Goal: Task Accomplishment & Management: Complete application form

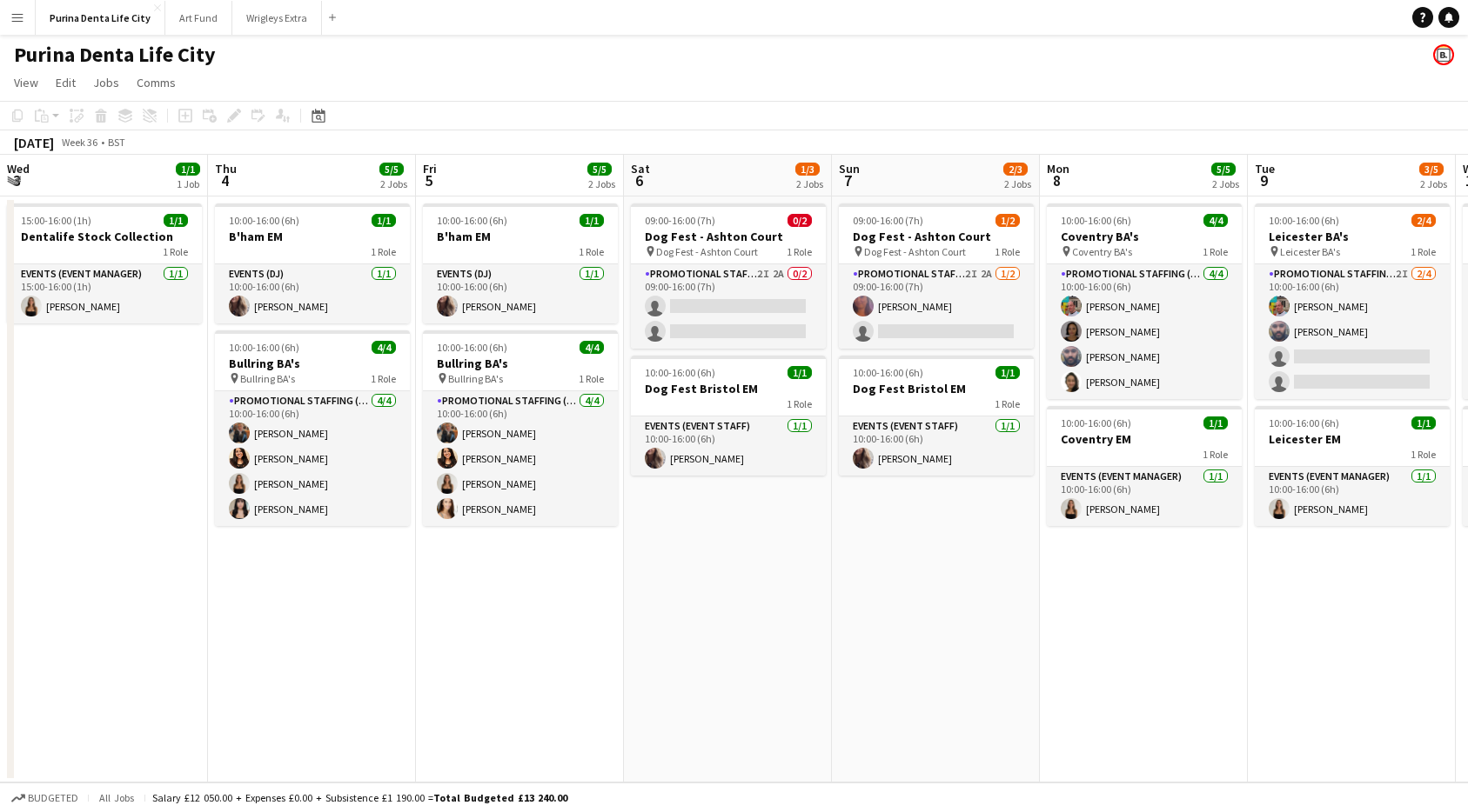
scroll to position [0, 605]
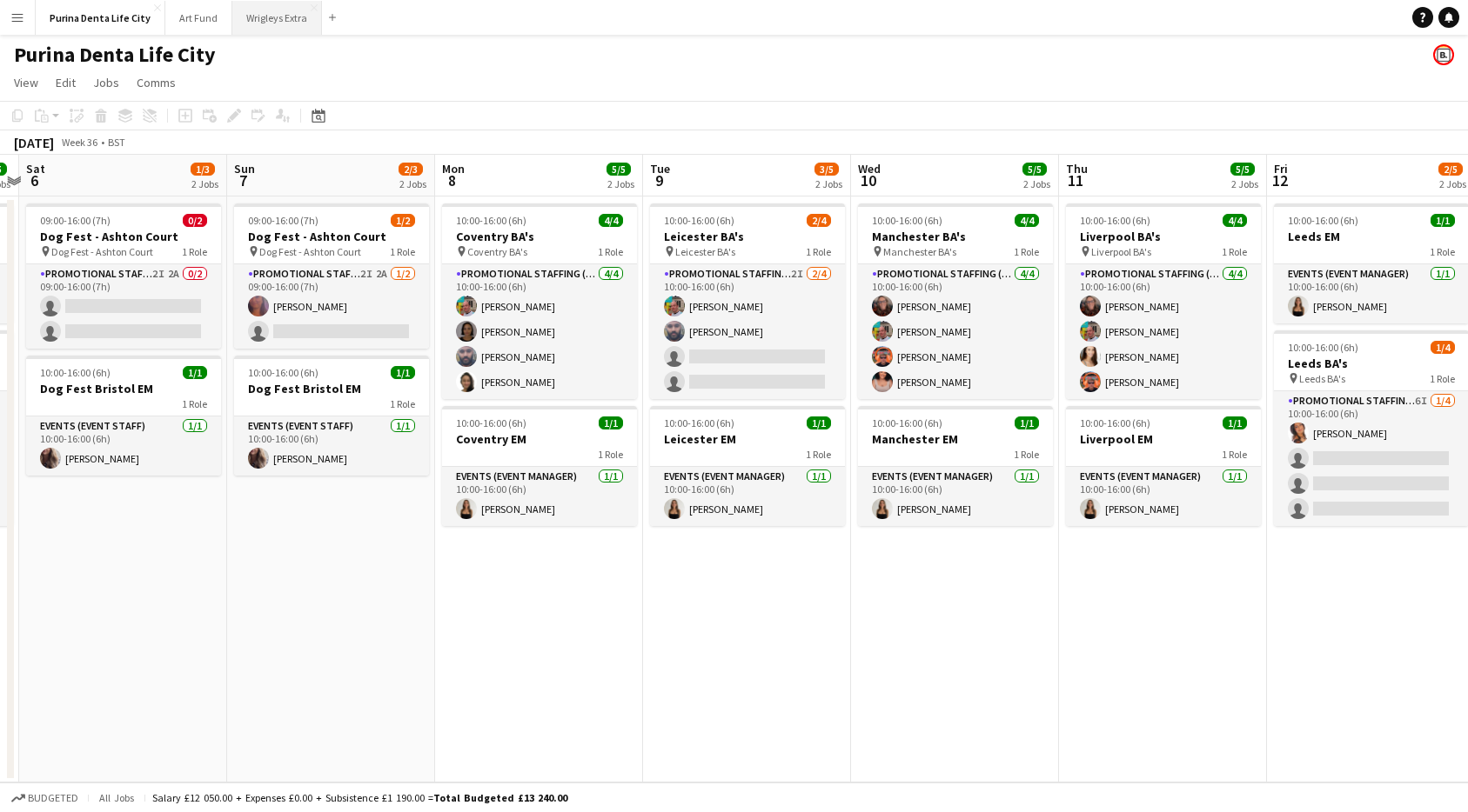
click at [273, 2] on button "Wrigleys Extra Close" at bounding box center [277, 18] width 89 height 34
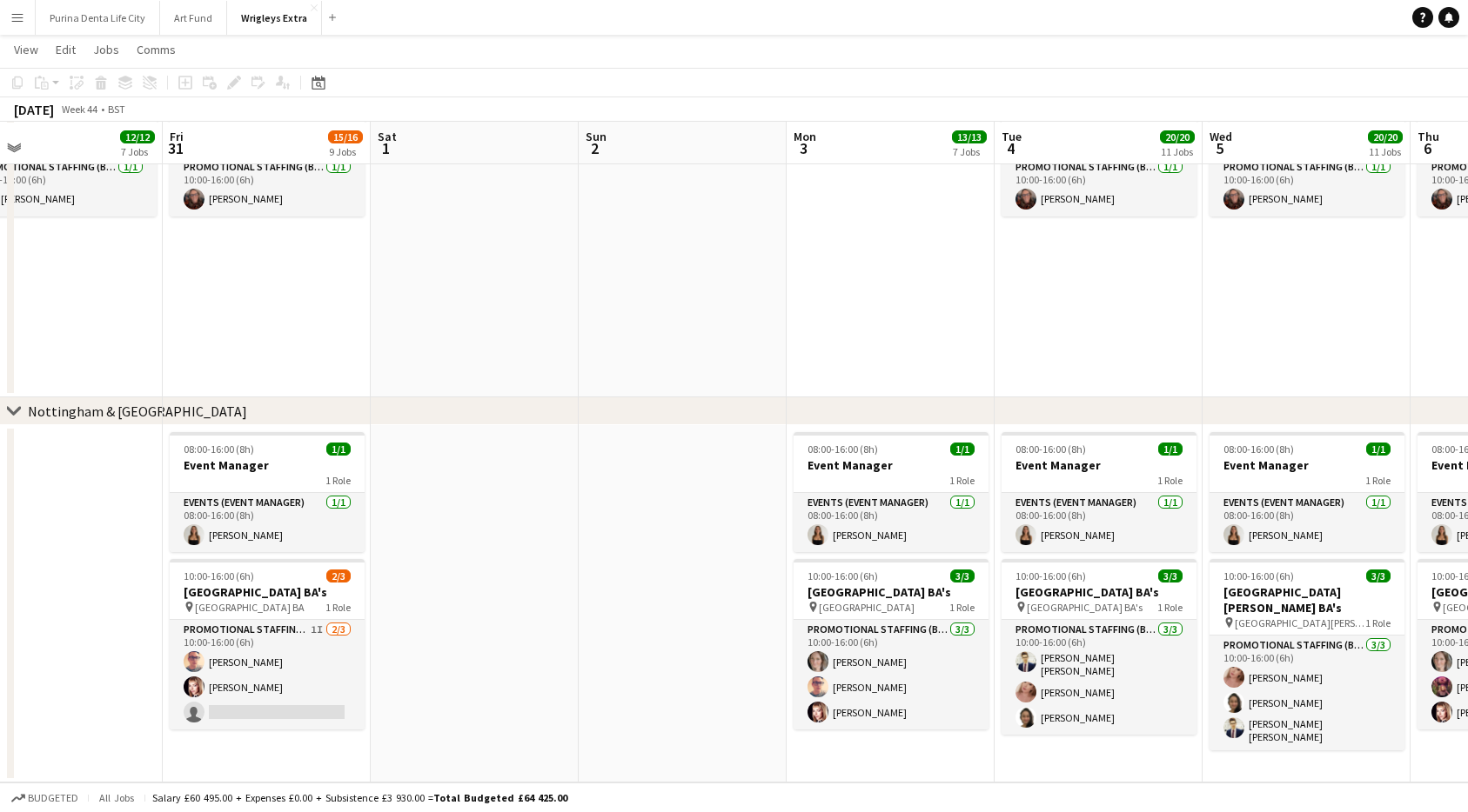
scroll to position [1542, 0]
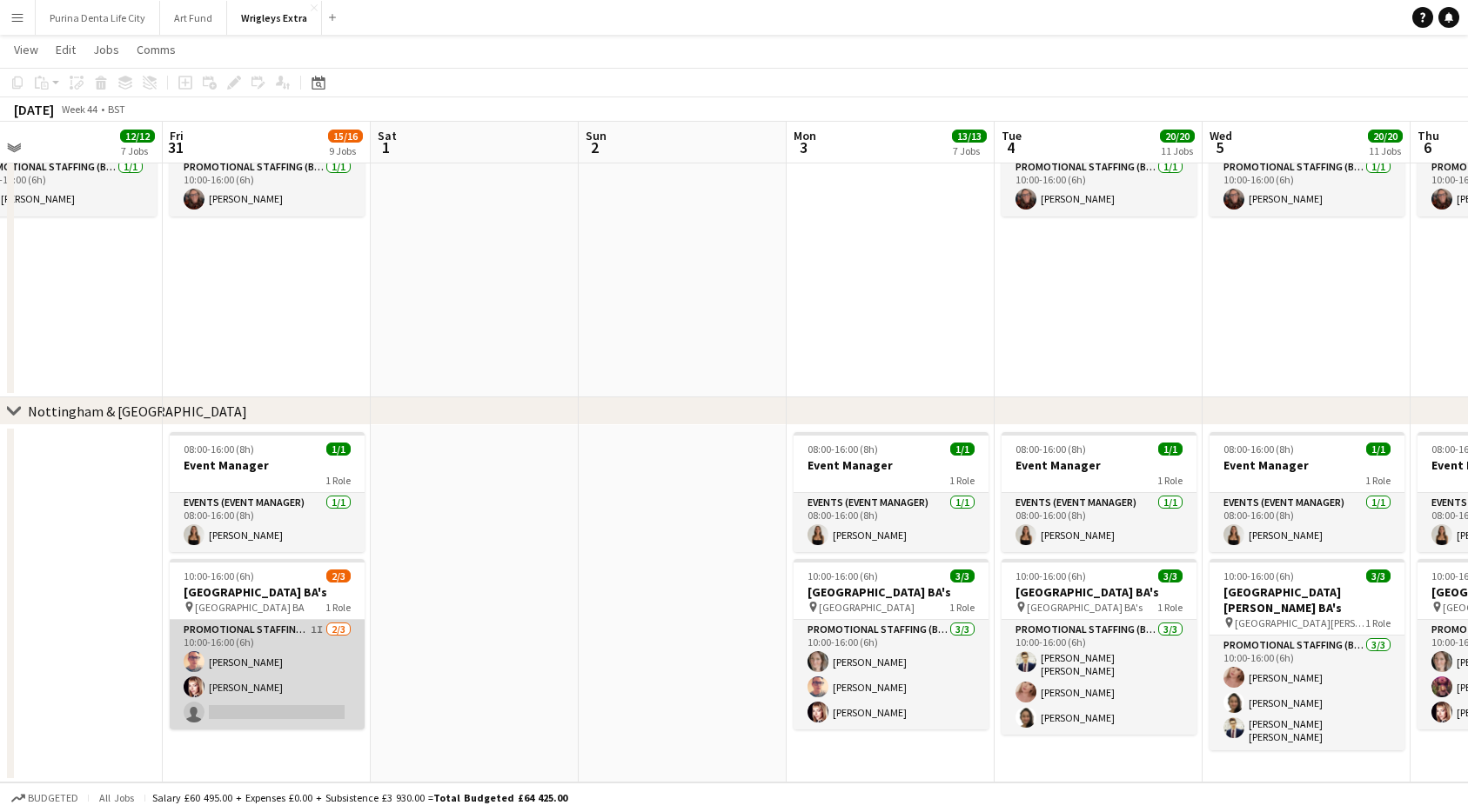
click at [254, 722] on app-card-role "Promotional Staffing (Brand Ambassadors) 1I 2/3 10:00-16:00 (6h) Shane Harmer I…" at bounding box center [267, 675] width 195 height 109
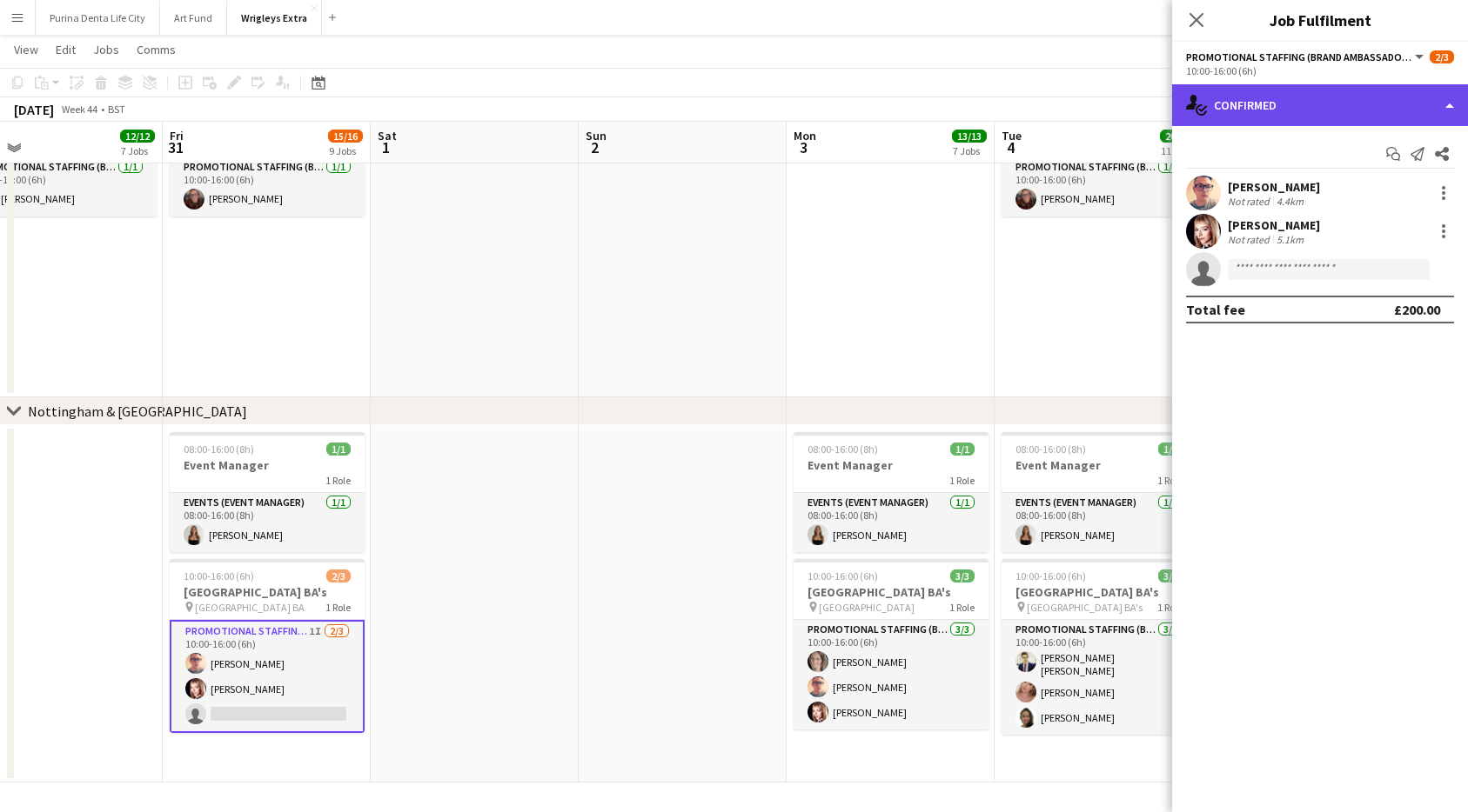
click at [1301, 102] on div "single-neutral-actions-check-2 Confirmed" at bounding box center [1320, 105] width 296 height 42
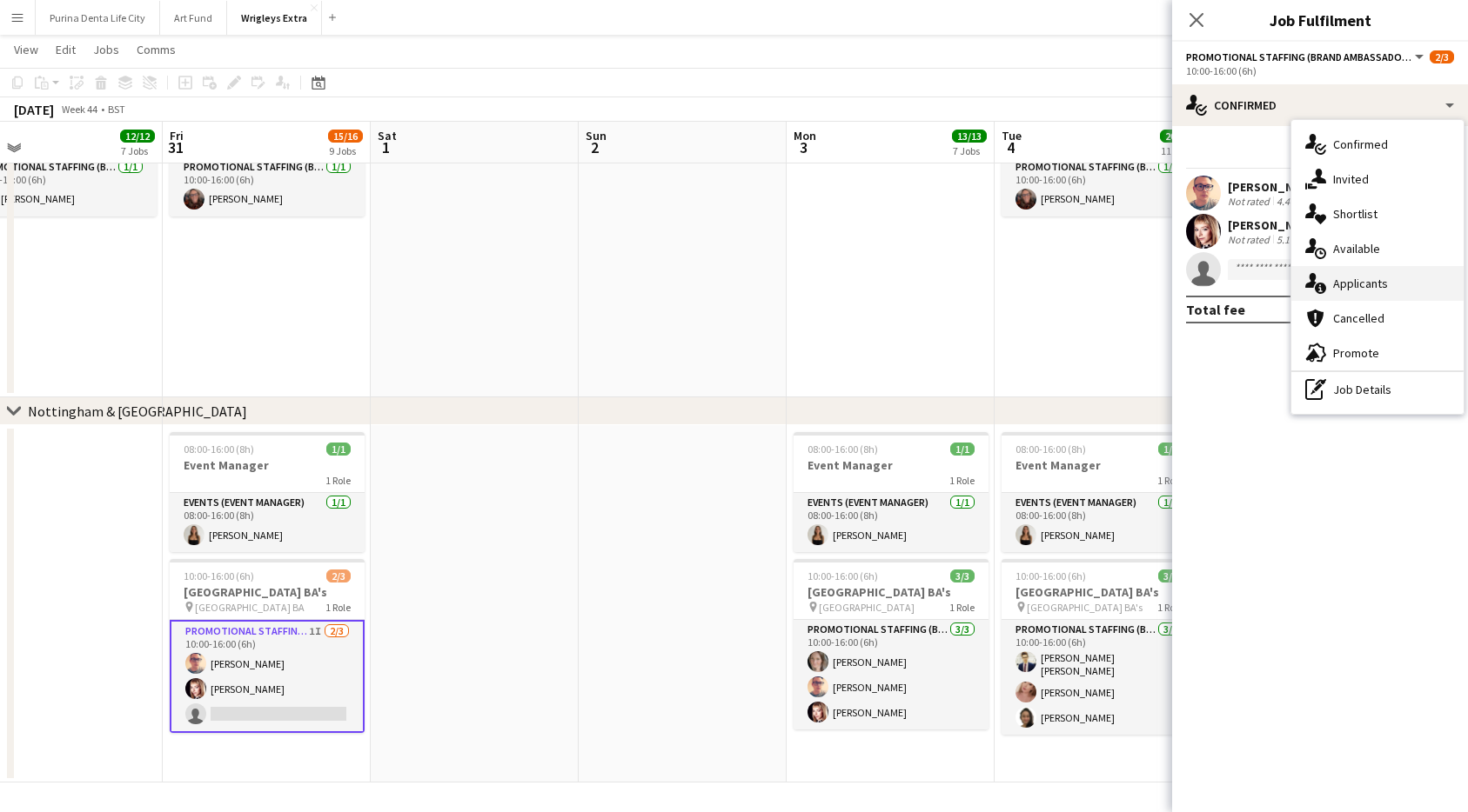
click at [1367, 300] on div "single-neutral-actions-information Applicants" at bounding box center [1377, 283] width 172 height 35
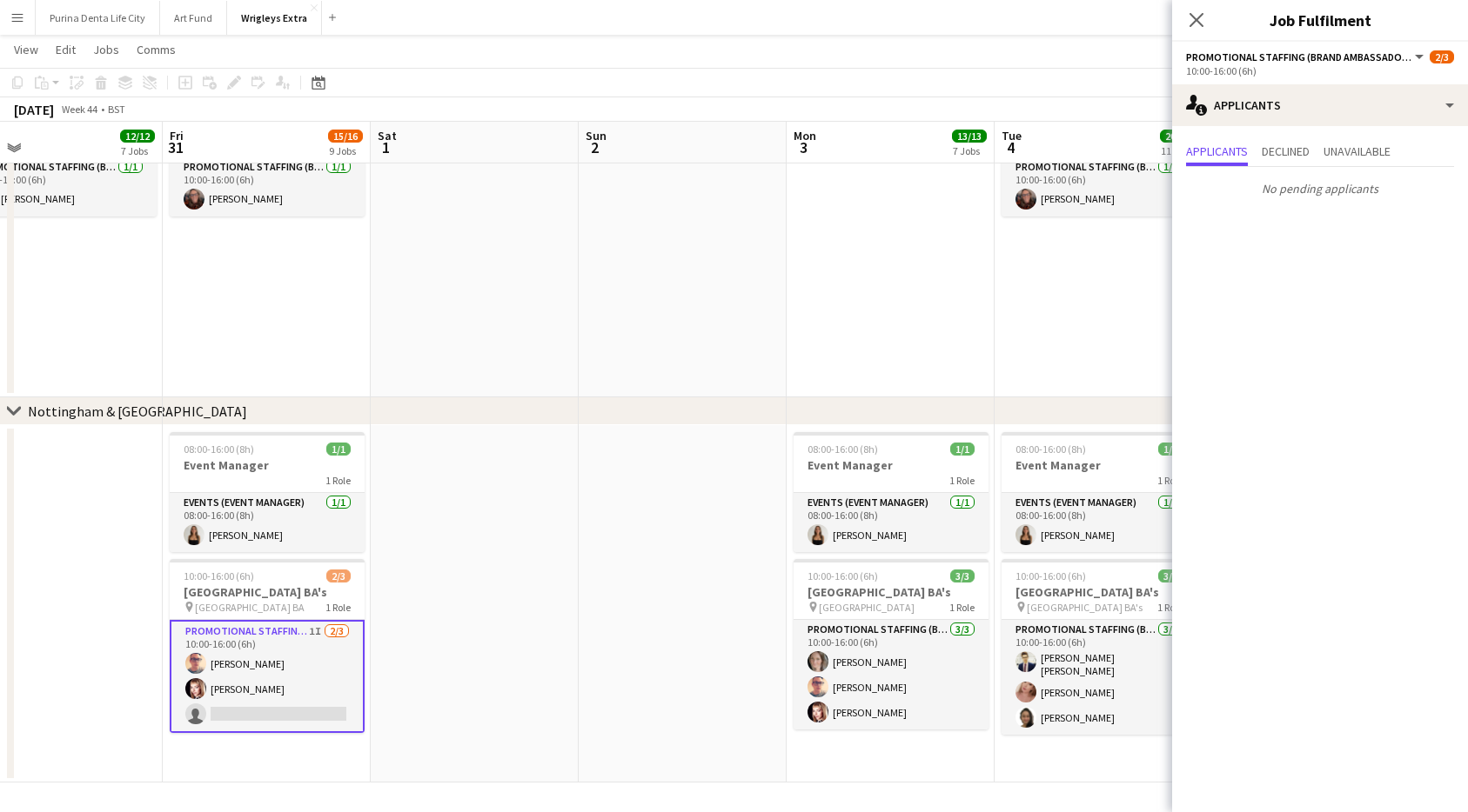
click at [1315, 80] on app-options-switcher "Promotional Staffing (Brand Ambassadors) All roles Promotional Staffing (Brand …" at bounding box center [1320, 63] width 296 height 43
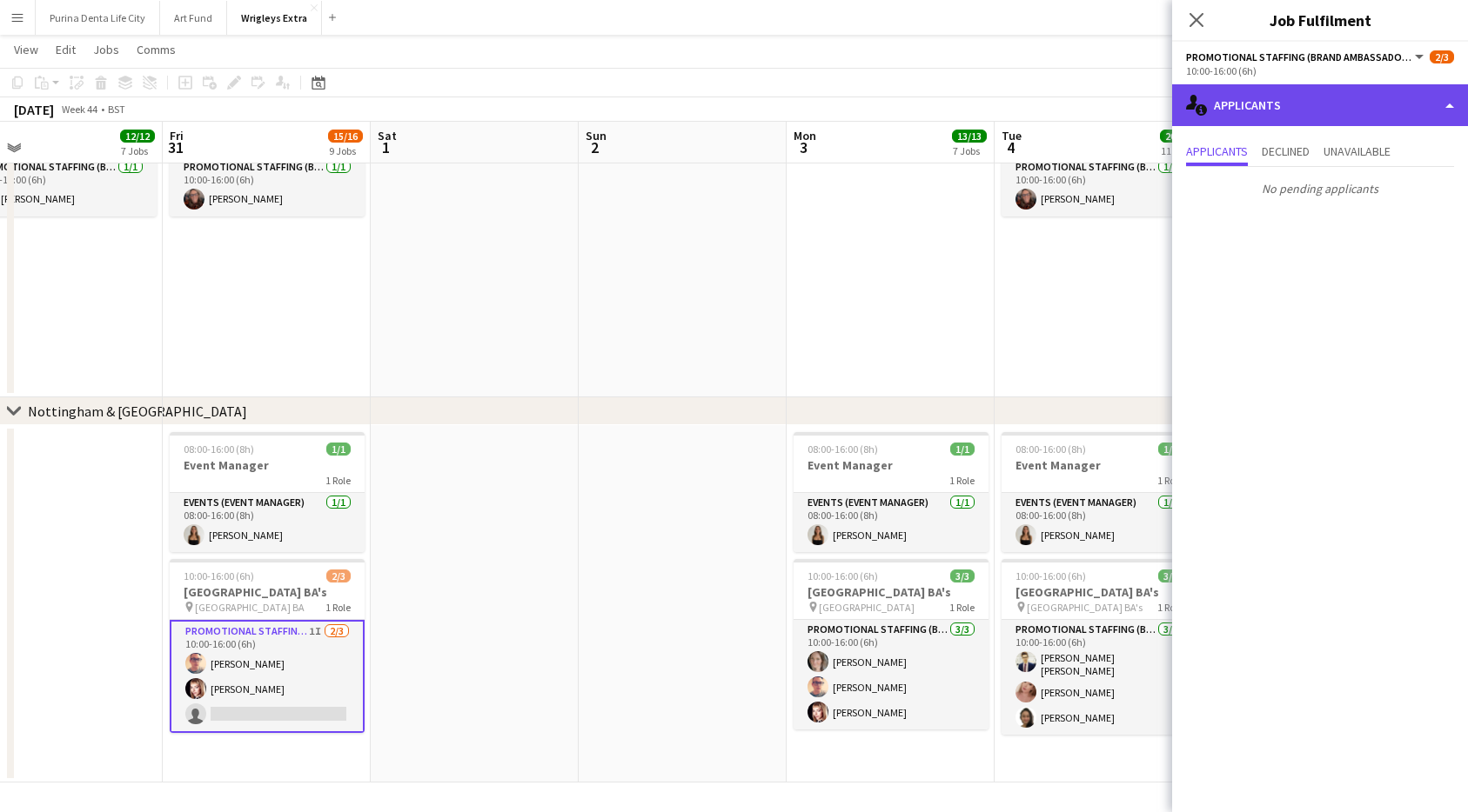
click at [1315, 102] on div "single-neutral-actions-information Applicants" at bounding box center [1320, 105] width 296 height 42
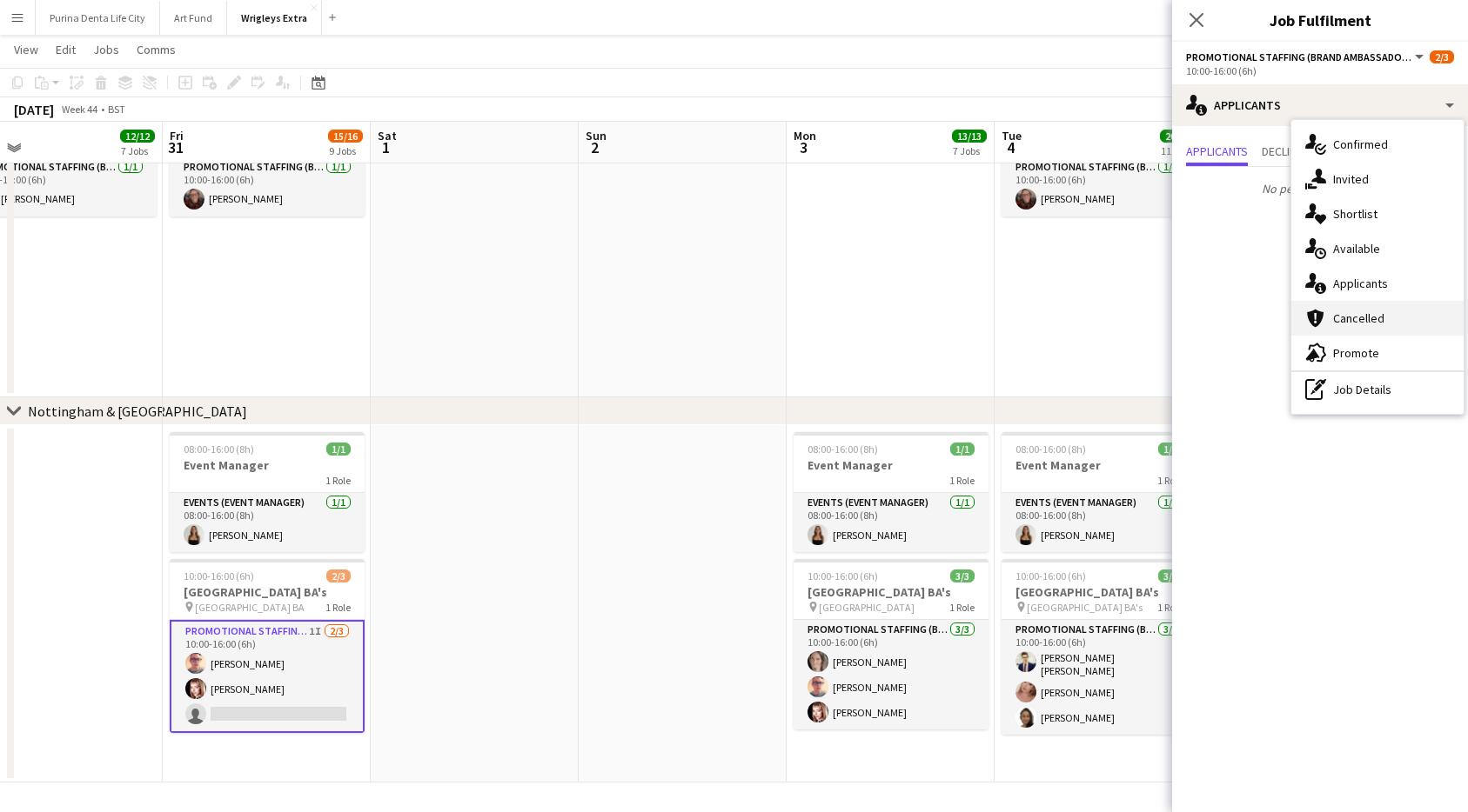
click at [1388, 308] on div "cancellation Cancelled" at bounding box center [1377, 318] width 172 height 35
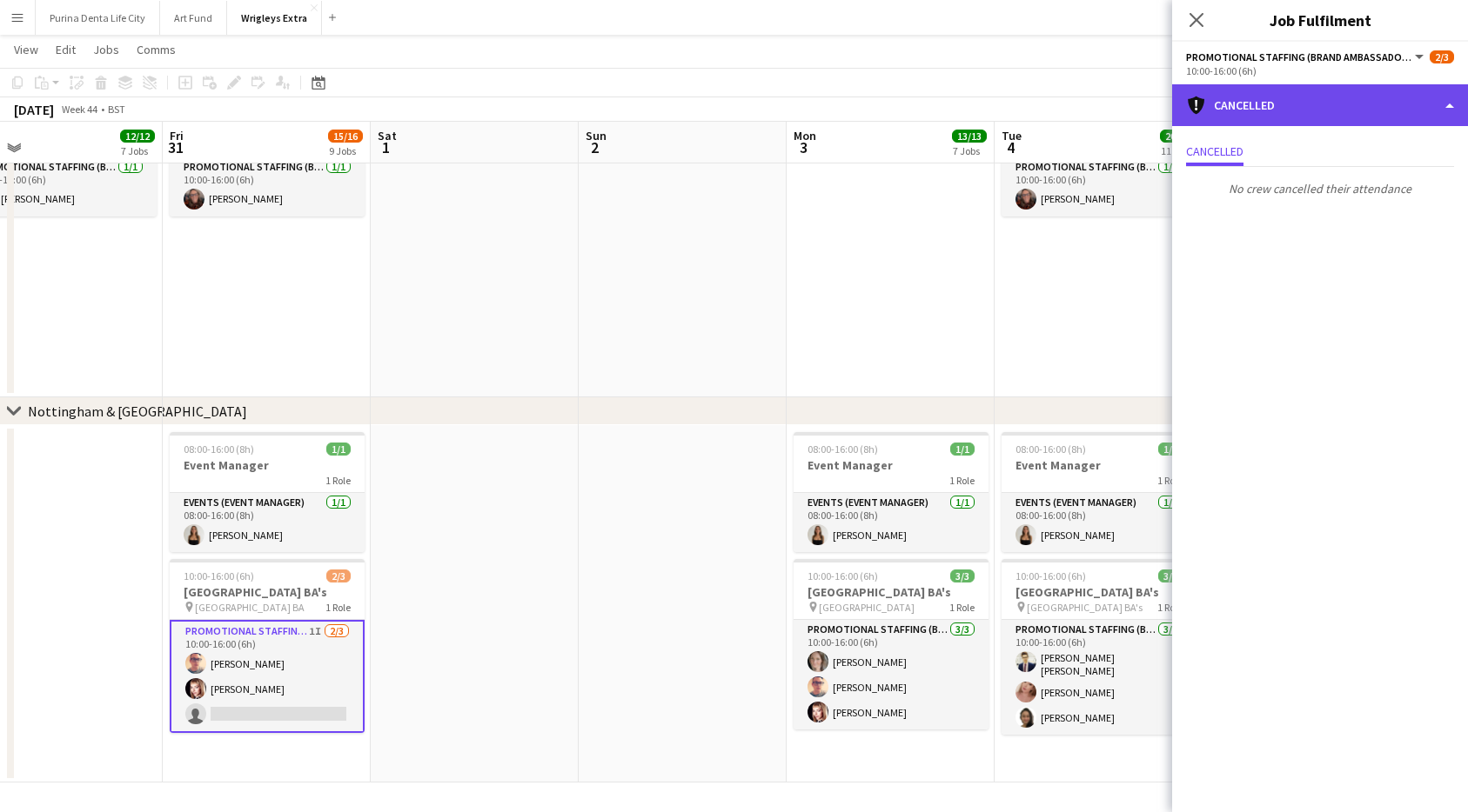
click at [1289, 91] on div "cancellation Cancelled" at bounding box center [1320, 105] width 296 height 42
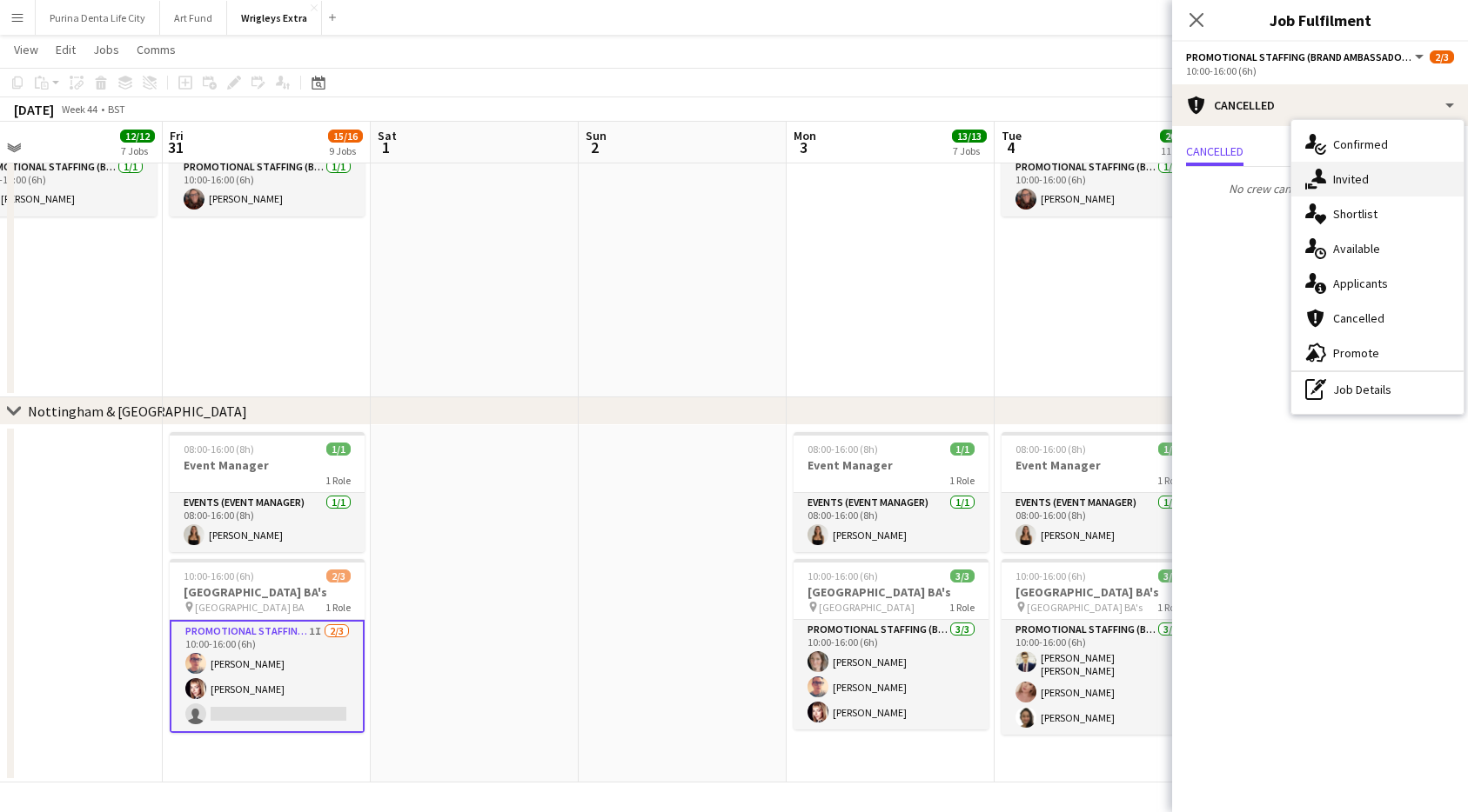
drag, startPoint x: 1341, startPoint y: 160, endPoint x: 1339, endPoint y: 179, distance: 19.1
click at [1339, 179] on div "single-neutral-actions-check-2 Confirmed single-neutral-actions-share-1 Invited…" at bounding box center [1377, 267] width 172 height 294
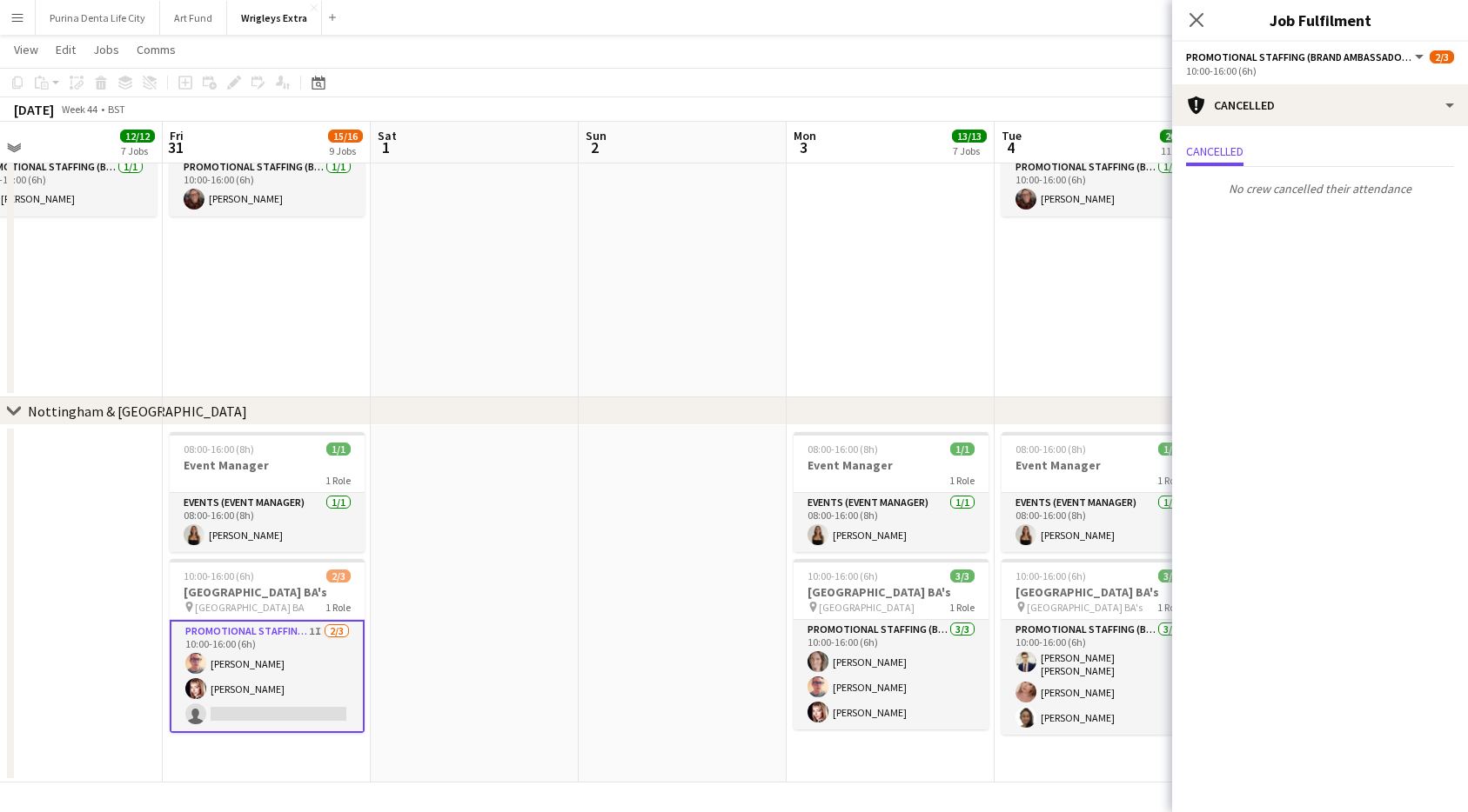
click at [1339, 179] on p "No crew cancelled their attendance" at bounding box center [1320, 189] width 296 height 30
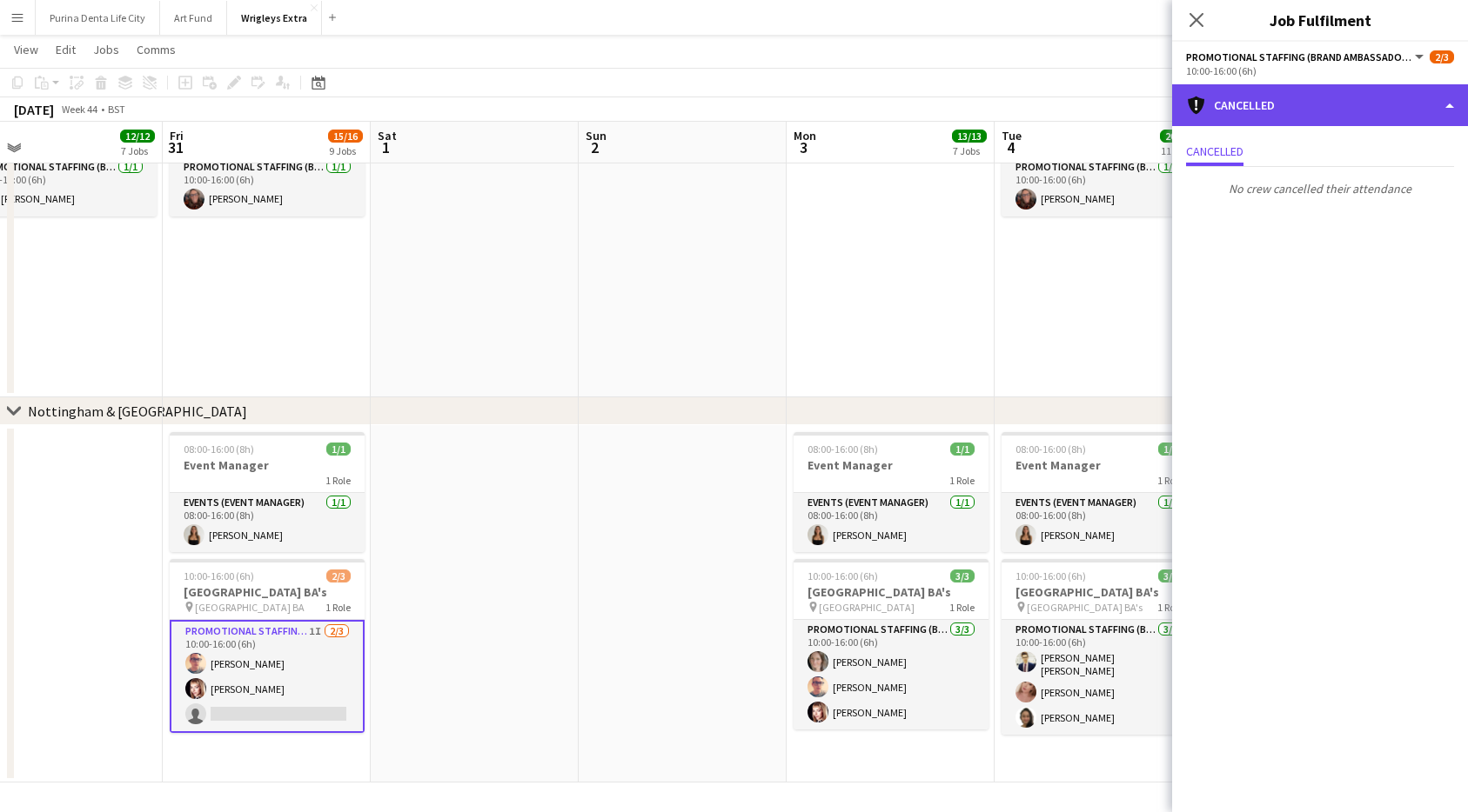
click at [1304, 94] on div "cancellation Cancelled" at bounding box center [1320, 105] width 296 height 42
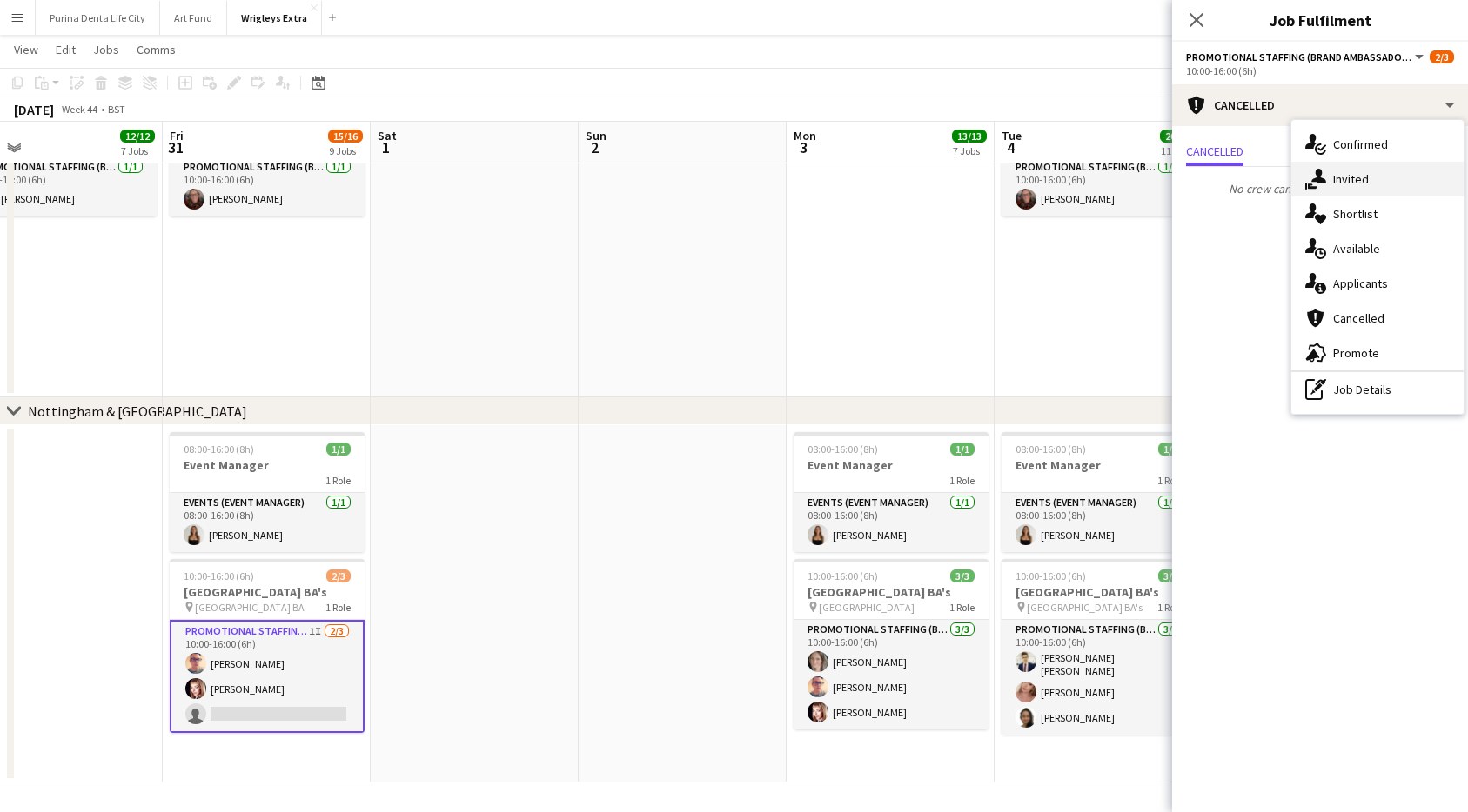
click at [1351, 170] on div "single-neutral-actions-share-1 Invited" at bounding box center [1377, 179] width 172 height 35
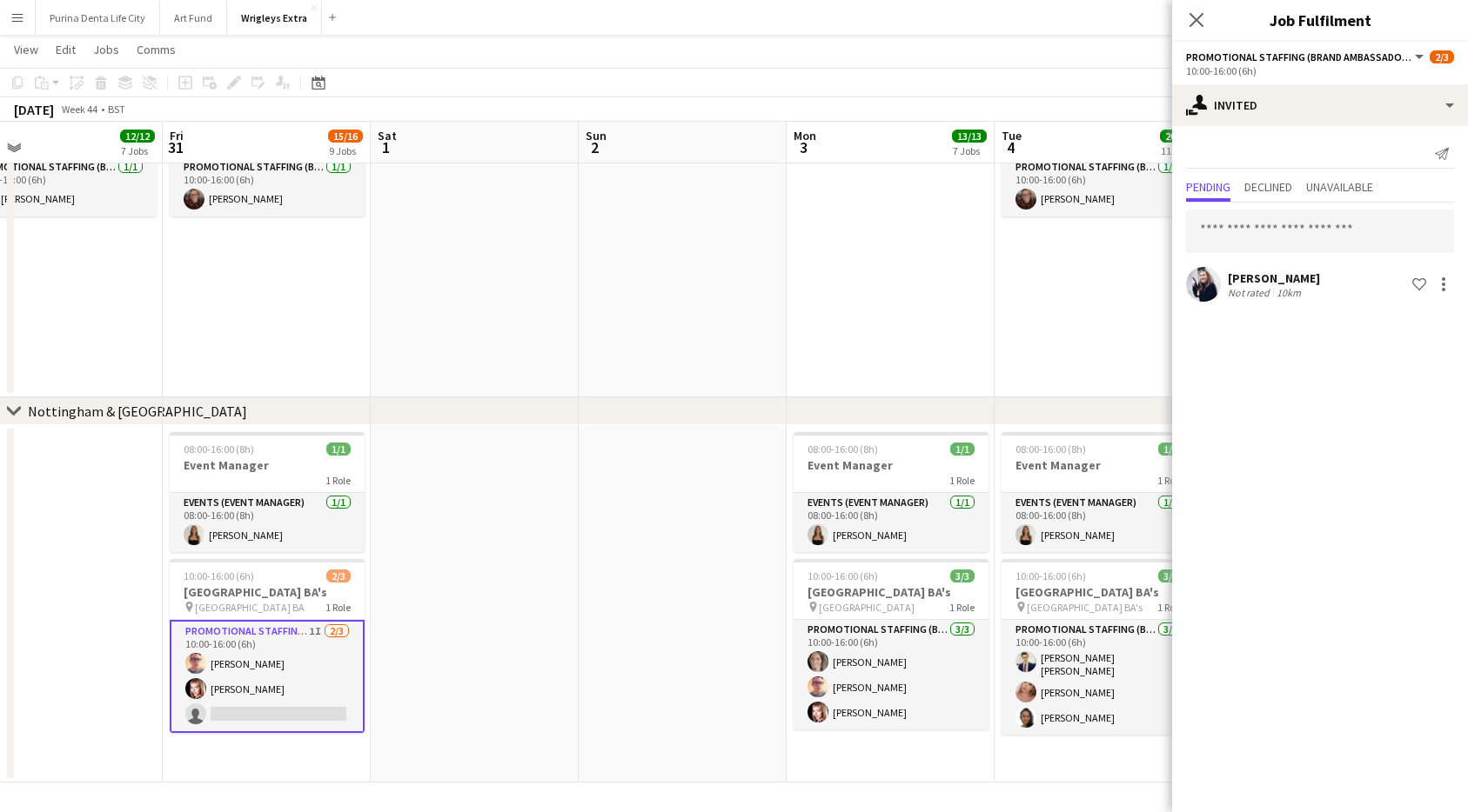
click at [931, 308] on app-date-cell at bounding box center [890, 168] width 208 height 461
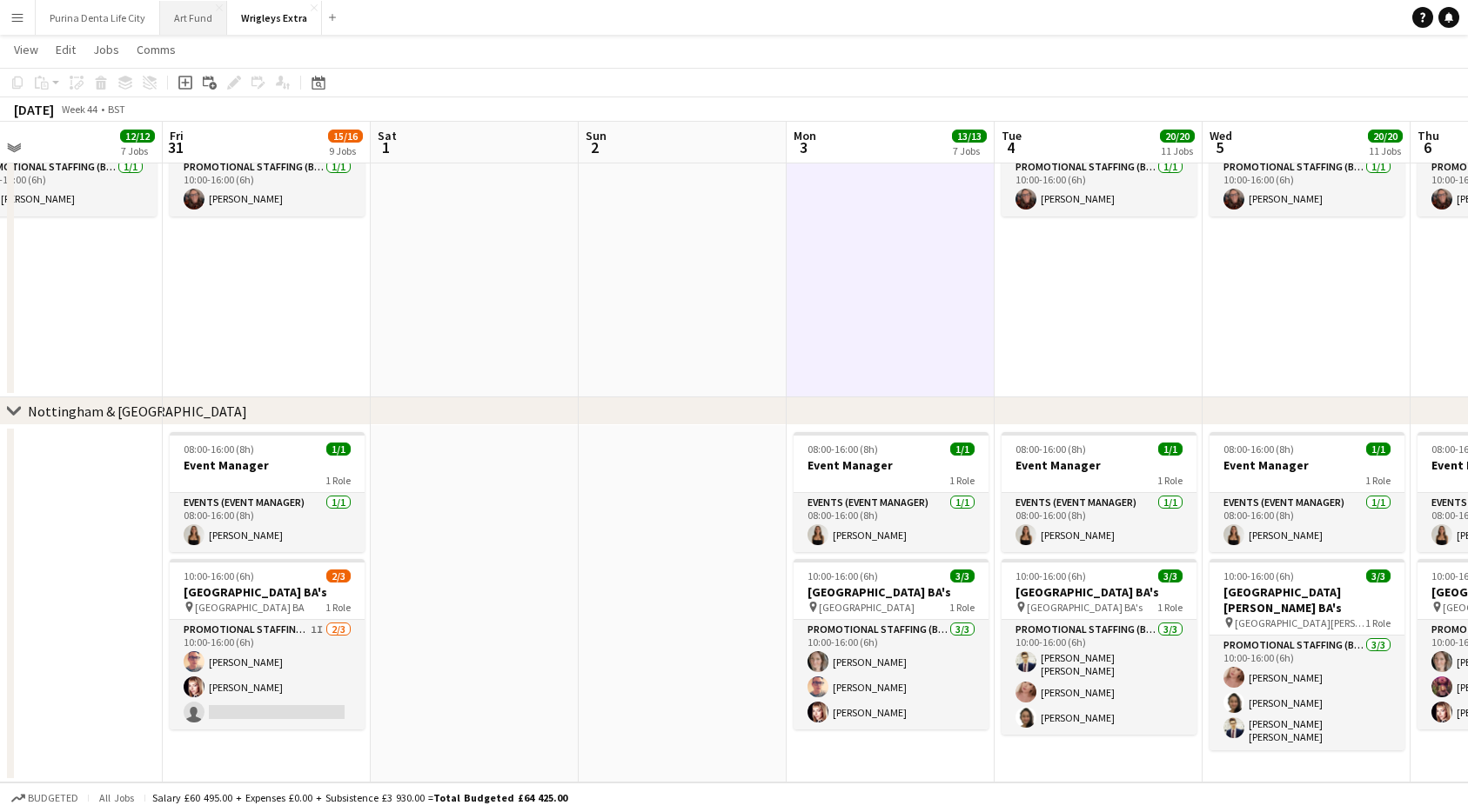
click at [193, 18] on button "Art Fund Close" at bounding box center [193, 18] width 67 height 34
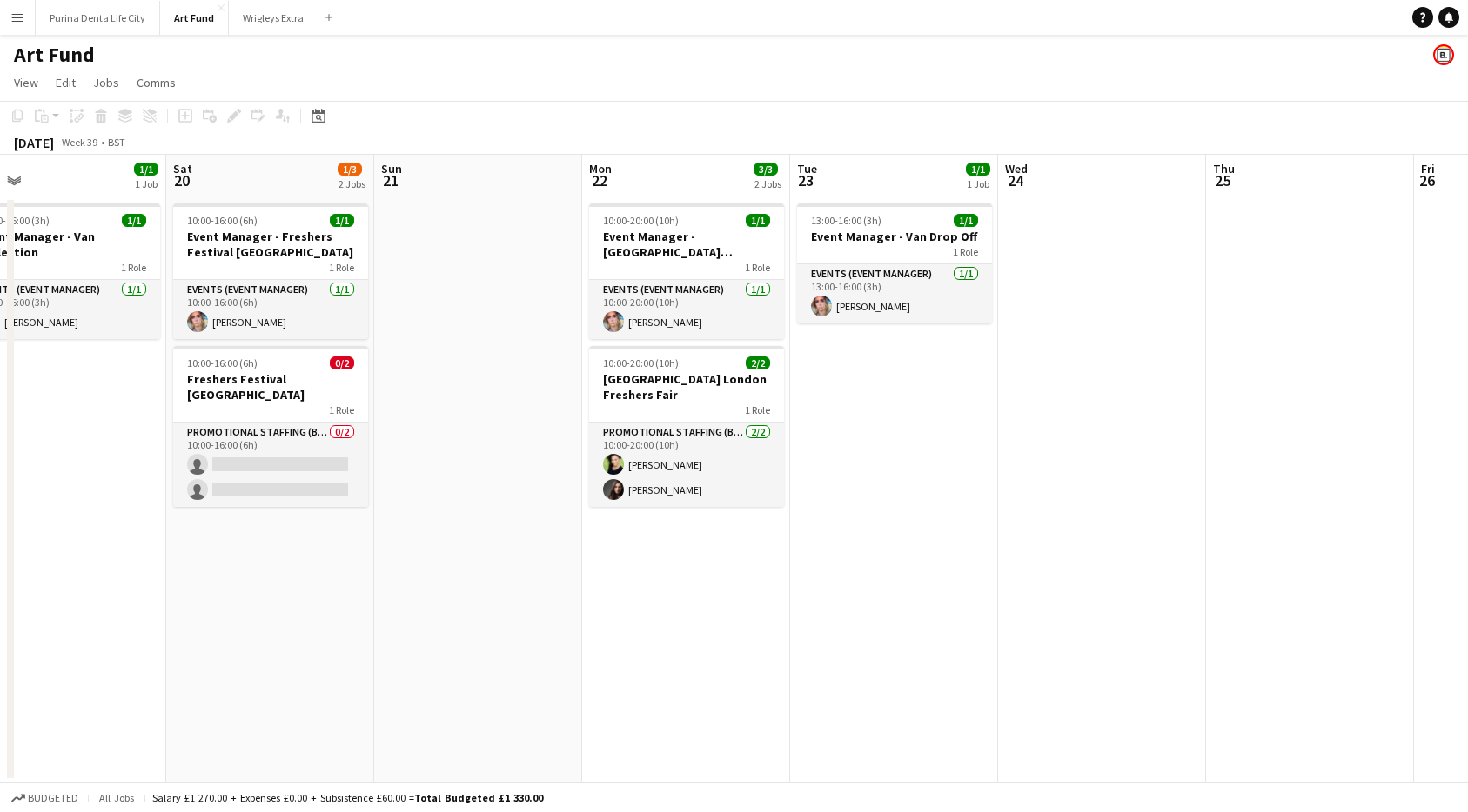
scroll to position [0, 453]
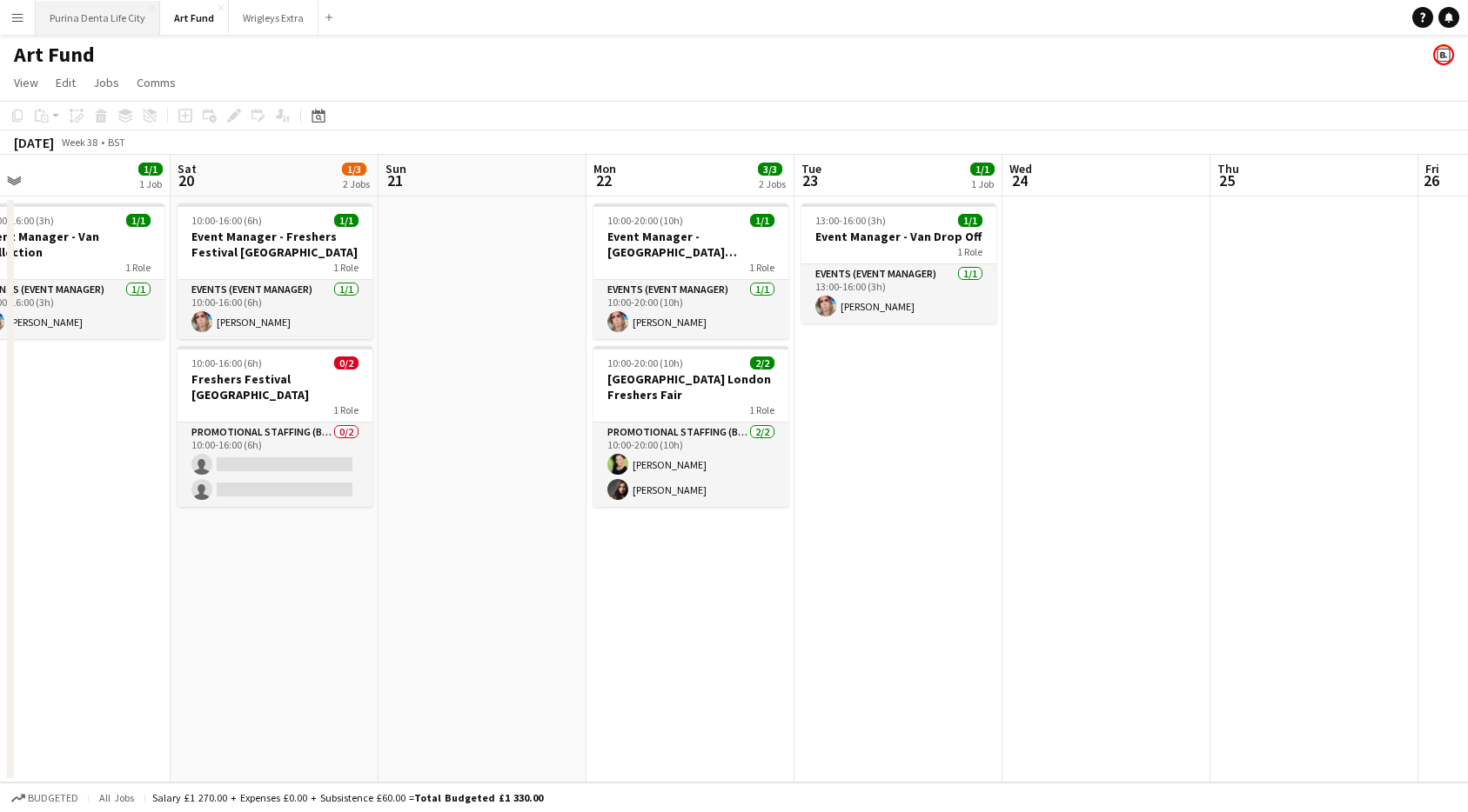
click at [93, 18] on button "Purina Denta Life City Close" at bounding box center [97, 18] width 124 height 34
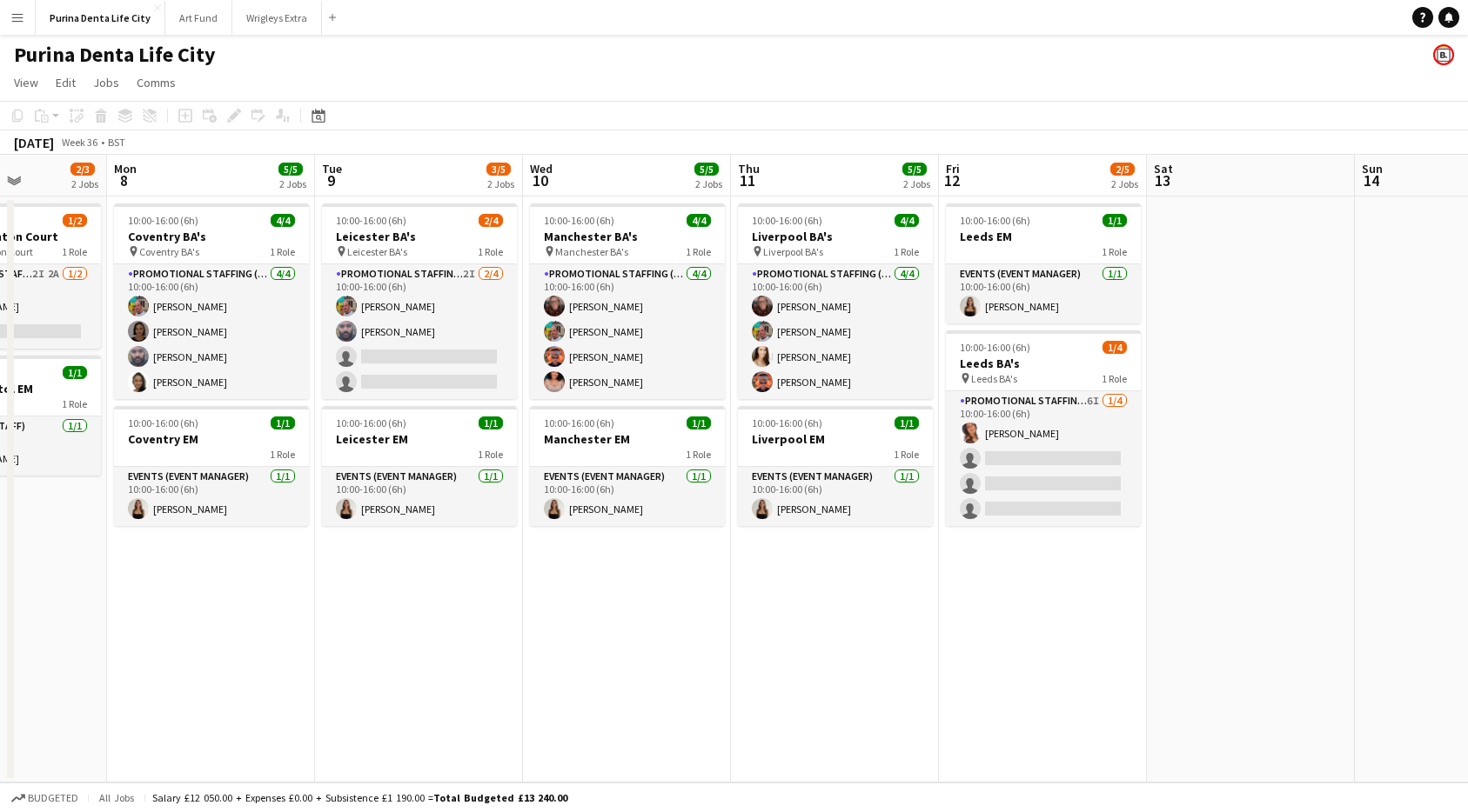
scroll to position [0, 515]
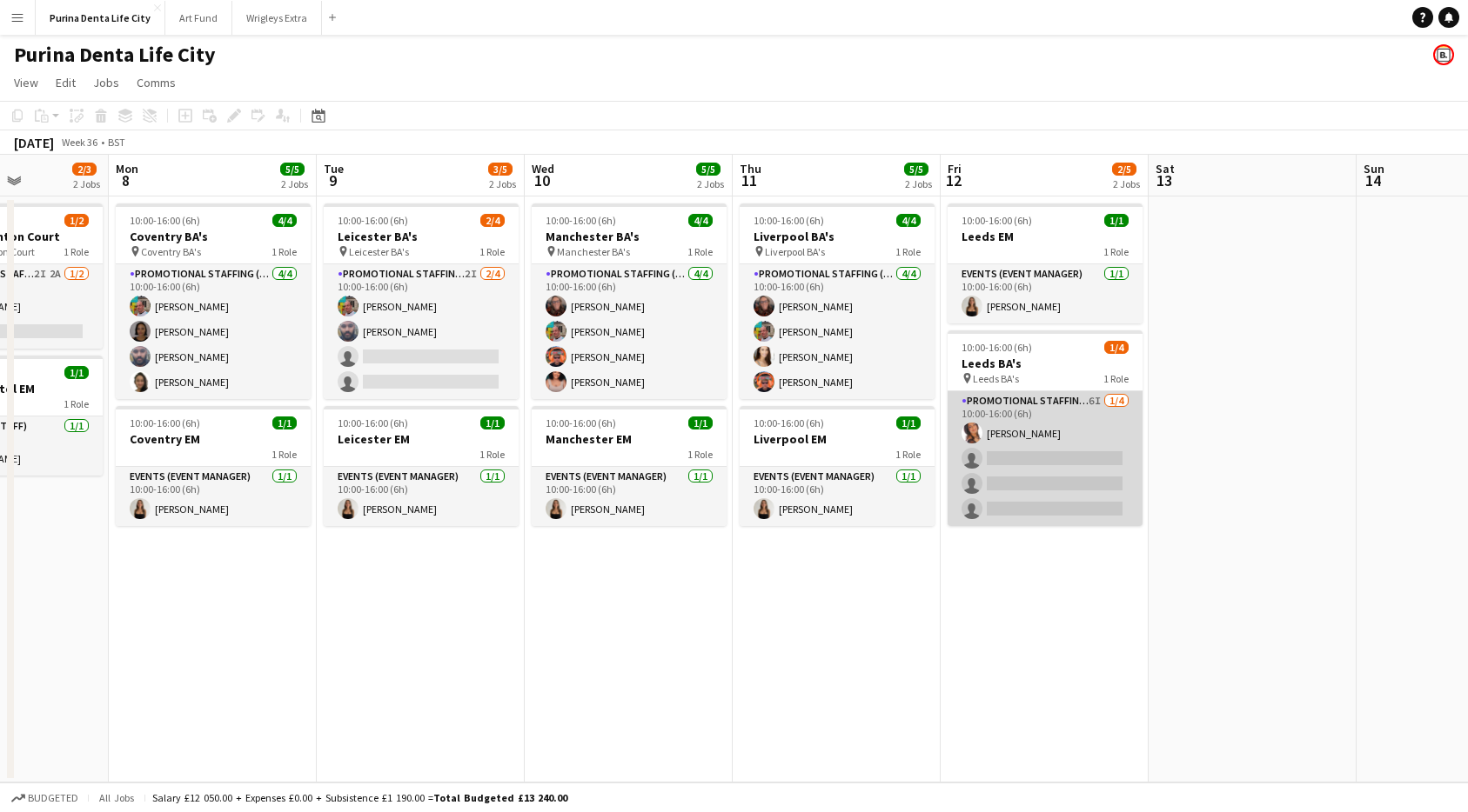
click at [1090, 497] on app-card-role "Promotional Staffing (Brand Ambassadors) 6I [DATE] 10:00-16:00 (6h) [PERSON_NAM…" at bounding box center [1045, 459] width 195 height 135
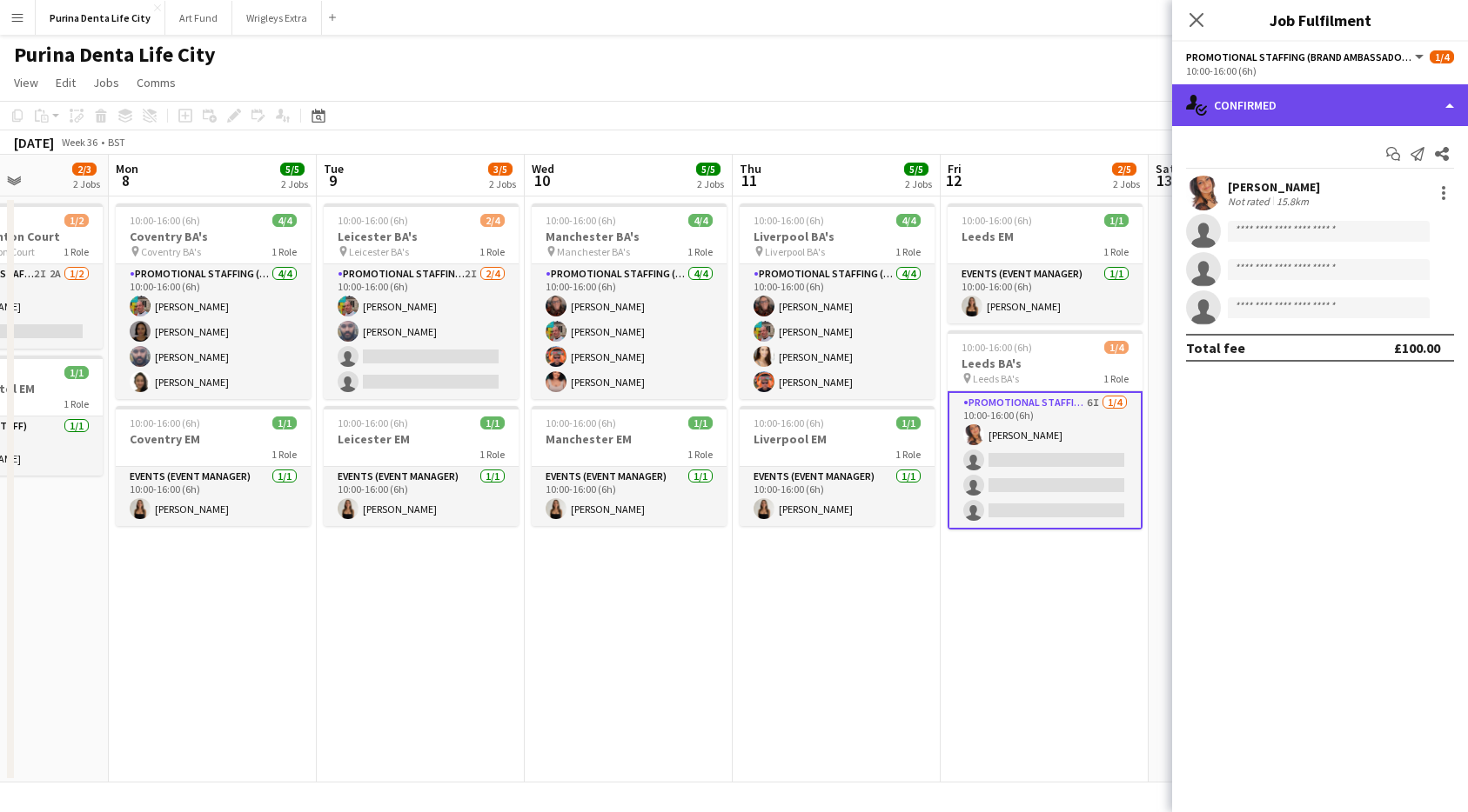
click at [1350, 115] on div "single-neutral-actions-check-2 Confirmed" at bounding box center [1320, 105] width 296 height 42
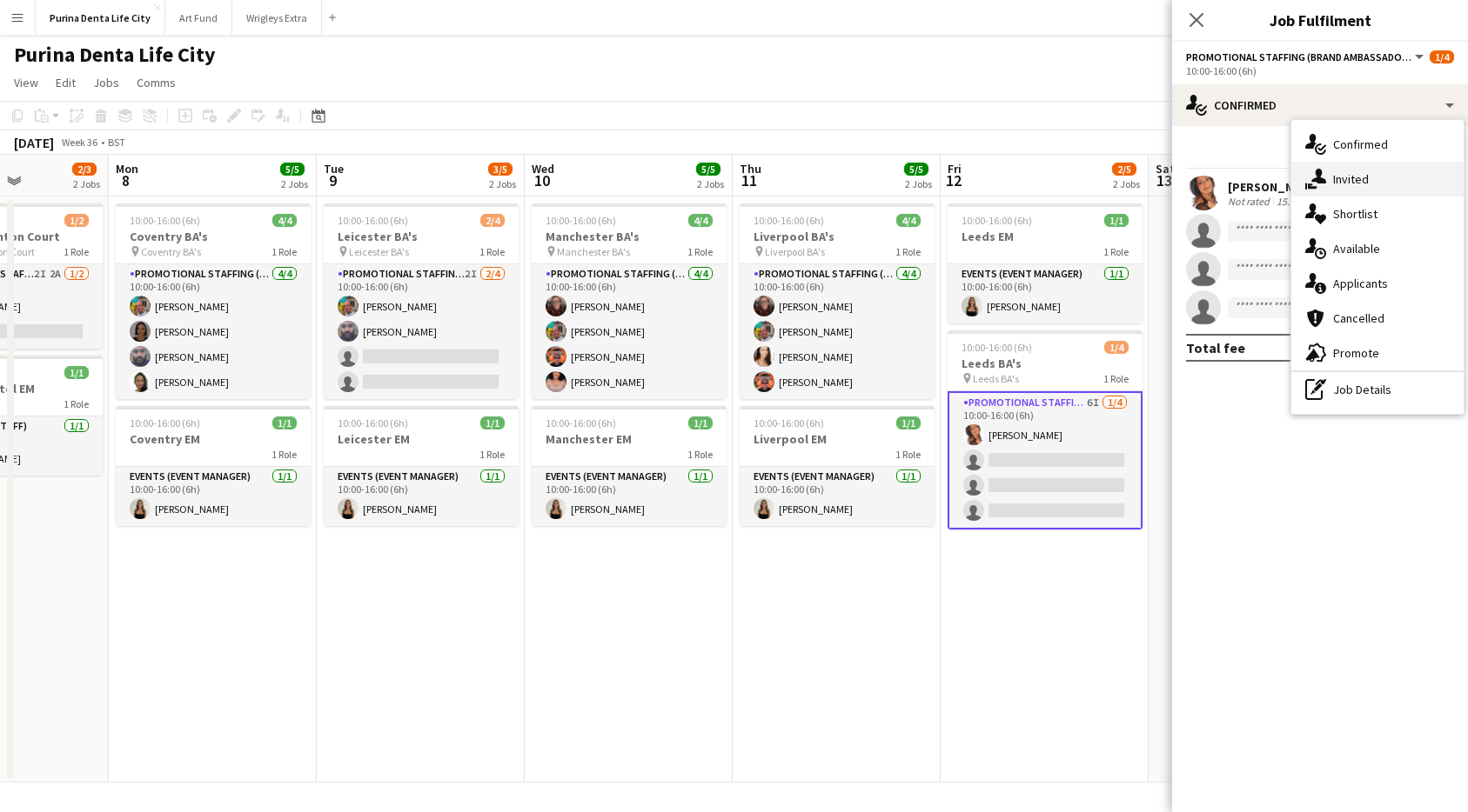
click at [1355, 177] on span "Invited" at bounding box center [1351, 180] width 36 height 16
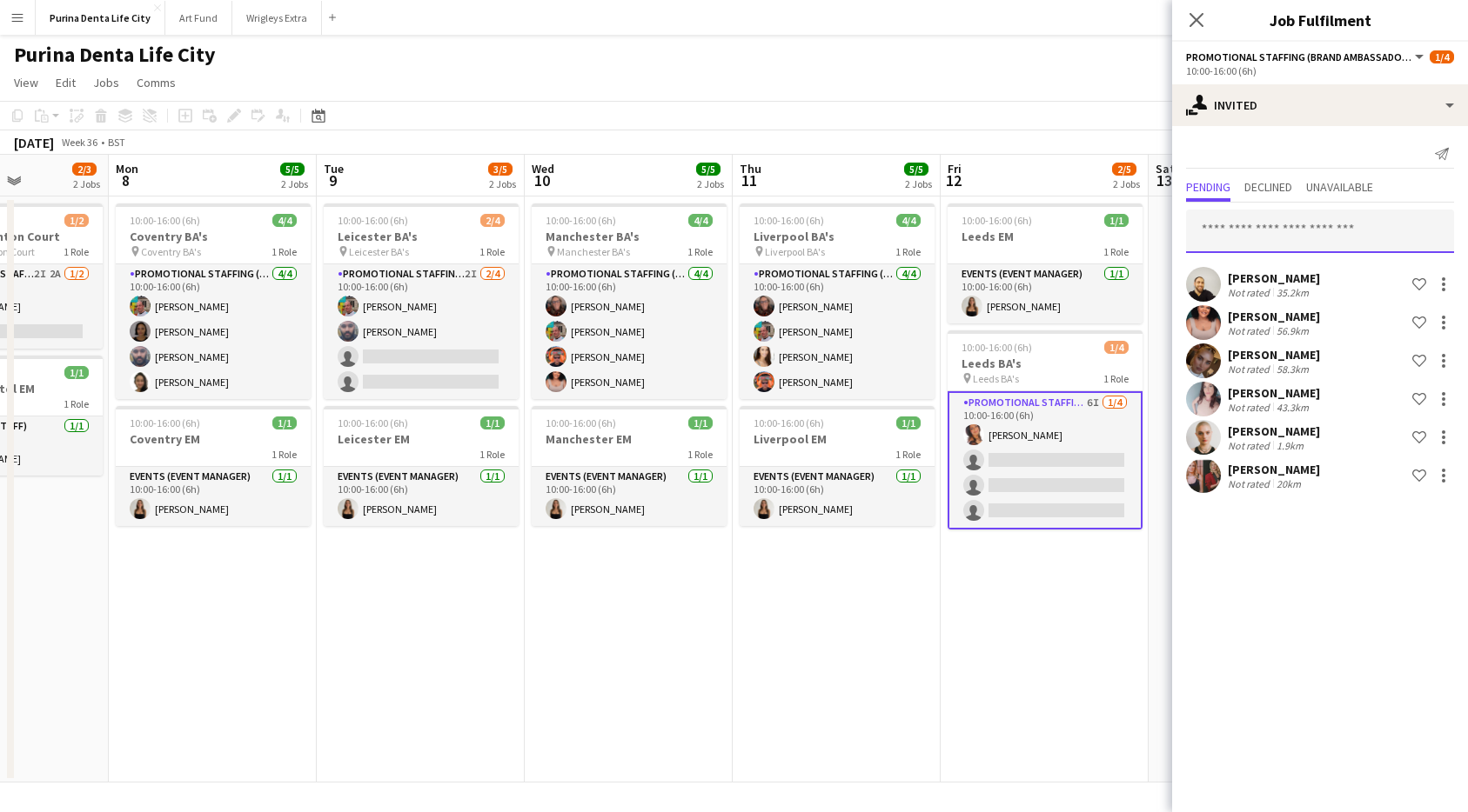
click at [1304, 241] on input "text" at bounding box center [1320, 231] width 268 height 44
type input "*"
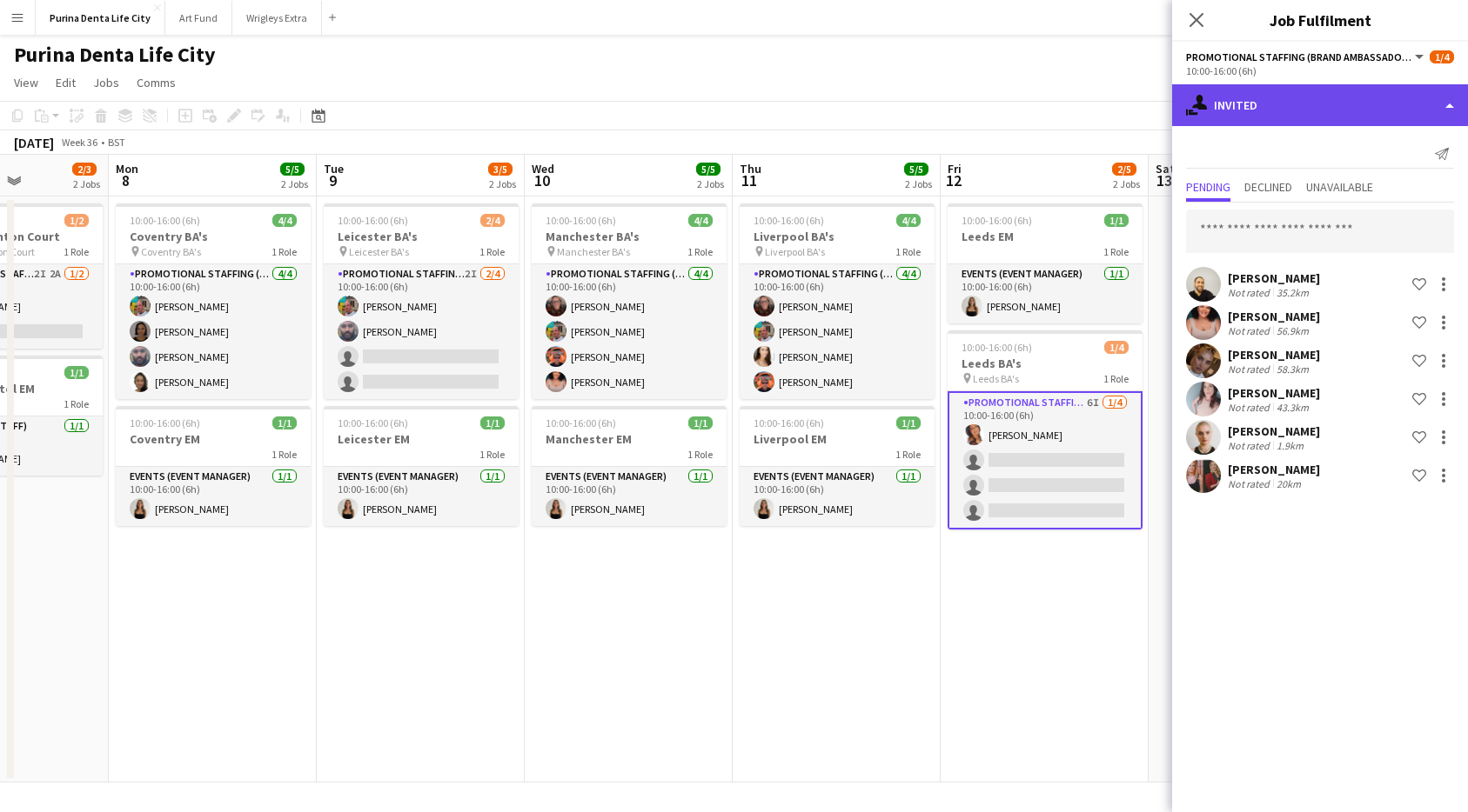
click at [1280, 111] on div "single-neutral-actions-share-1 Invited" at bounding box center [1320, 105] width 296 height 42
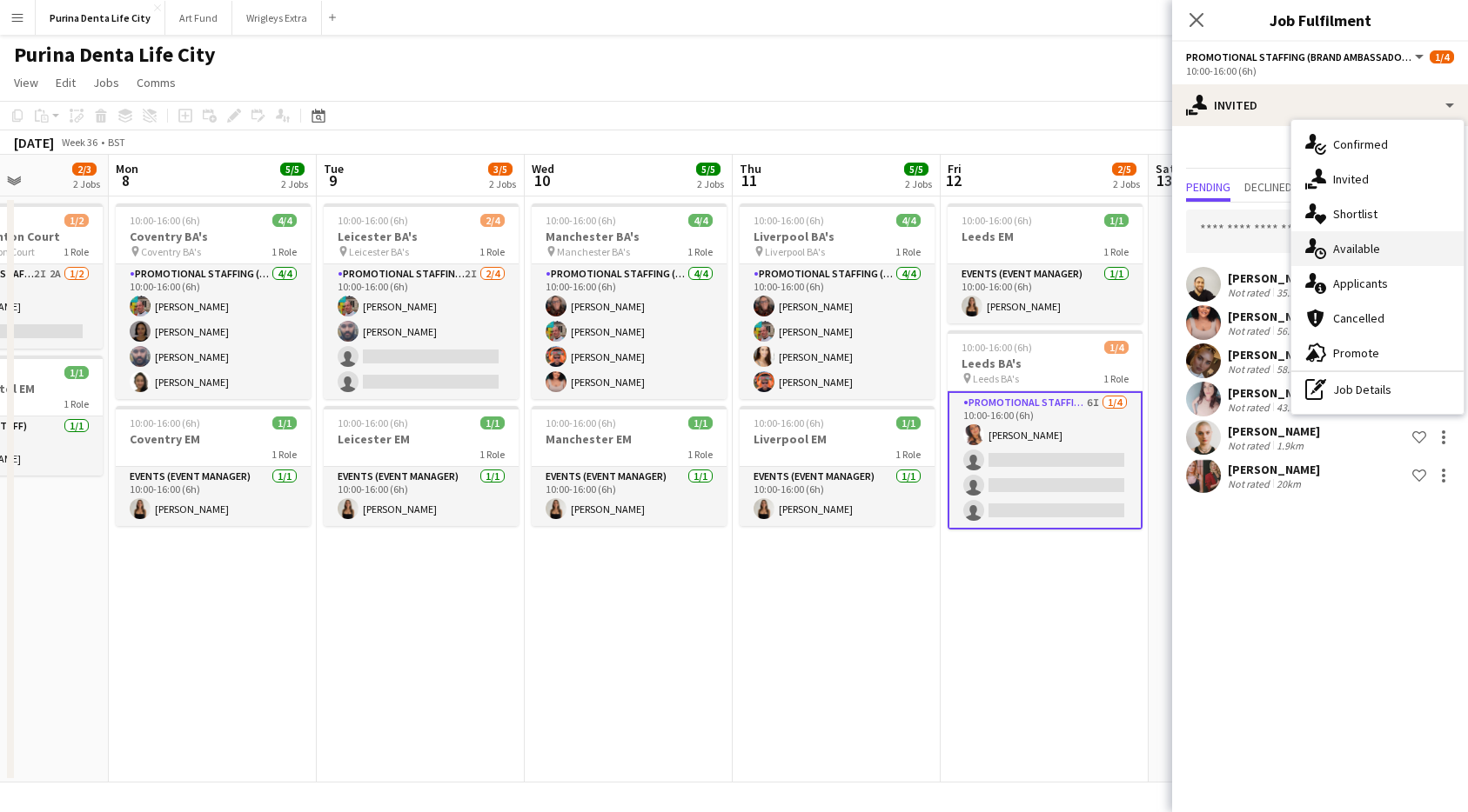
click at [1364, 263] on div "single-neutral-actions-upload Available" at bounding box center [1377, 248] width 172 height 35
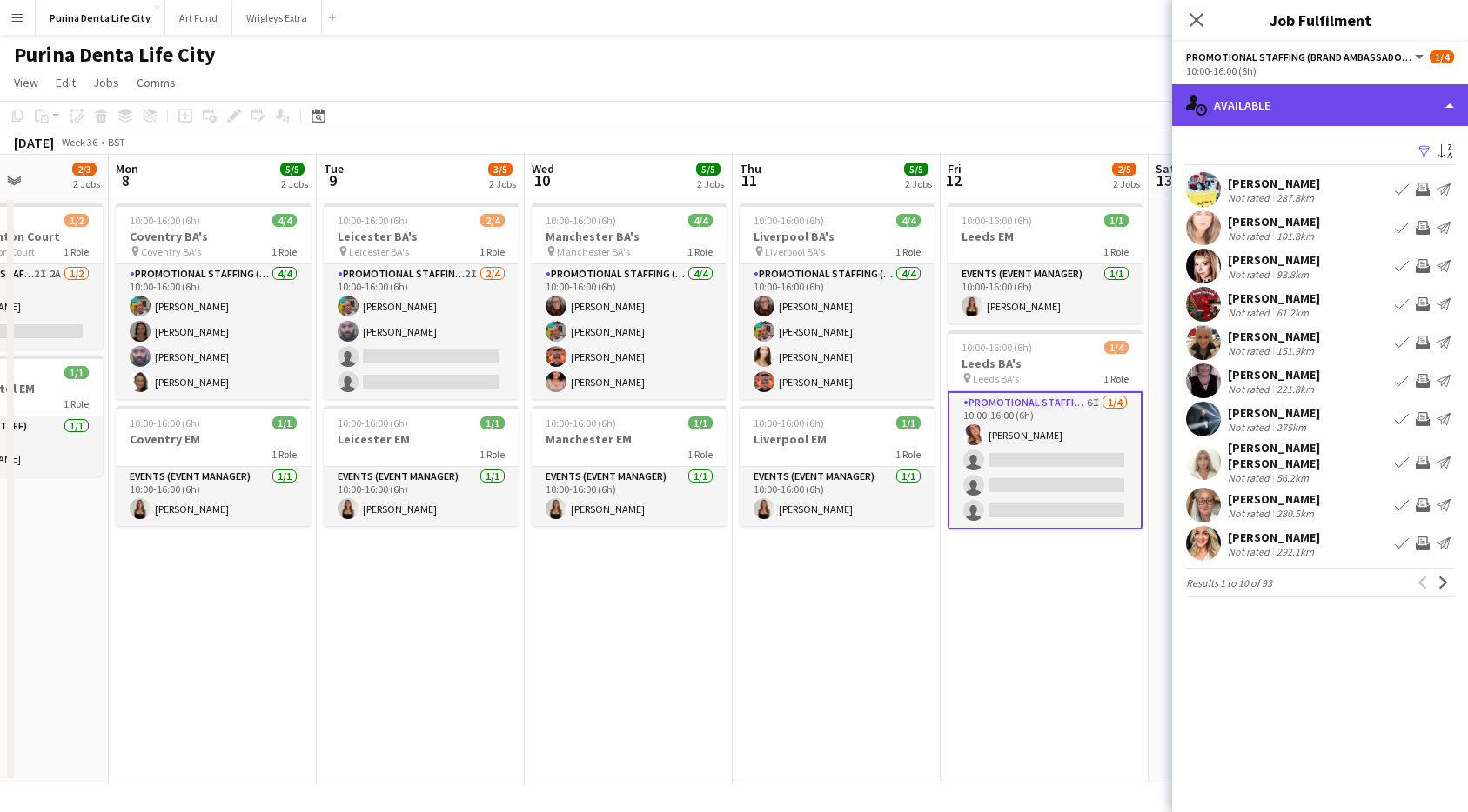
click at [1297, 94] on div "single-neutral-actions-upload Available" at bounding box center [1320, 105] width 296 height 42
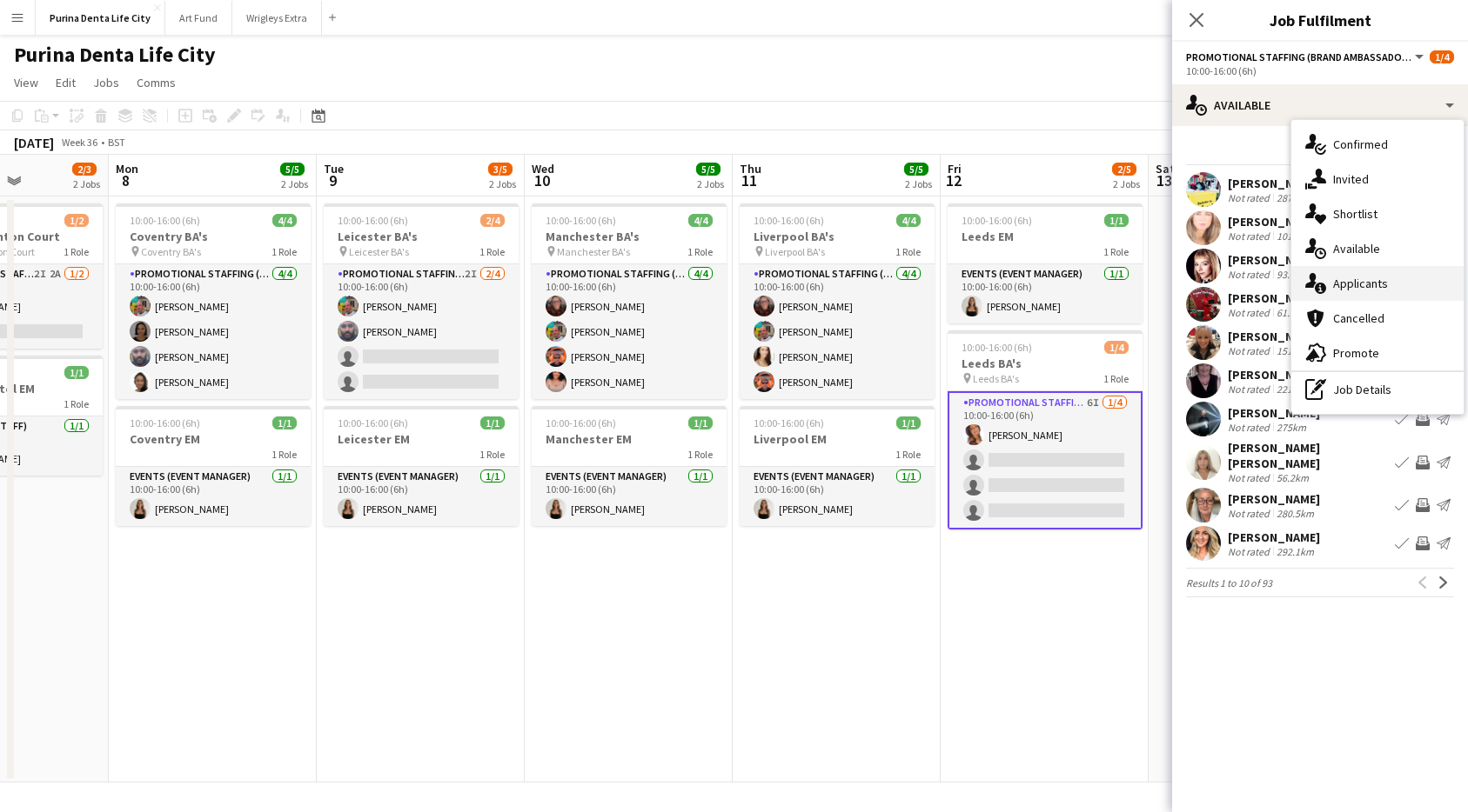
click at [1397, 293] on div "single-neutral-actions-information Applicants" at bounding box center [1377, 283] width 172 height 35
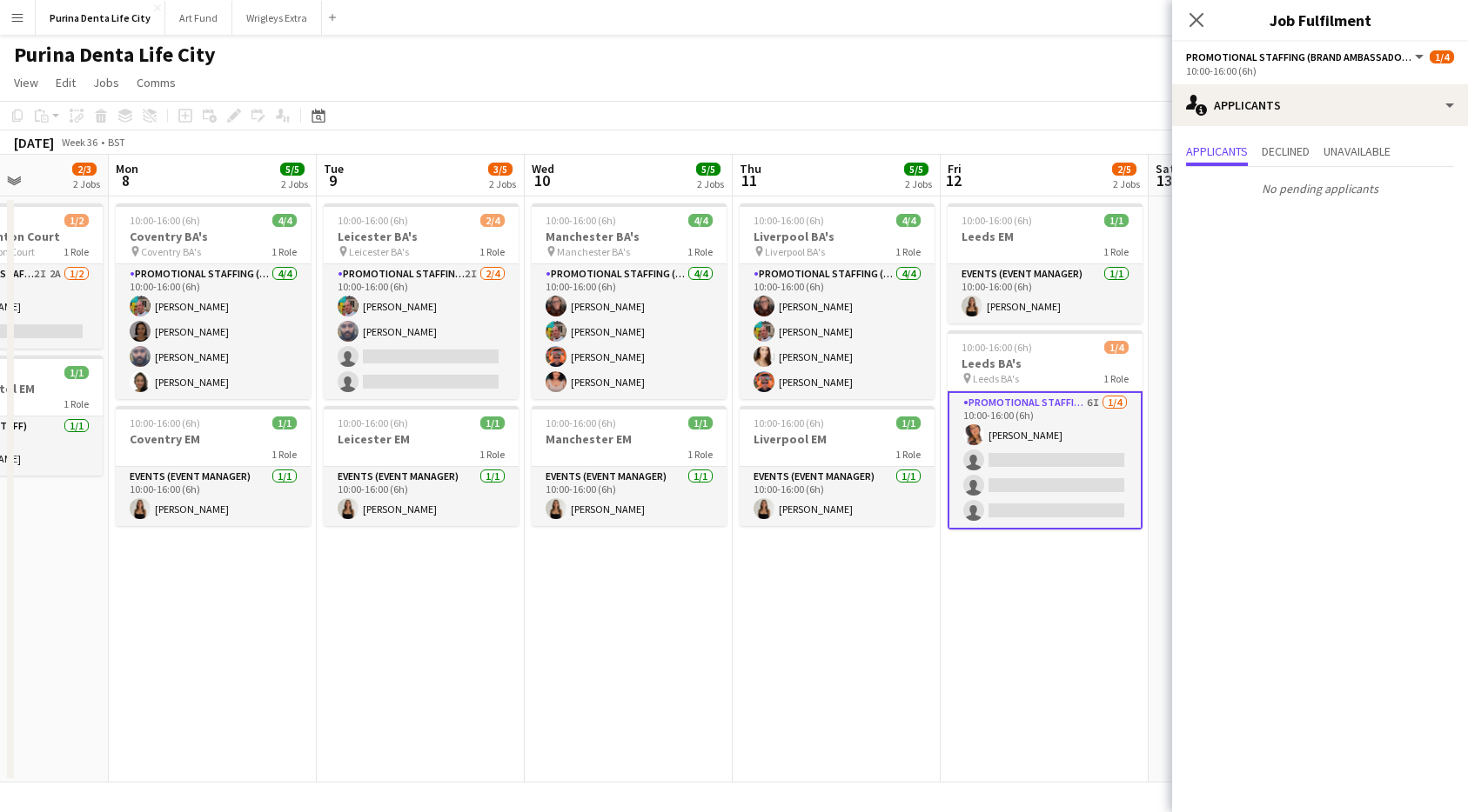
click at [733, 614] on app-date-cell "10:00-16:00 (6h) 4/4 Liverpool BA's pin Liverpool BA's 1 Role Promotional Staff…" at bounding box center [836, 489] width 208 height 586
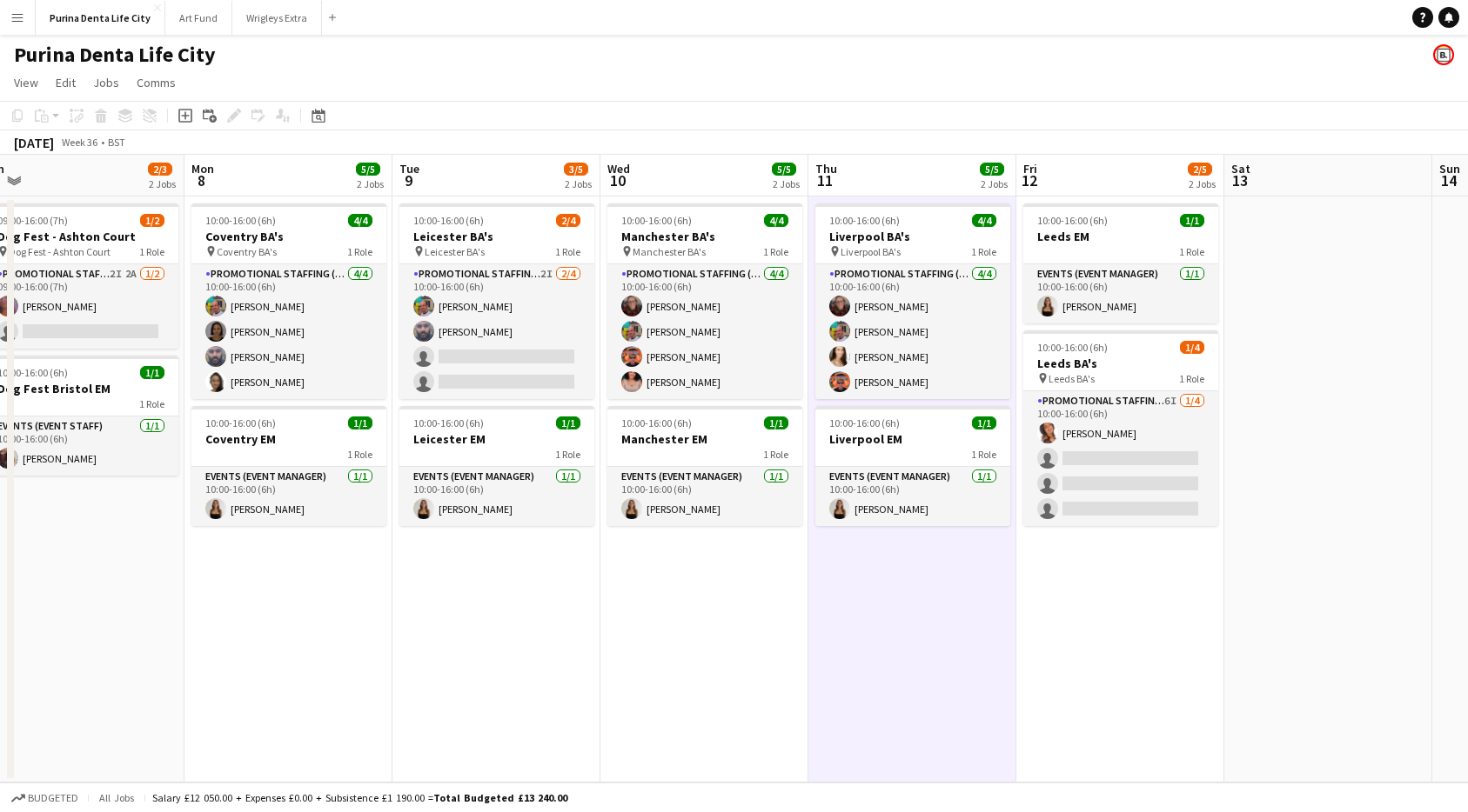
scroll to position [0, 437]
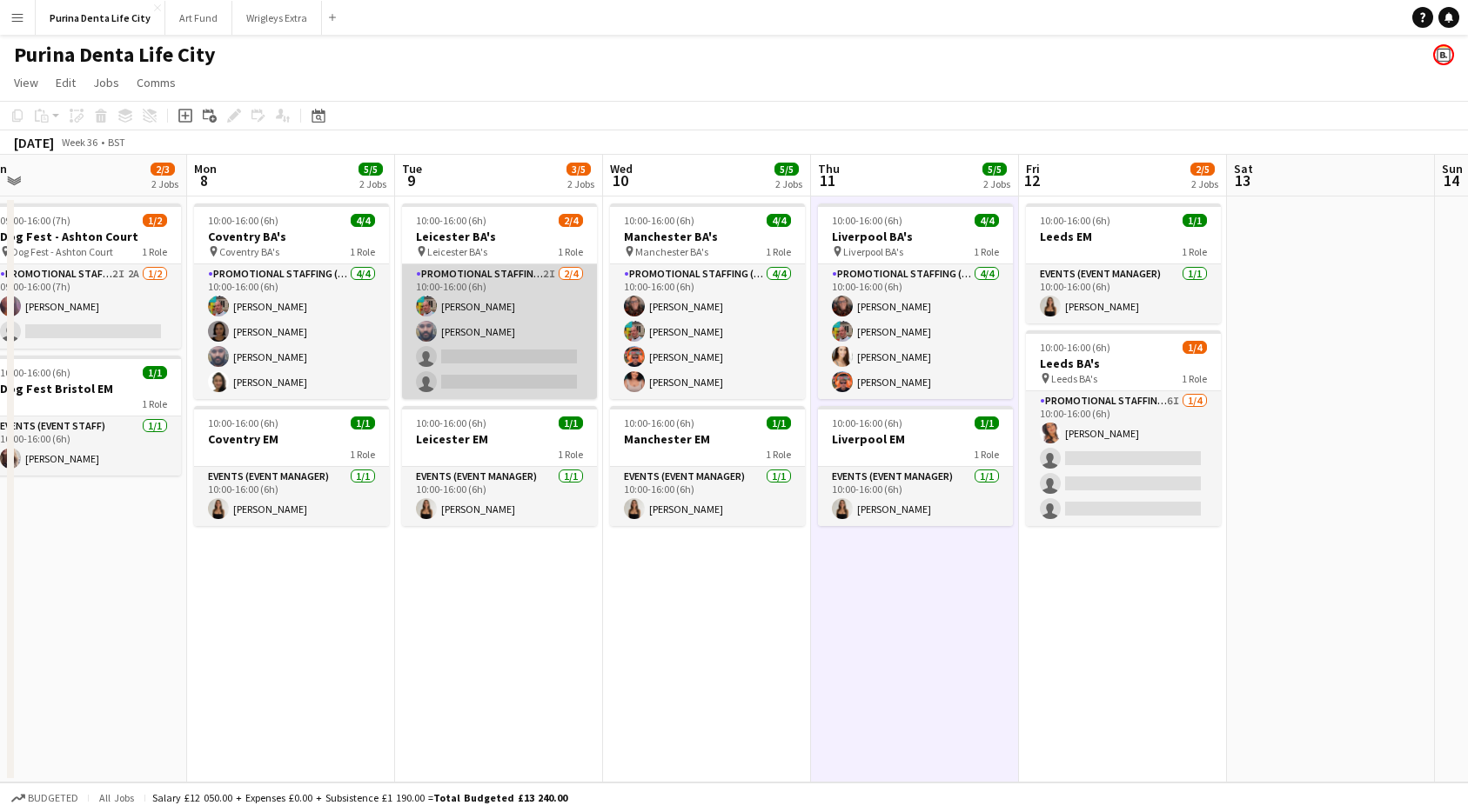
click at [453, 339] on app-card-role "Promotional Staffing (Brand Ambassadors) 2I 2/4 10:00-16:00 (6h) Owen Prince Ra…" at bounding box center [500, 332] width 195 height 135
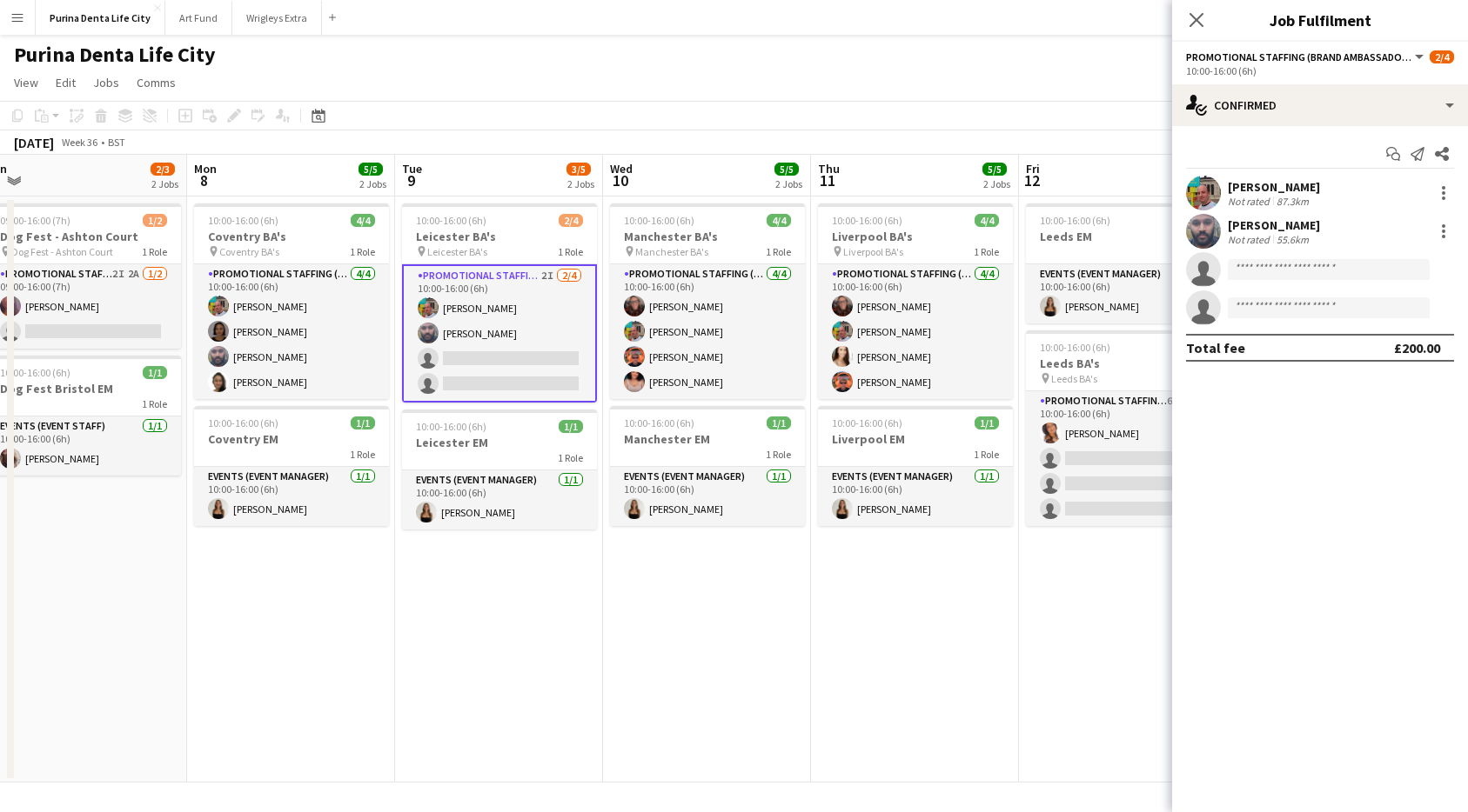
click at [1347, 130] on div "Start chat Send notification Share Owen Prince Not rated 87.3km Ravi ramsey Not…" at bounding box center [1320, 250] width 296 height 249
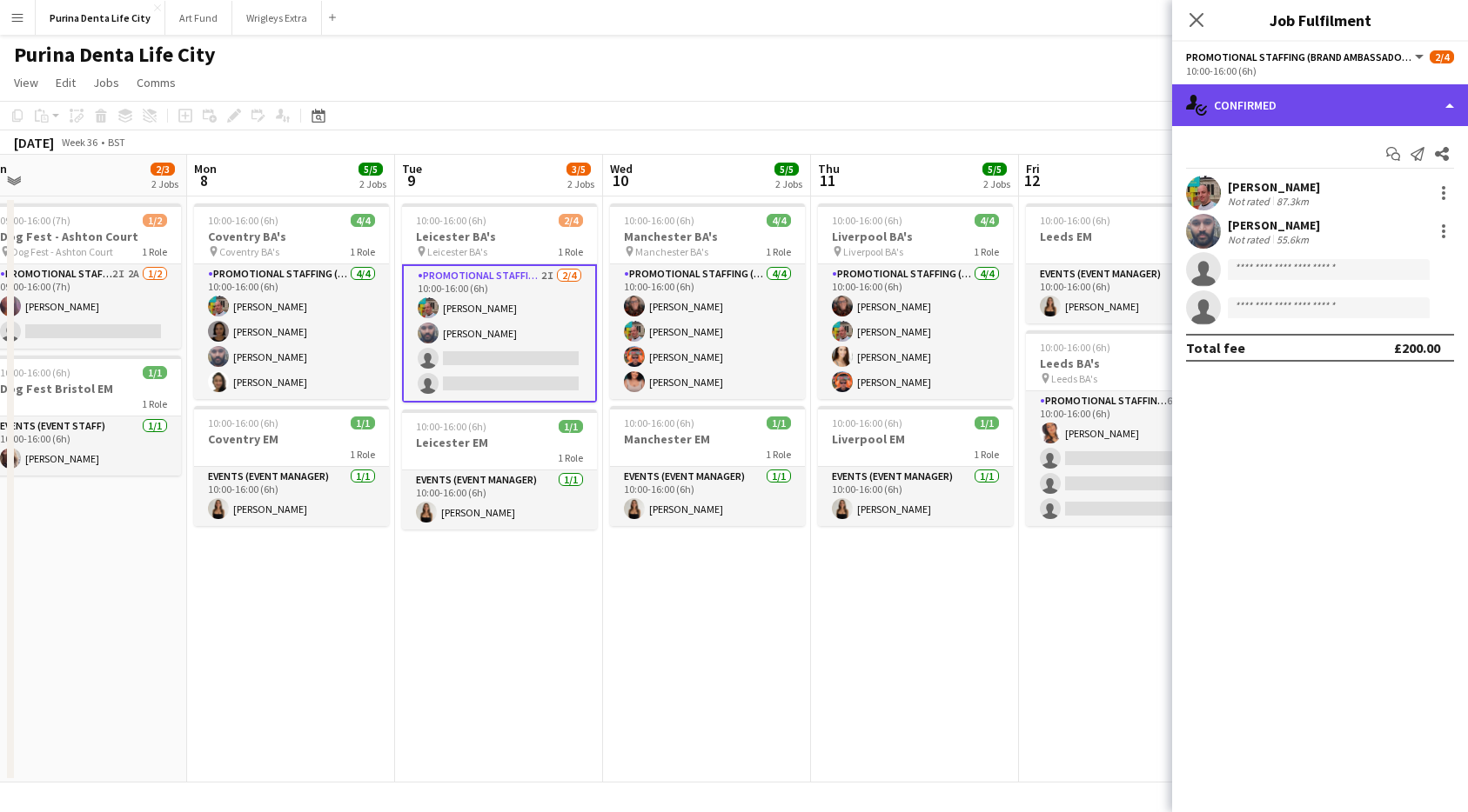
click at [1340, 120] on div "single-neutral-actions-check-2 Confirmed" at bounding box center [1320, 105] width 296 height 42
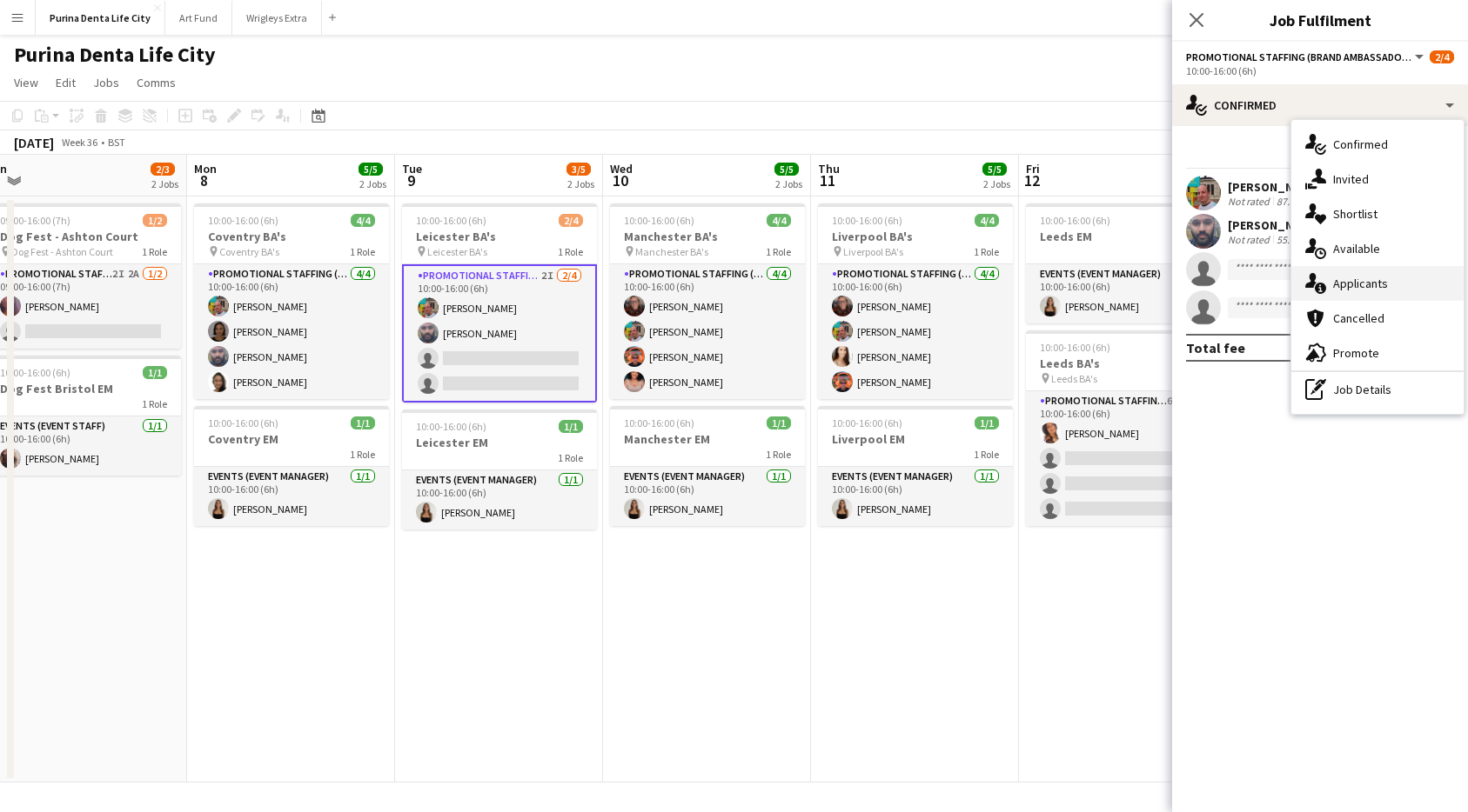
click at [1369, 278] on span "Applicants" at bounding box center [1360, 284] width 55 height 16
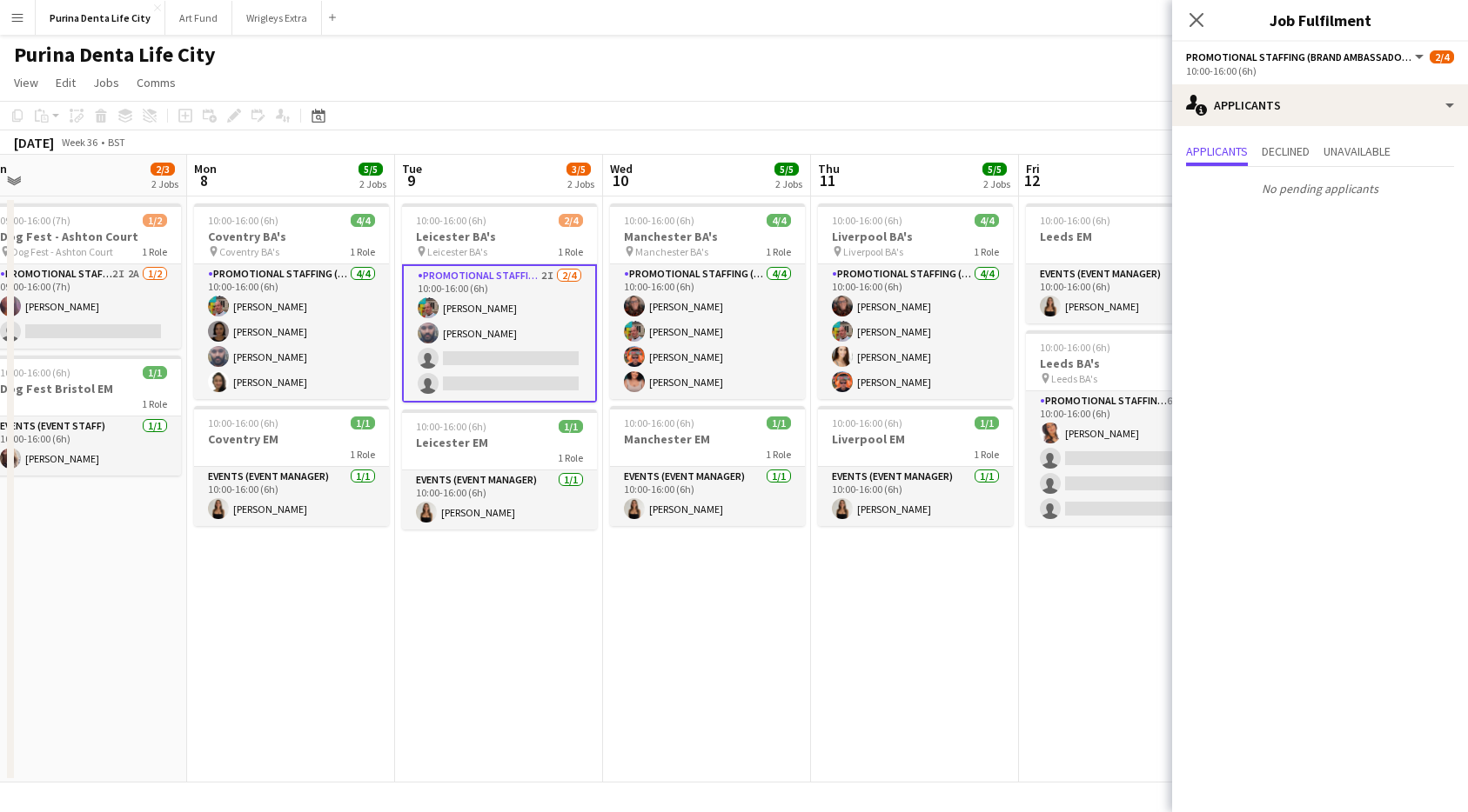
click at [576, 783] on app-board "Purina Denta Life City View Day view expanded Day view collapsed Month view Dat…" at bounding box center [734, 423] width 1468 height 777
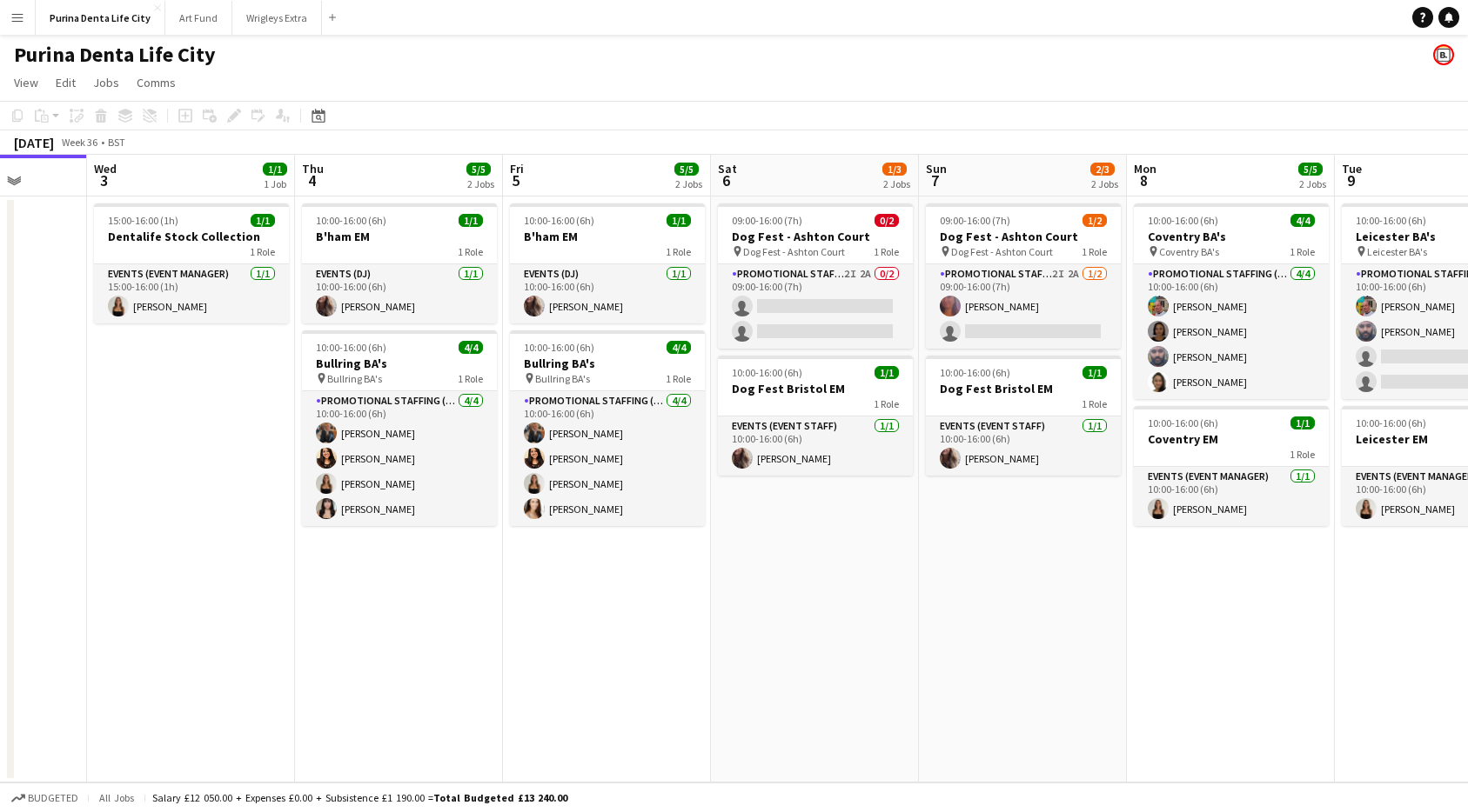
scroll to position [0, 586]
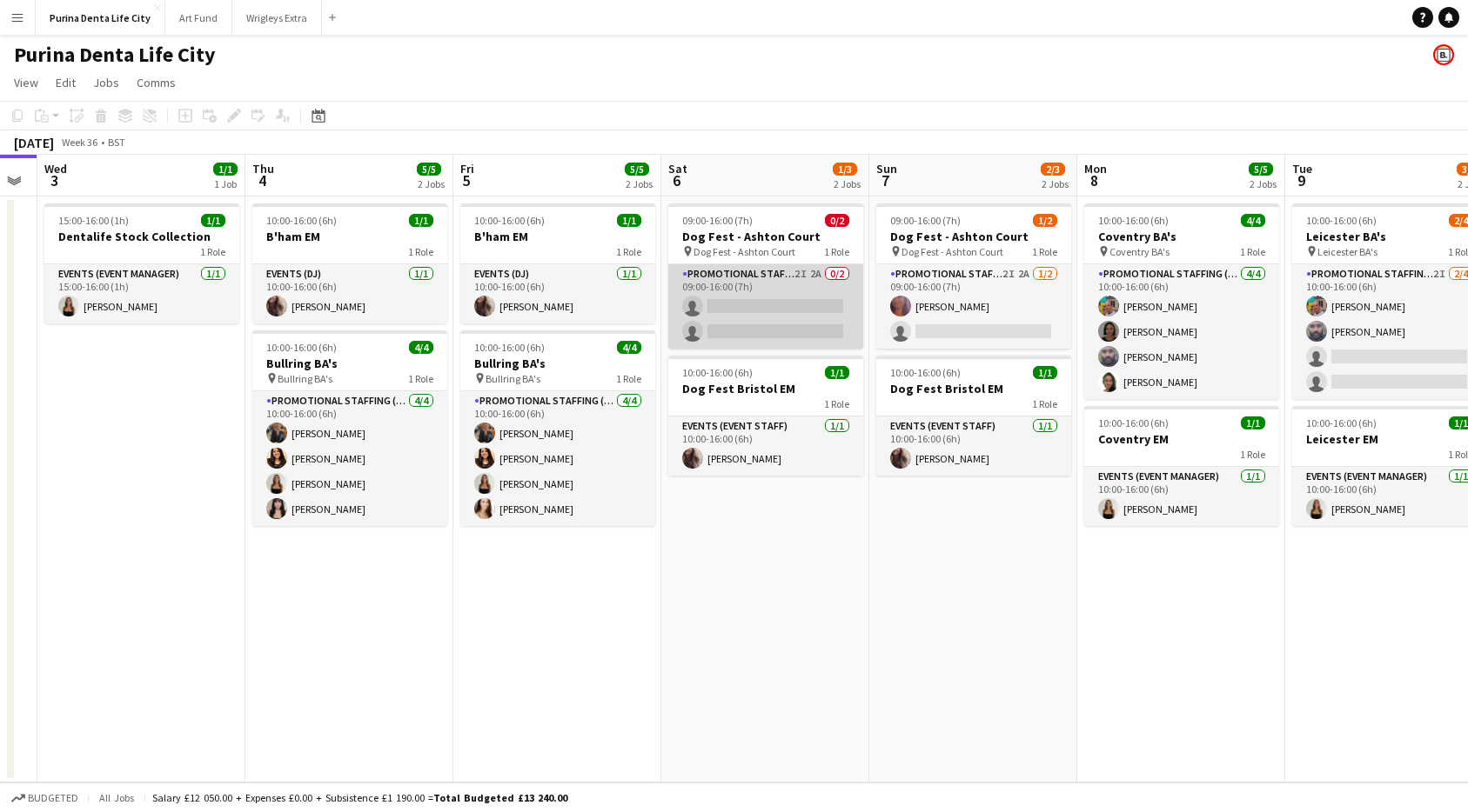
click at [758, 312] on app-card-role "Promotional Staffing (Brand Ambassadors) 2I 2A 0/2 09:00-16:00 (7h) single-neut…" at bounding box center [766, 306] width 195 height 84
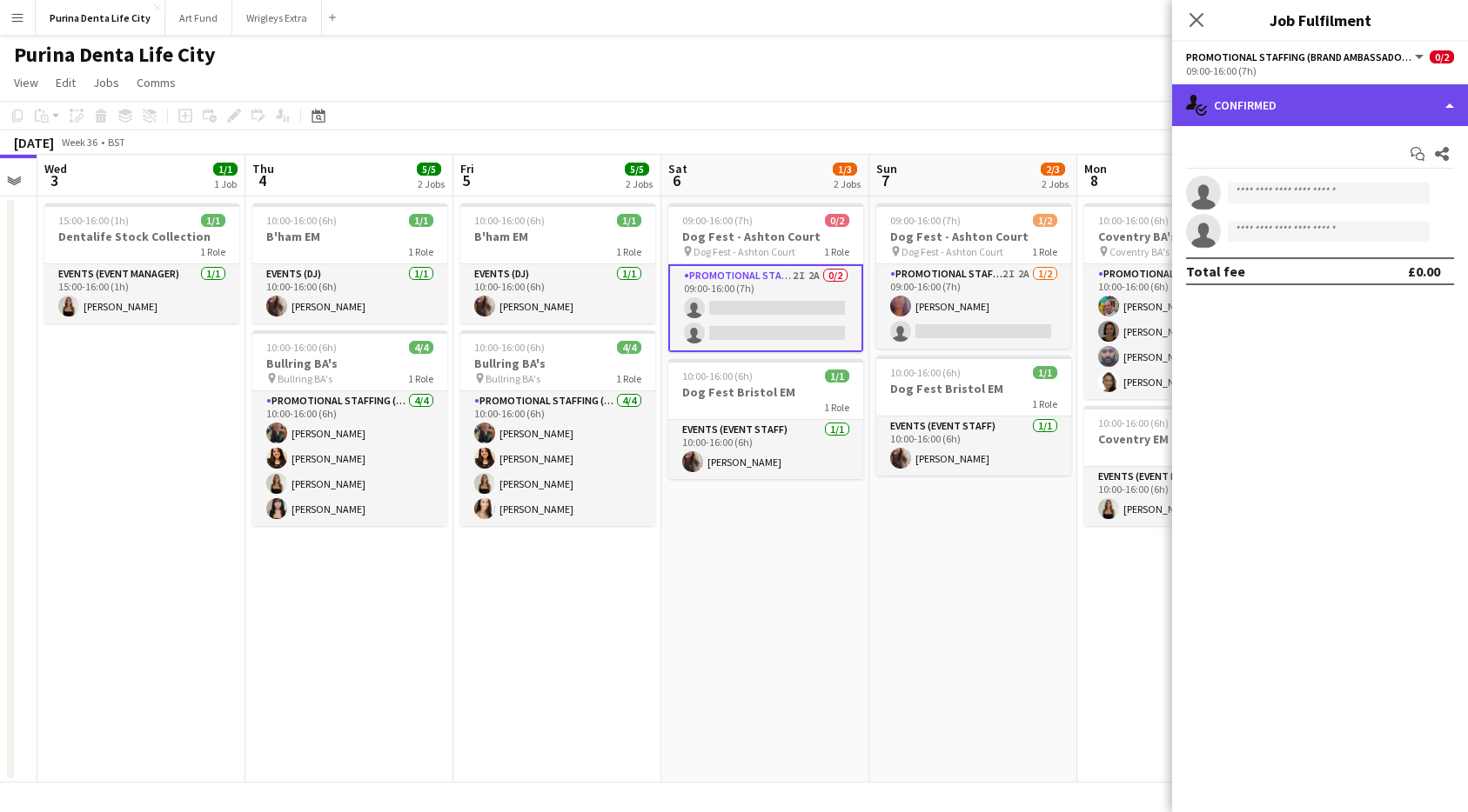
click at [1362, 114] on div "single-neutral-actions-check-2 Confirmed" at bounding box center [1320, 105] width 296 height 42
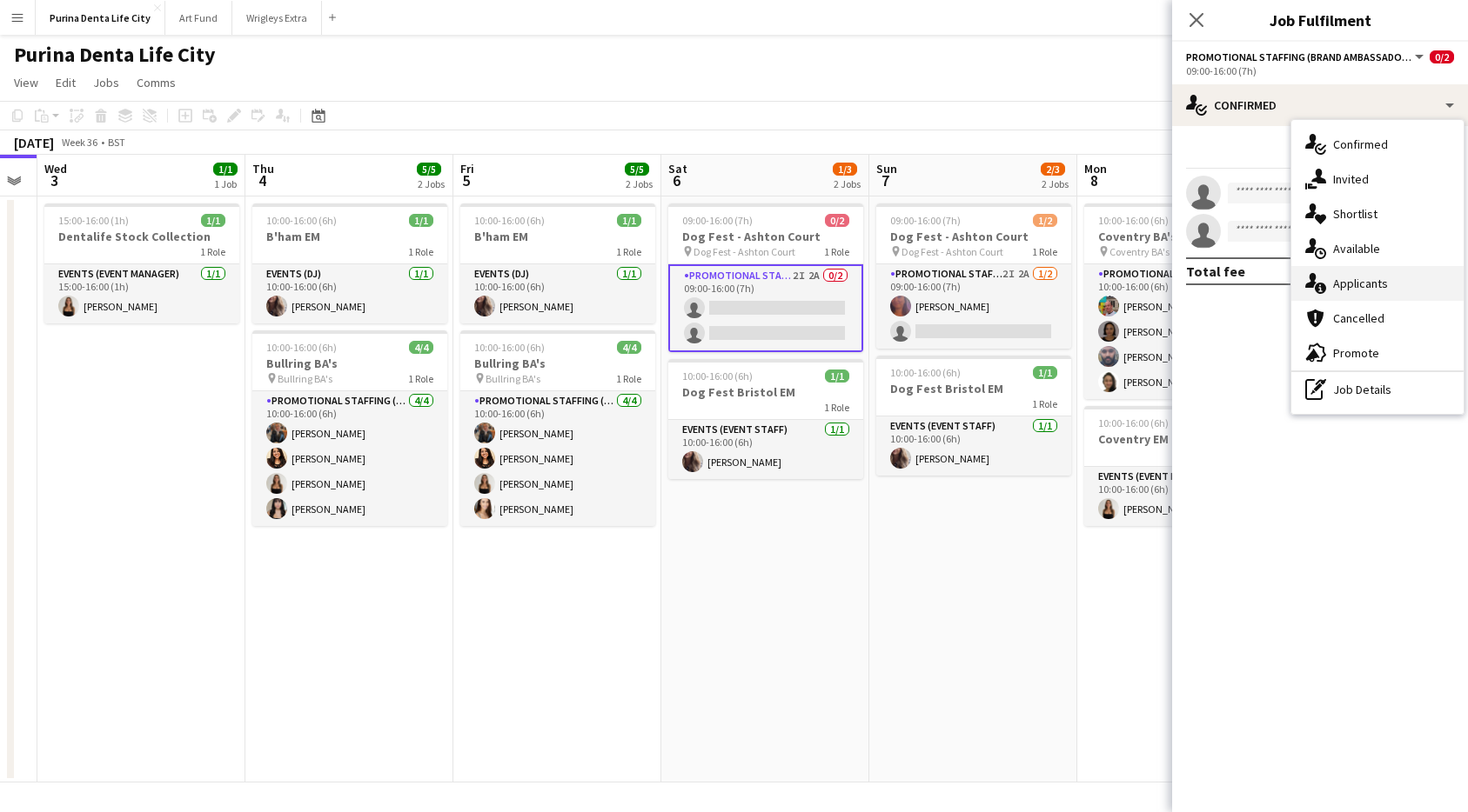
click at [1382, 268] on div "single-neutral-actions-information Applicants" at bounding box center [1377, 283] width 172 height 35
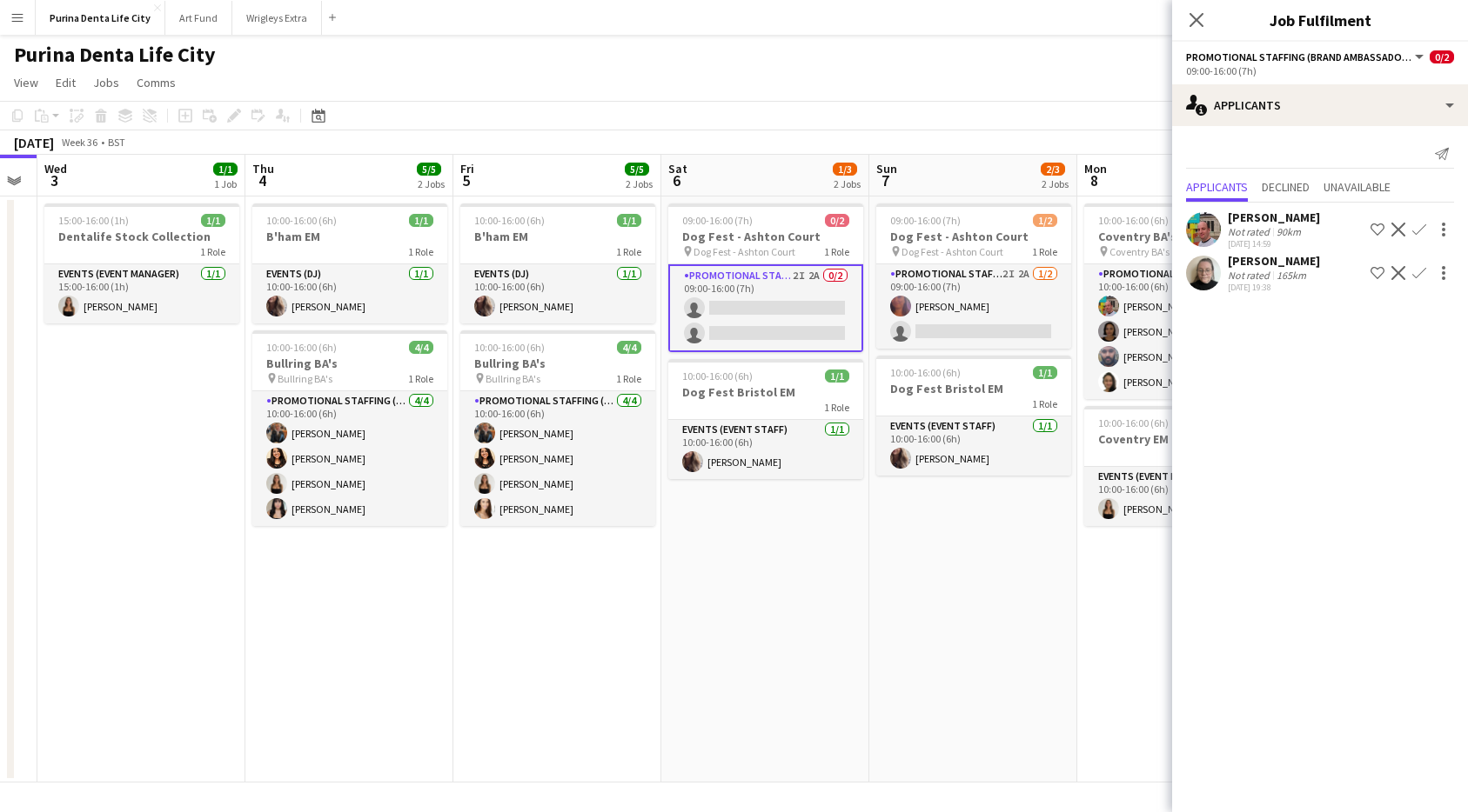
click at [1183, 263] on div "Alison Barker Not rated 165km 02-09-2025 19:38 Shortlist crew Decline Confirm" at bounding box center [1320, 273] width 296 height 40
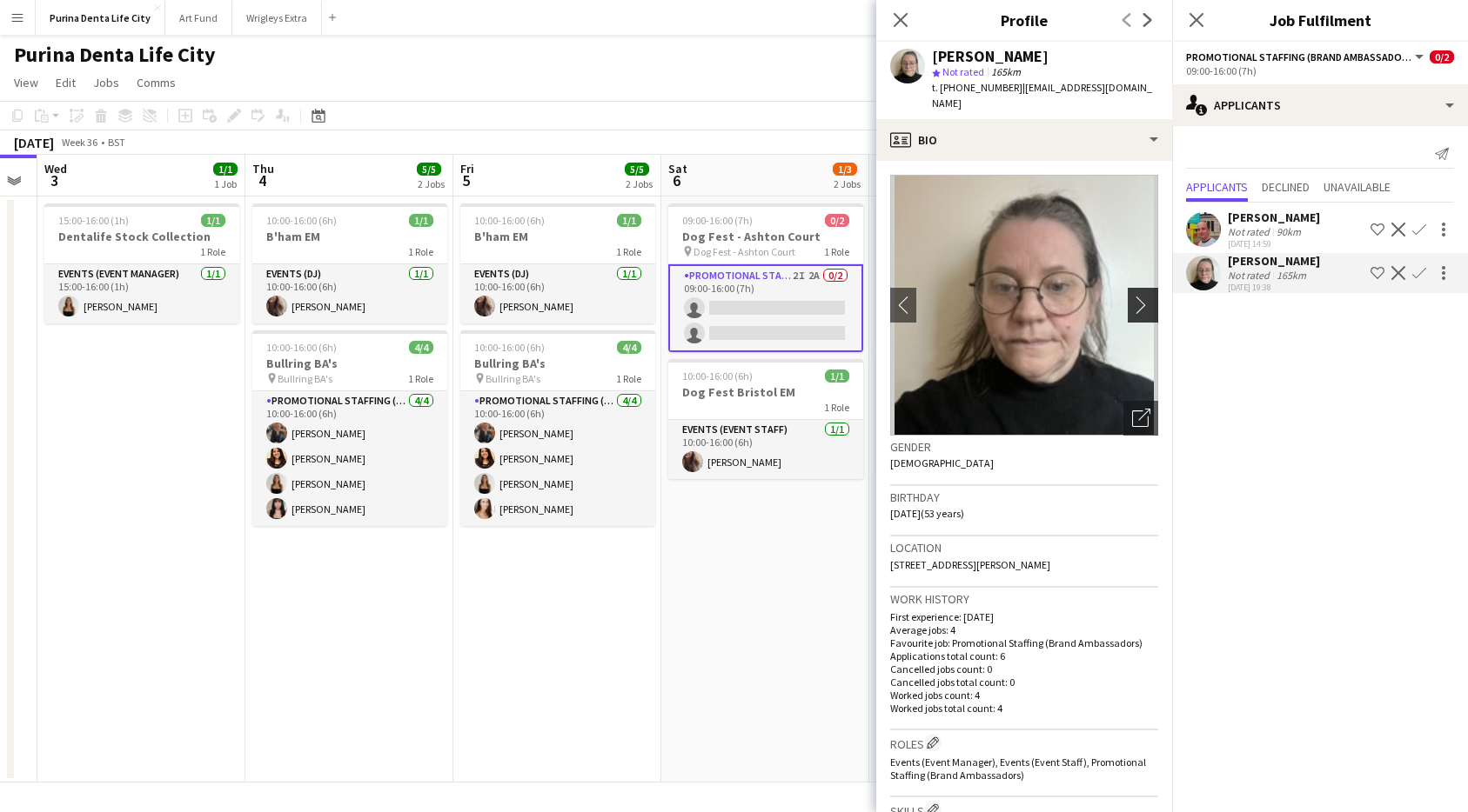
click at [1144, 296] on app-icon "chevron-right" at bounding box center [1145, 305] width 27 height 18
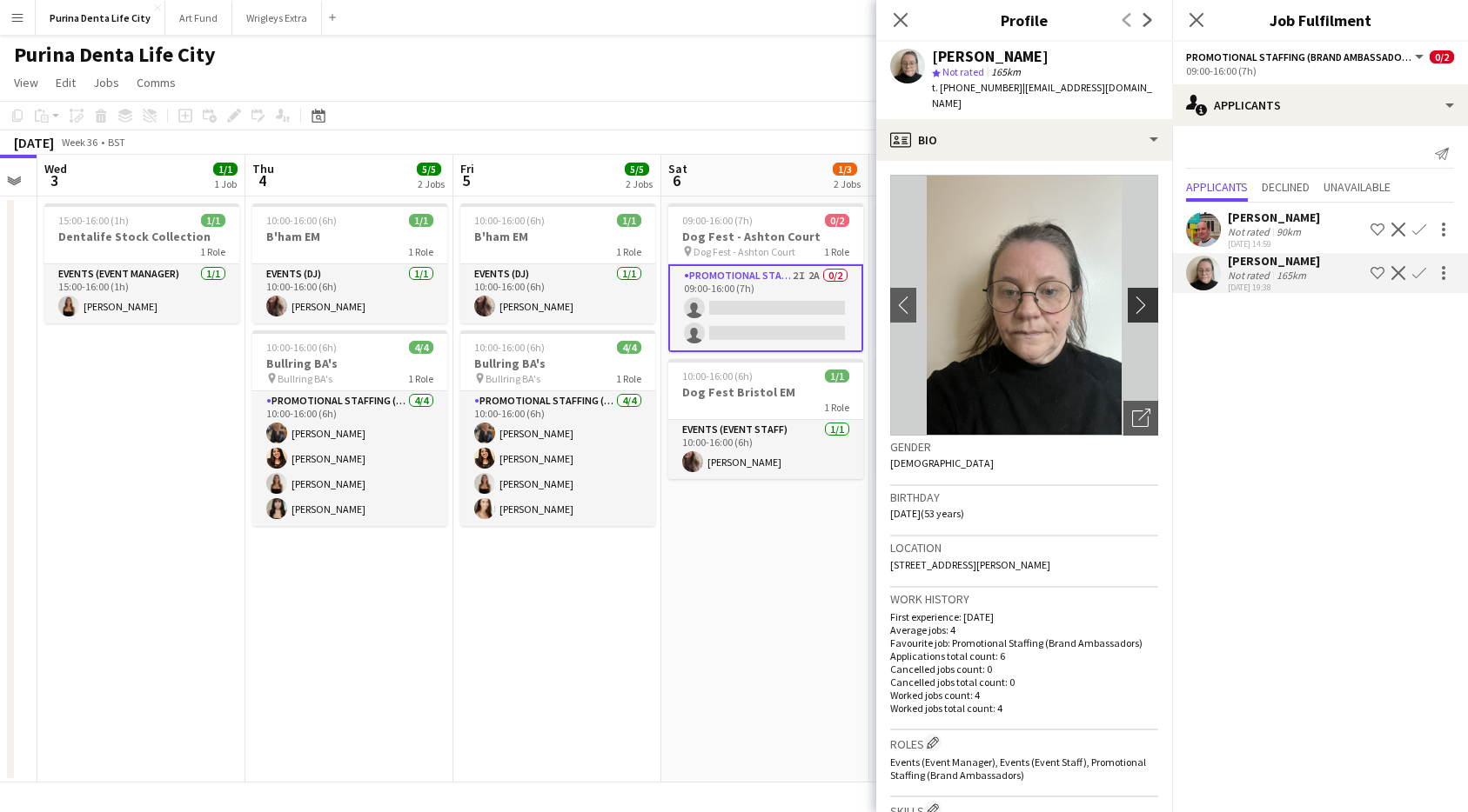
click at [1144, 296] on app-icon "chevron-right" at bounding box center [1145, 305] width 27 height 18
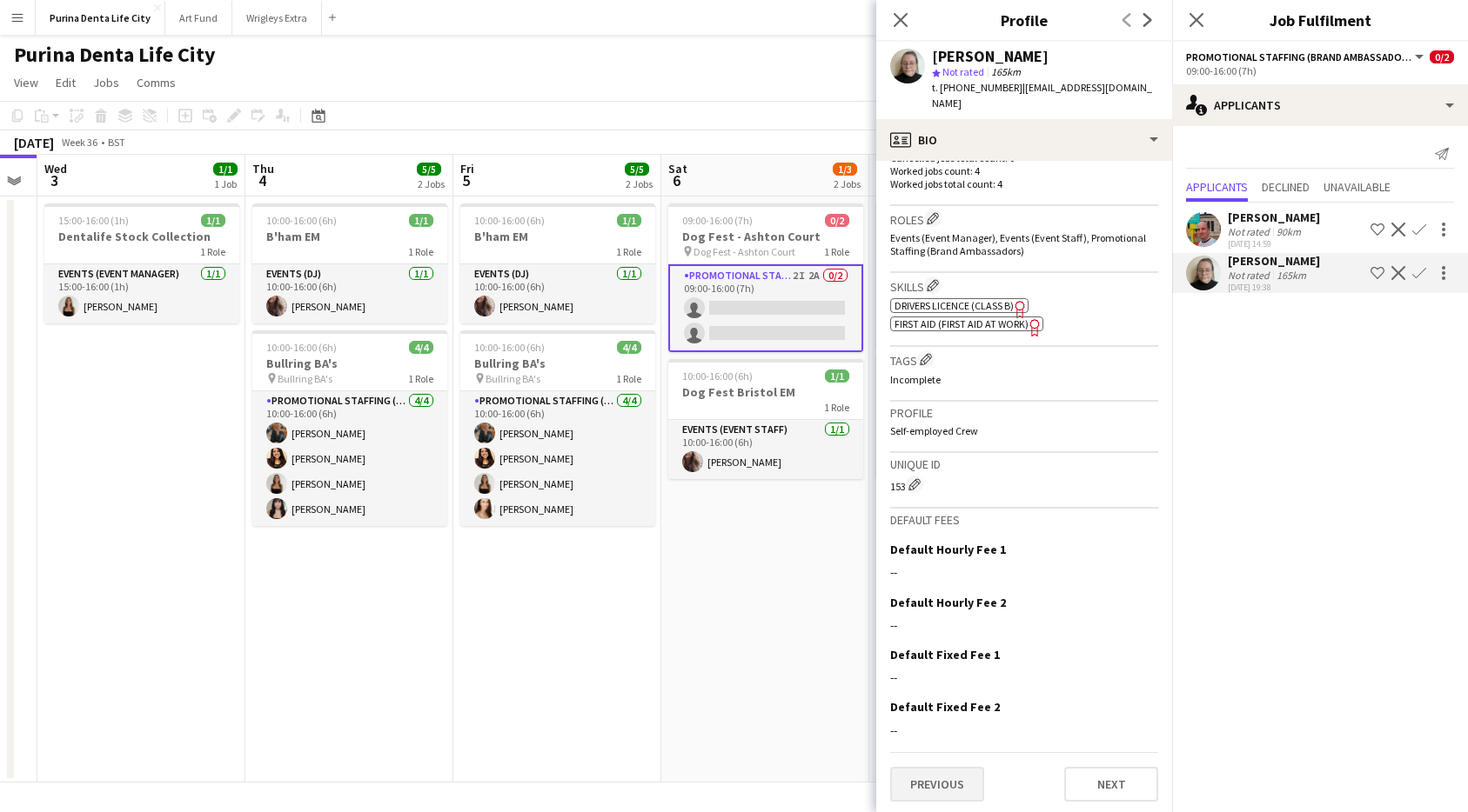
scroll to position [523, 0]
click at [951, 771] on button "Previous" at bounding box center [937, 784] width 94 height 35
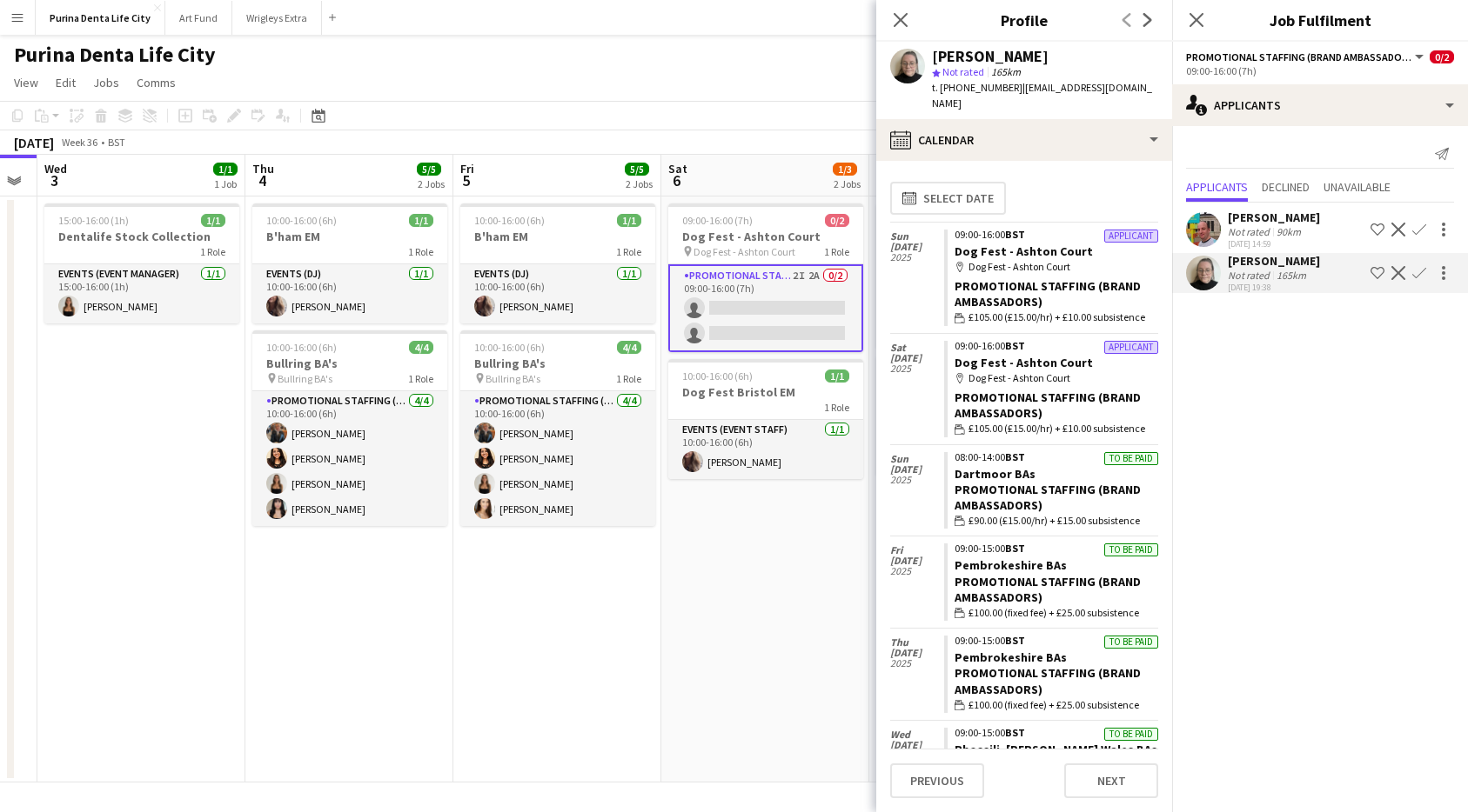
scroll to position [0, 0]
click at [762, 318] on app-card-role "Promotional Staffing (Brand Ambassadors) 2I 2A 0/2 09:00-16:00 (7h) single-neut…" at bounding box center [766, 308] width 195 height 87
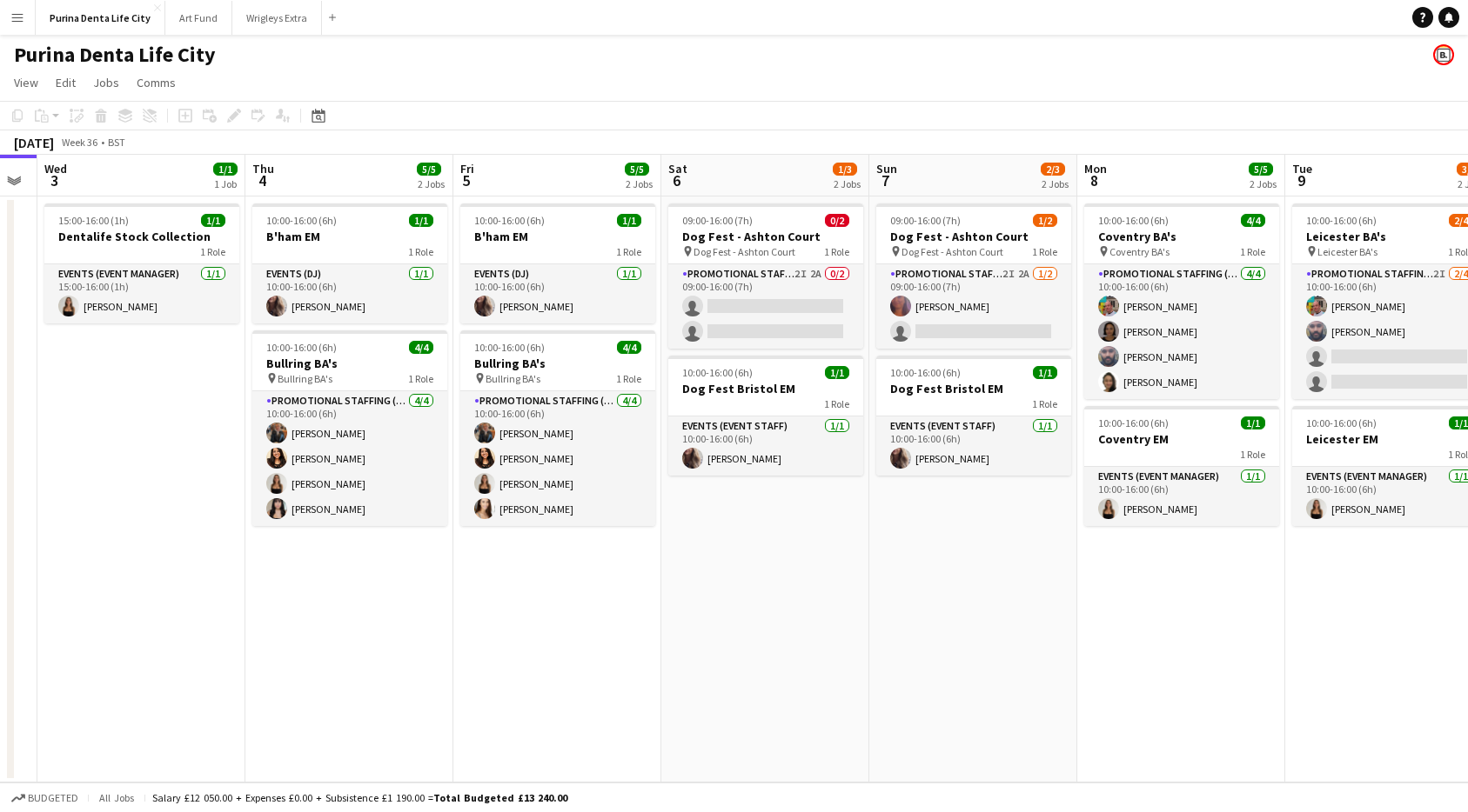
click at [838, 591] on app-date-cell "09:00-16:00 (7h) 0/2 Dog Fest - Ashton Court pin Dog Fest - Ashton Court 1 Role…" at bounding box center [765, 489] width 208 height 586
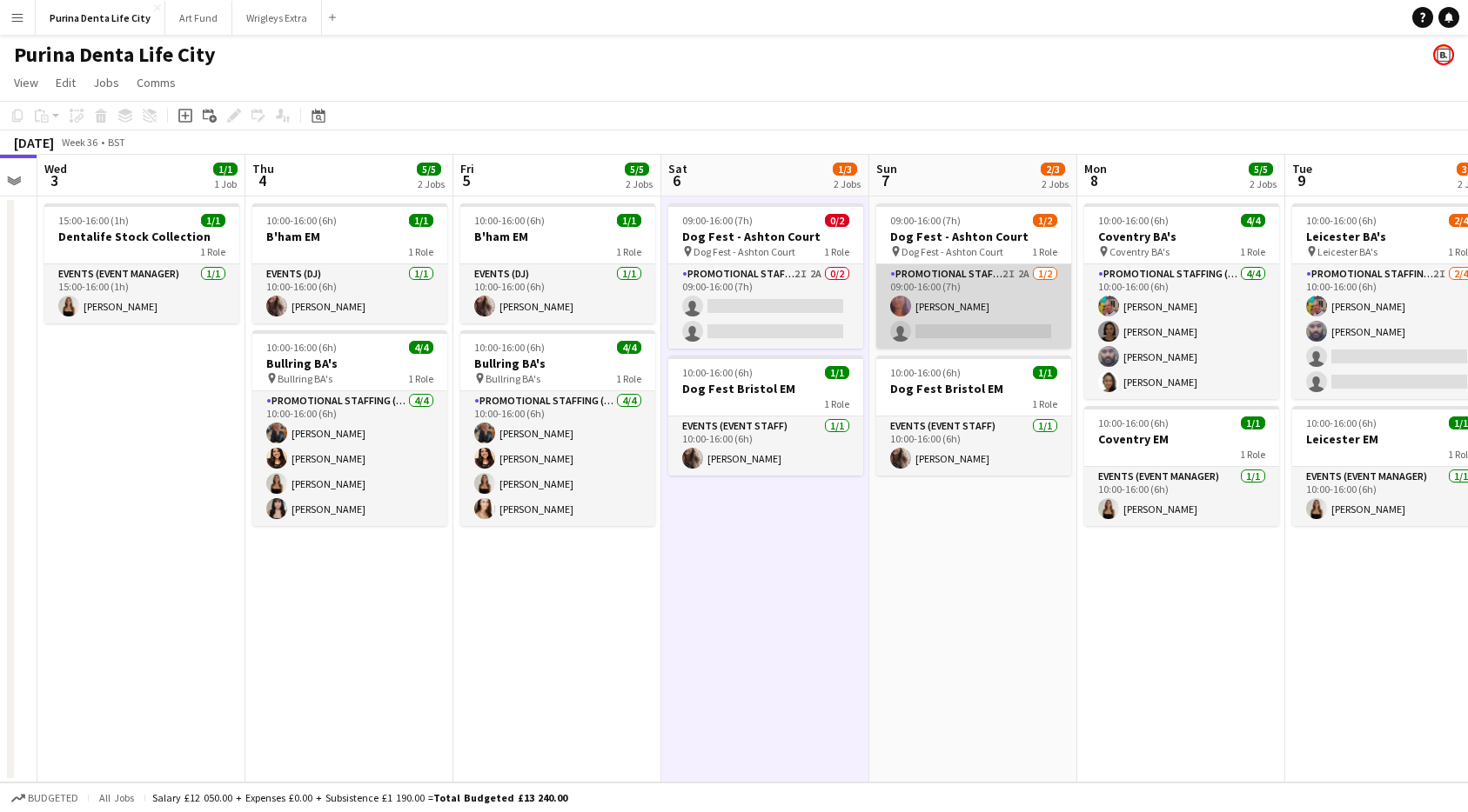
click at [955, 305] on app-card-role "Promotional Staffing (Brand Ambassadors) 2I 2A [DATE] 09:00-16:00 (7h) [PERSON_…" at bounding box center [973, 306] width 195 height 84
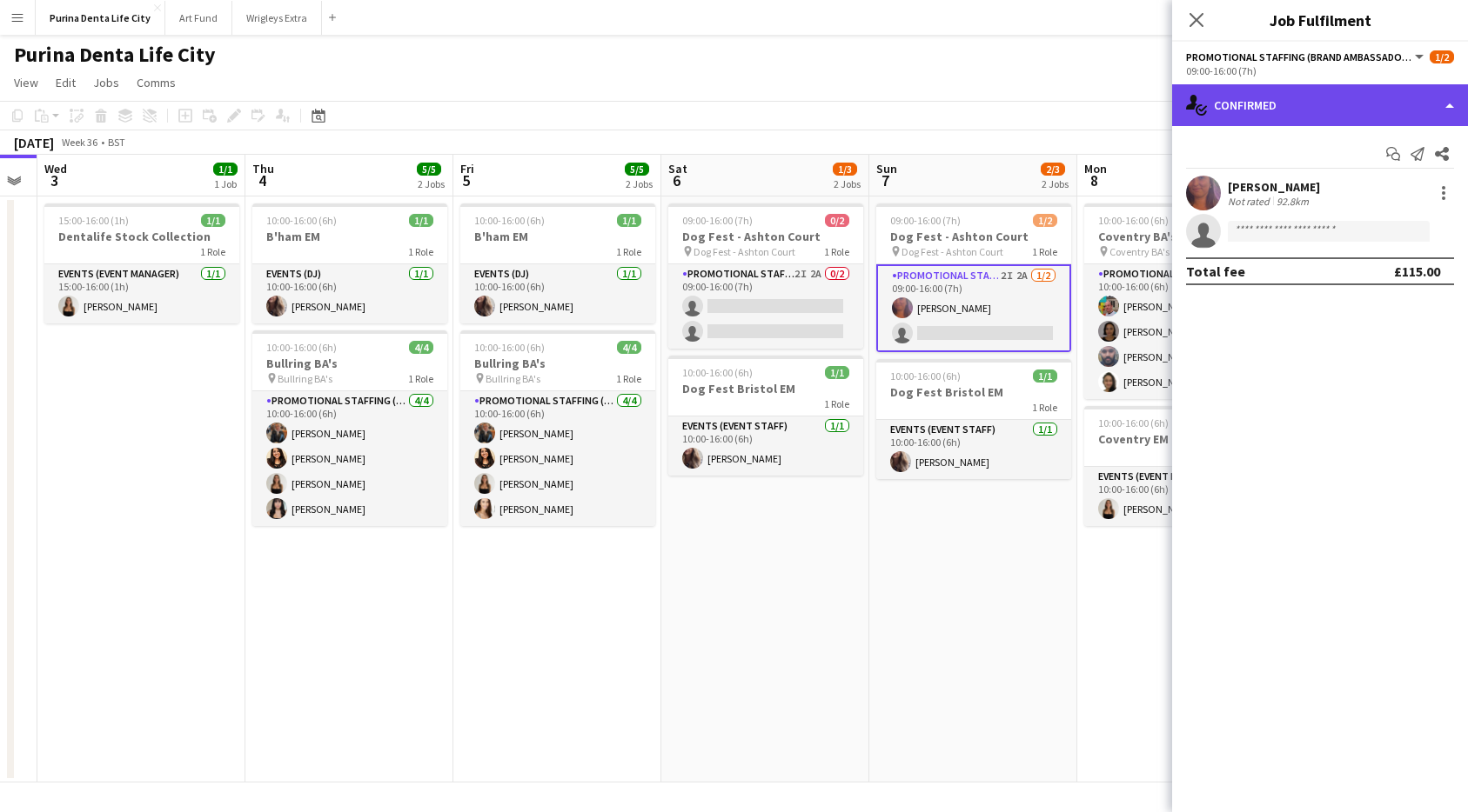
click at [1363, 93] on div "single-neutral-actions-check-2 Confirmed" at bounding box center [1320, 105] width 296 height 42
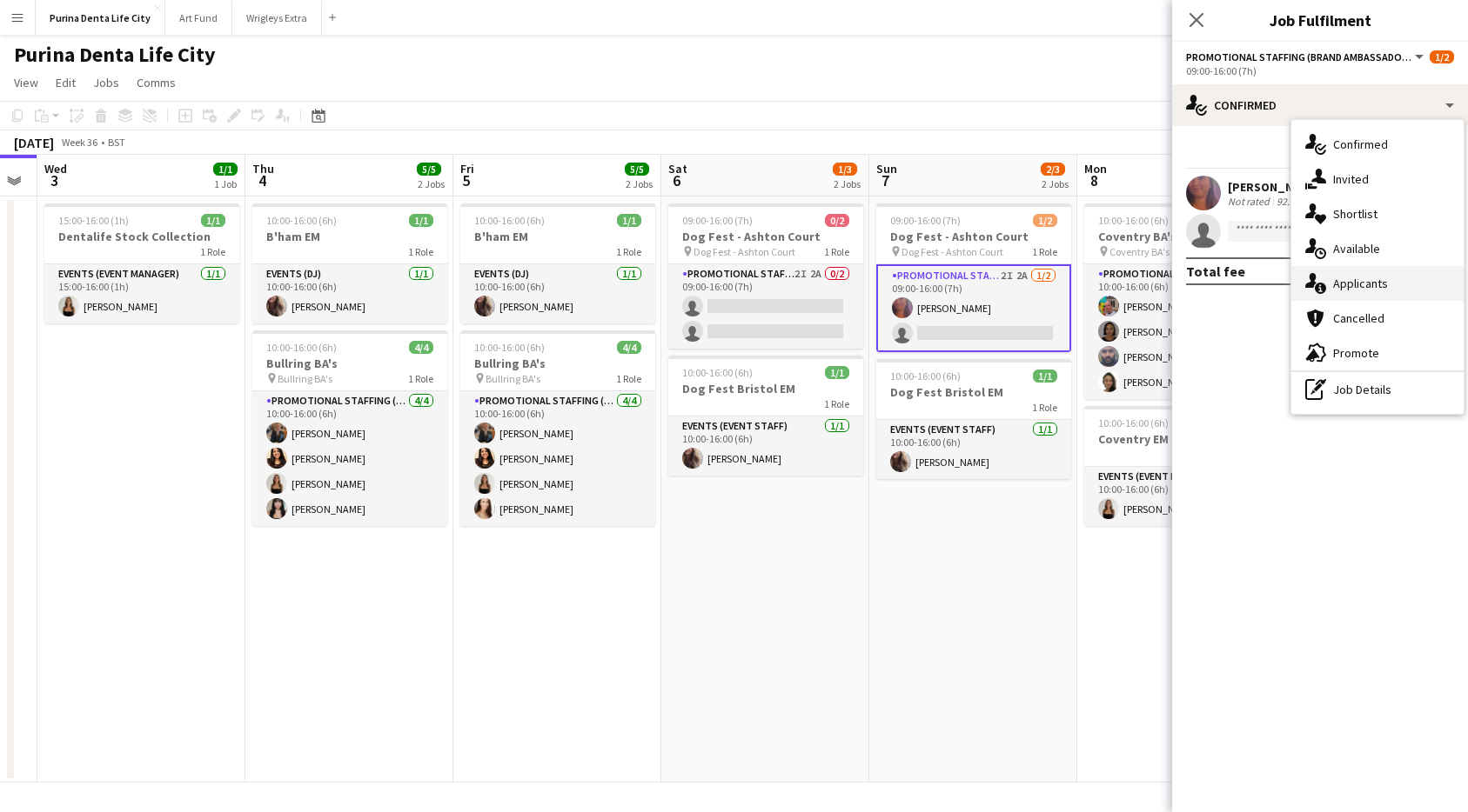
click at [1377, 284] on span "Applicants" at bounding box center [1360, 284] width 55 height 16
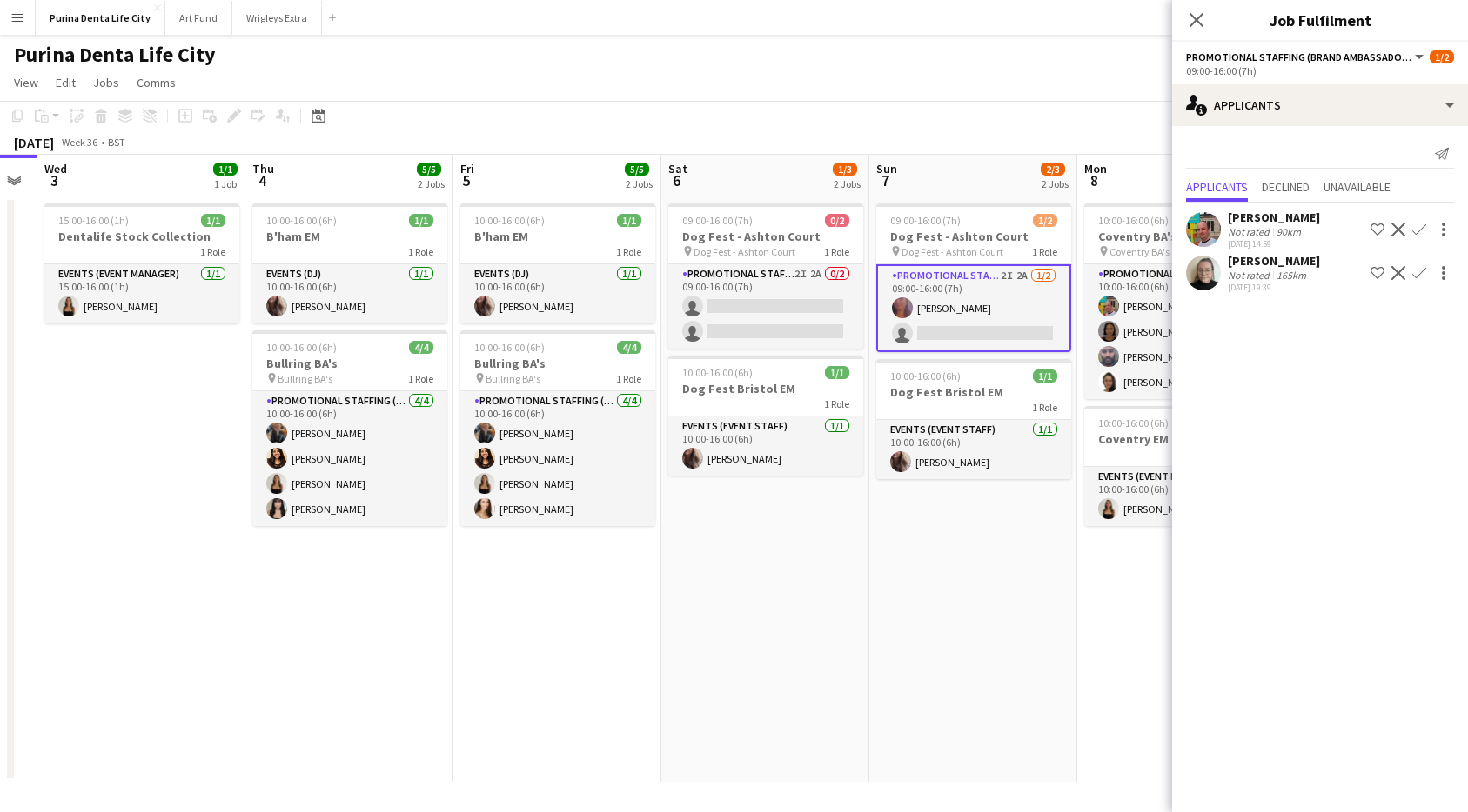
click at [1039, 631] on app-date-cell "09:00-16:00 (7h) 1/2 Dog Fest - Ashton Court pin Dog Fest - Ashton Court 1 Role…" at bounding box center [972, 489] width 208 height 586
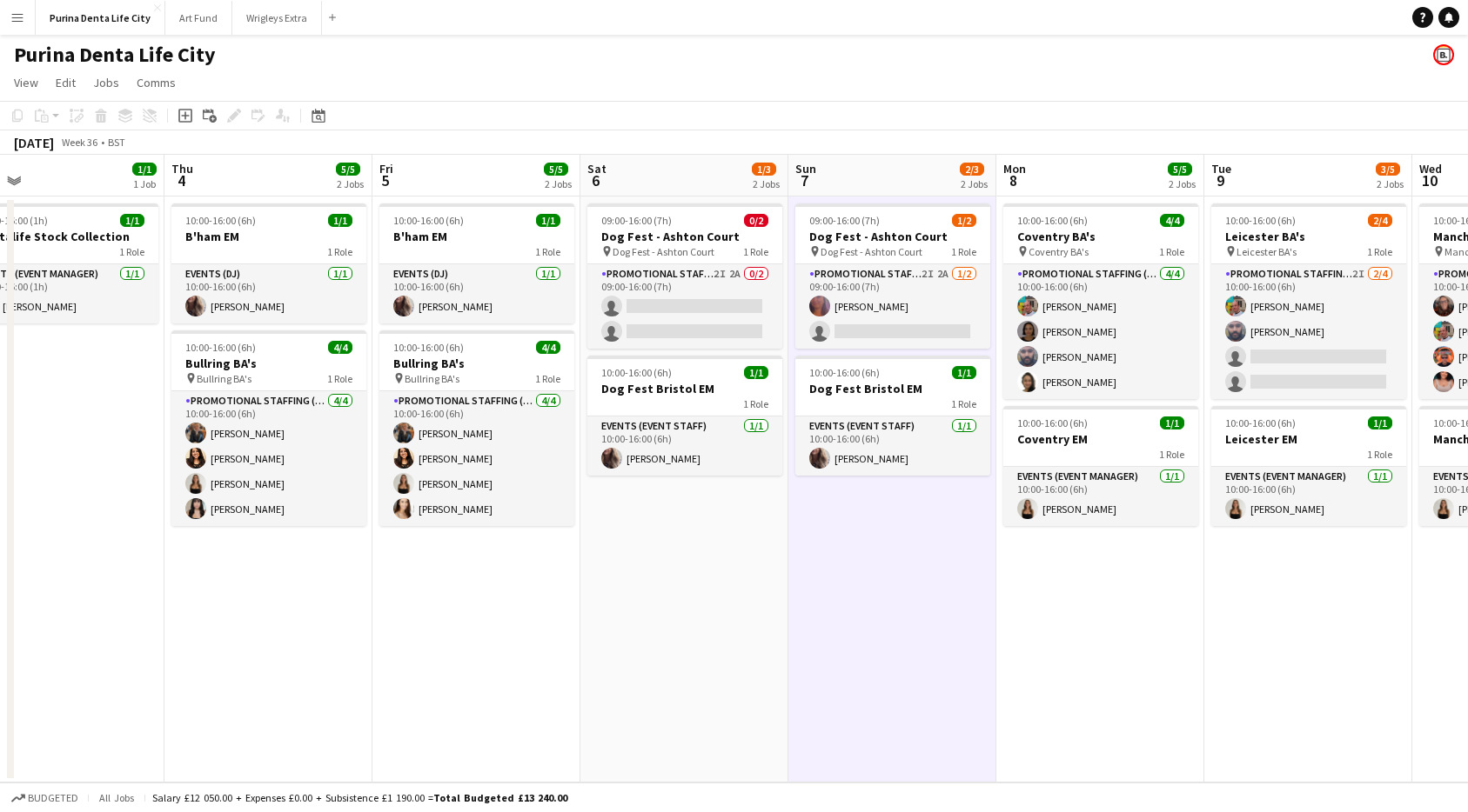
scroll to position [0, 669]
click at [184, 20] on button "Art Fund Close" at bounding box center [198, 18] width 67 height 34
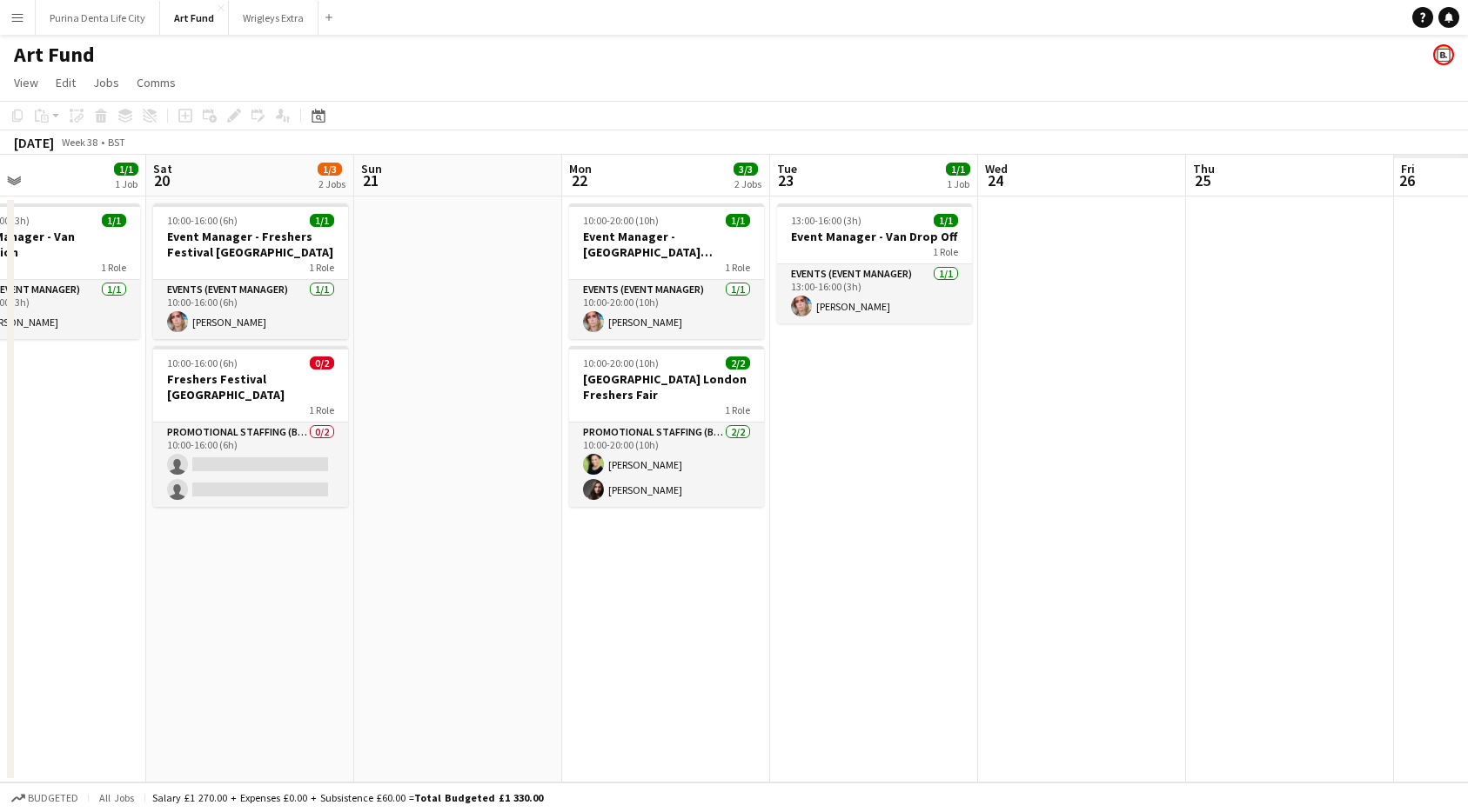
scroll to position [0, 475]
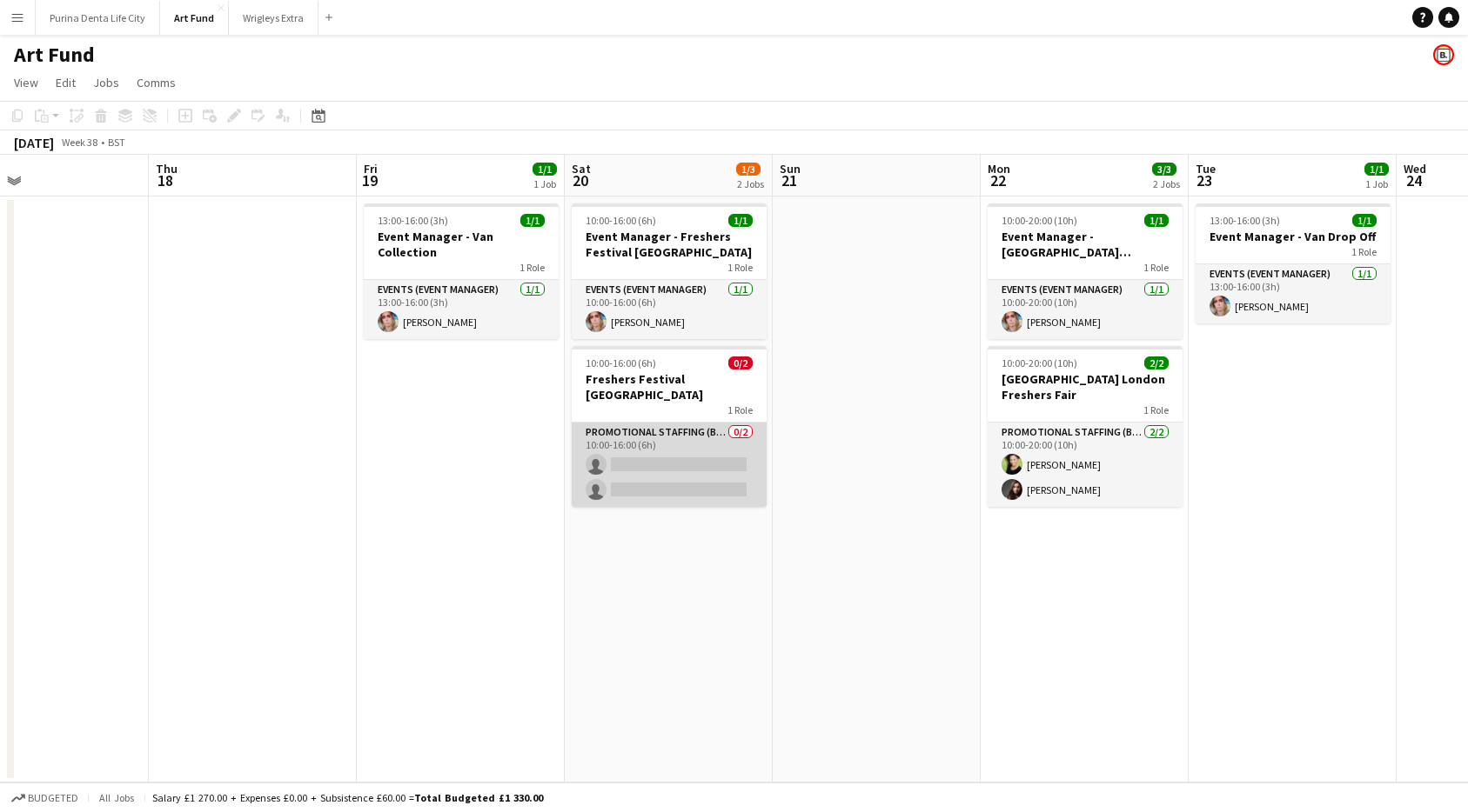
click at [631, 470] on app-card-role "Promotional Staffing (Brand Ambassadors) 0/2 10:00-16:00 (6h) single-neutral-ac…" at bounding box center [669, 465] width 195 height 84
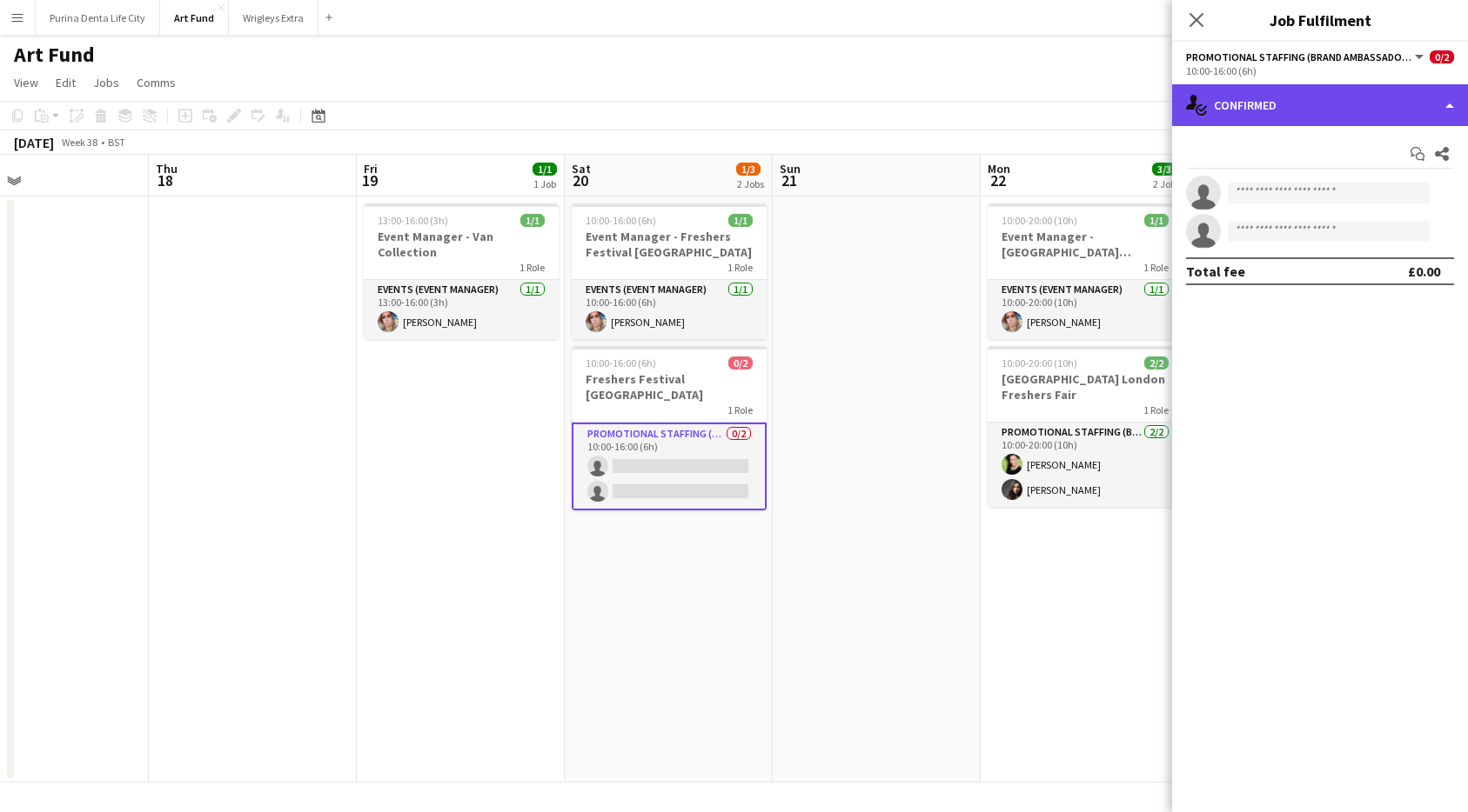
click at [1326, 116] on div "single-neutral-actions-check-2 Confirmed" at bounding box center [1320, 105] width 296 height 42
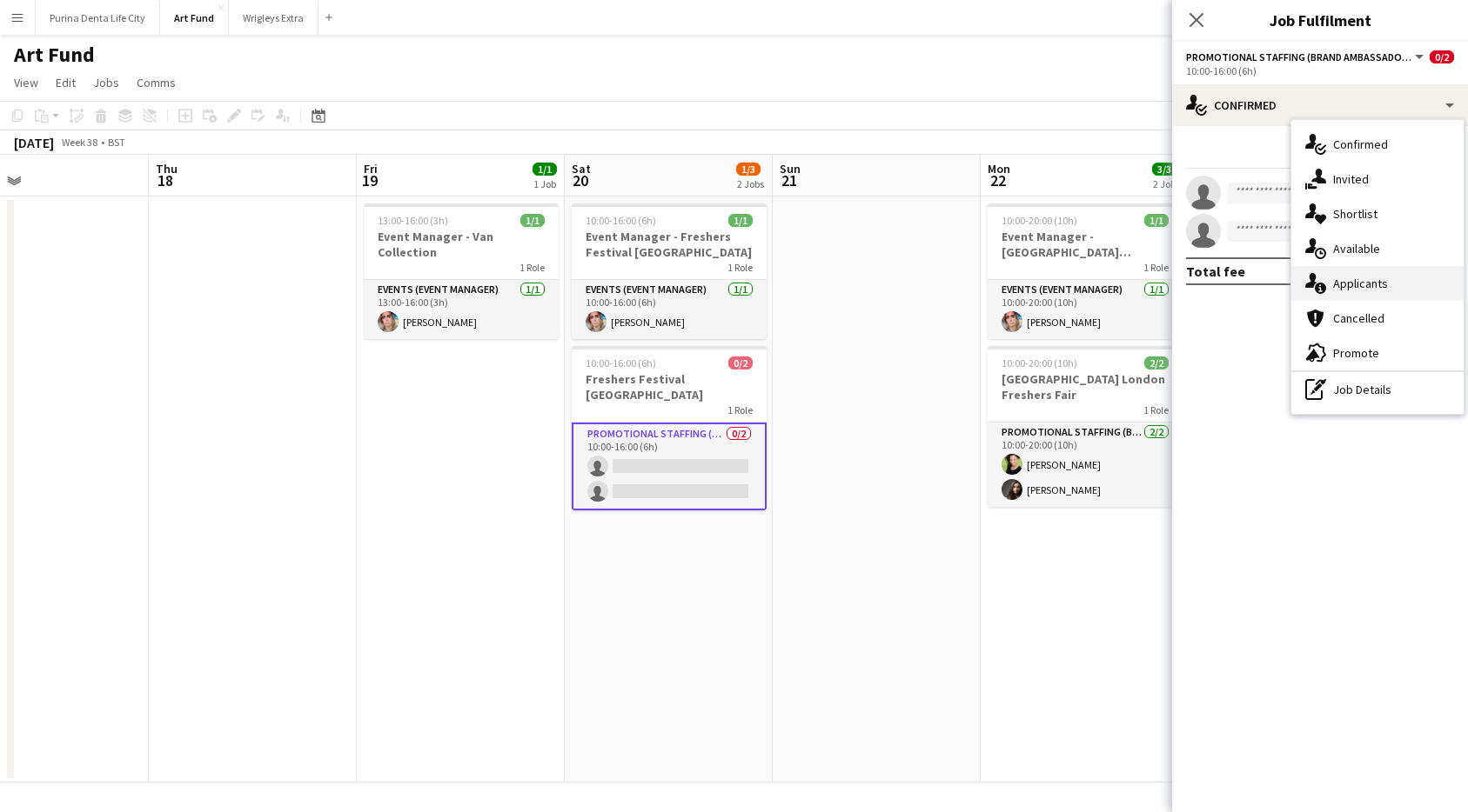
click at [1371, 281] on span "Applicants" at bounding box center [1360, 284] width 55 height 16
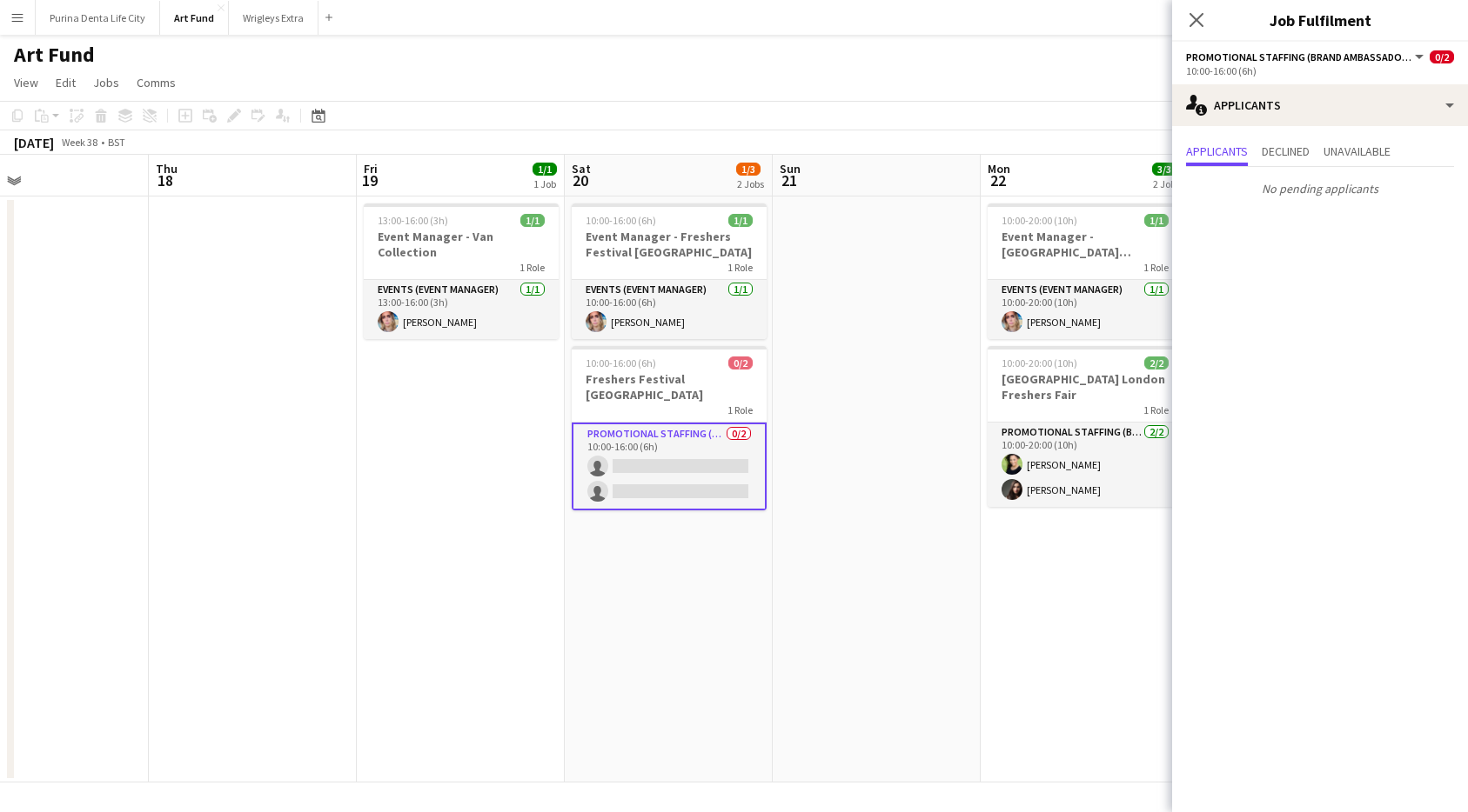
click at [890, 639] on app-date-cell at bounding box center [876, 489] width 208 height 586
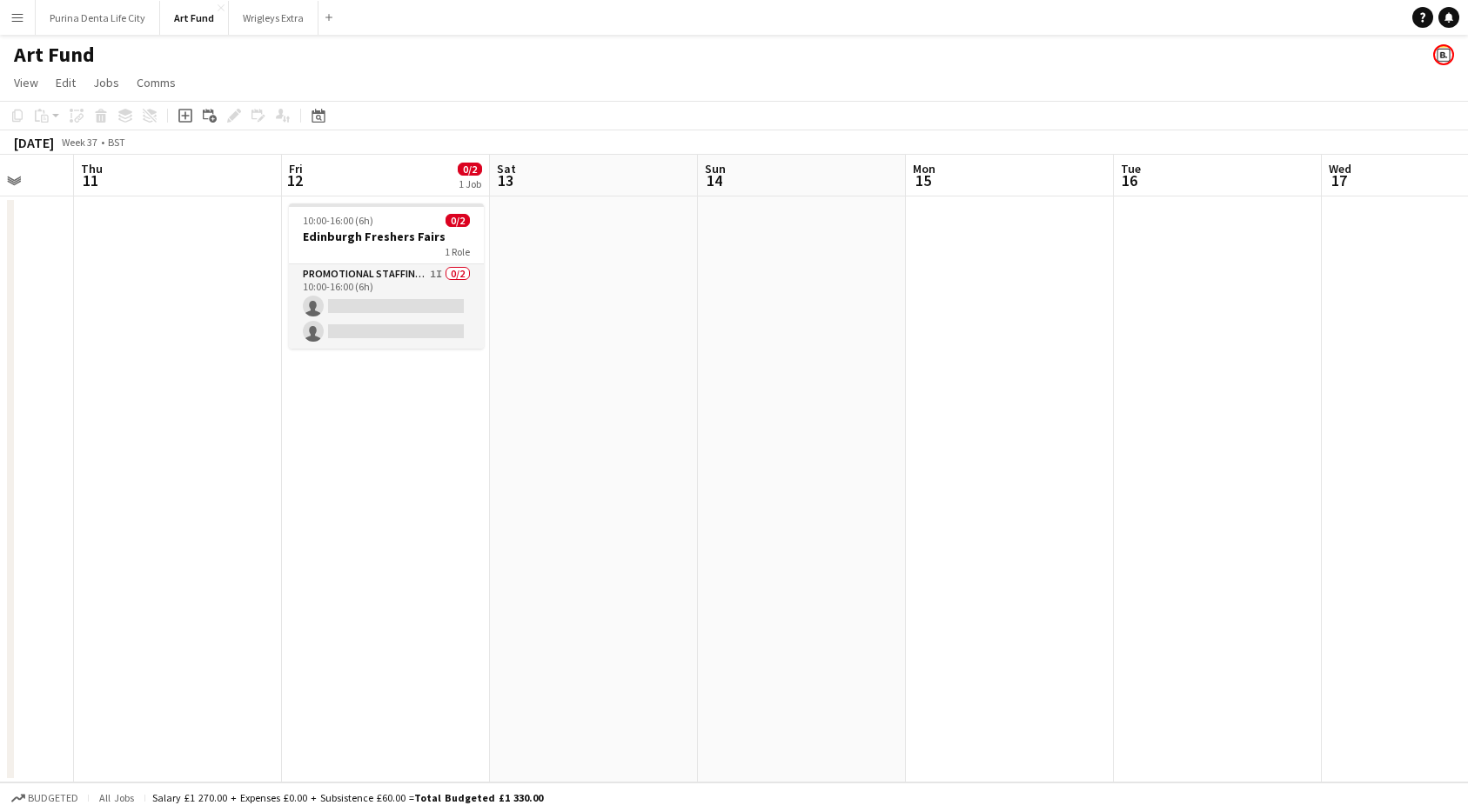
scroll to position [0, 522]
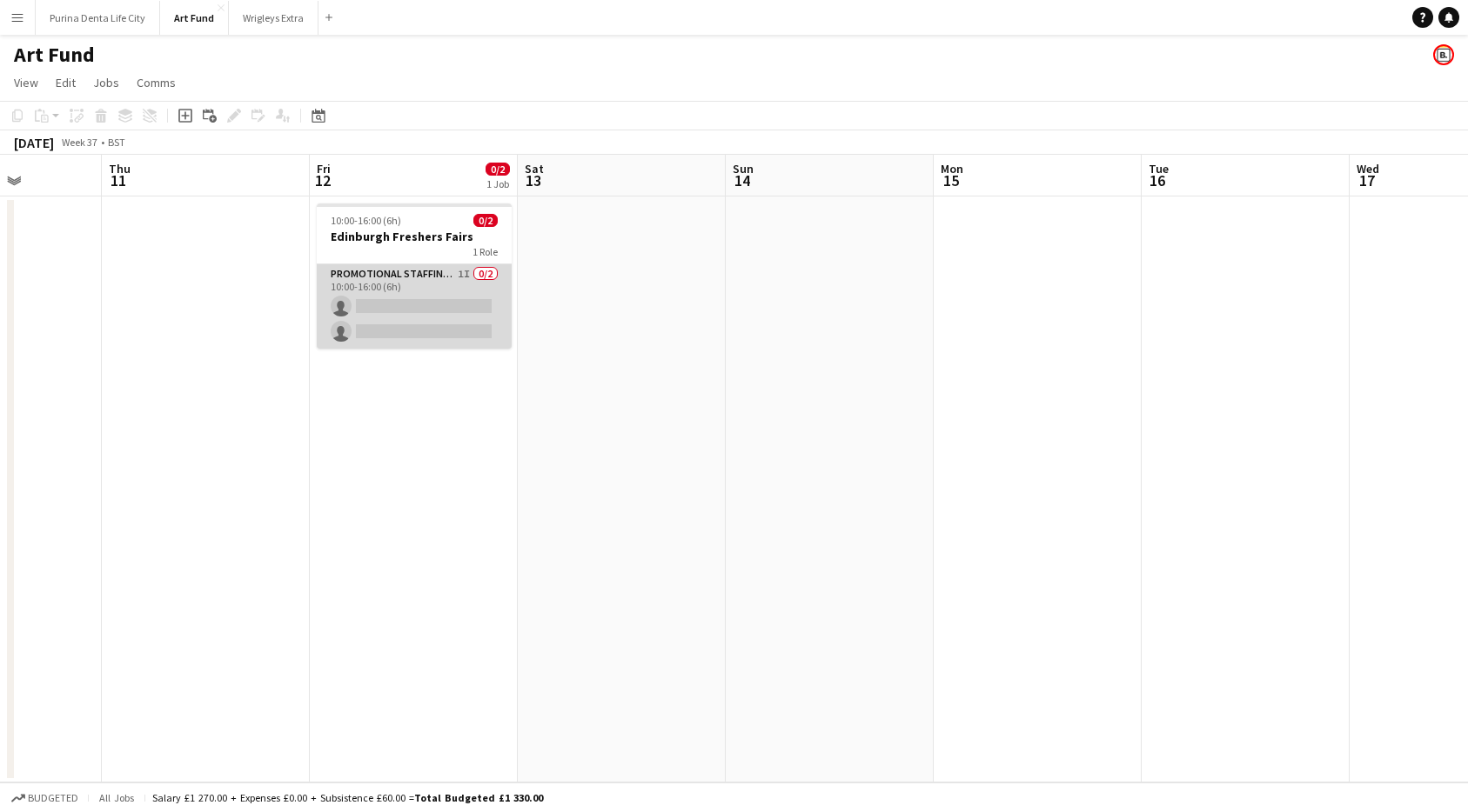
click at [440, 329] on app-card-role "Promotional Staffing (Brand Ambassadors) 1I 0/2 10:00-16:00 (6h) single-neutral…" at bounding box center [414, 306] width 195 height 84
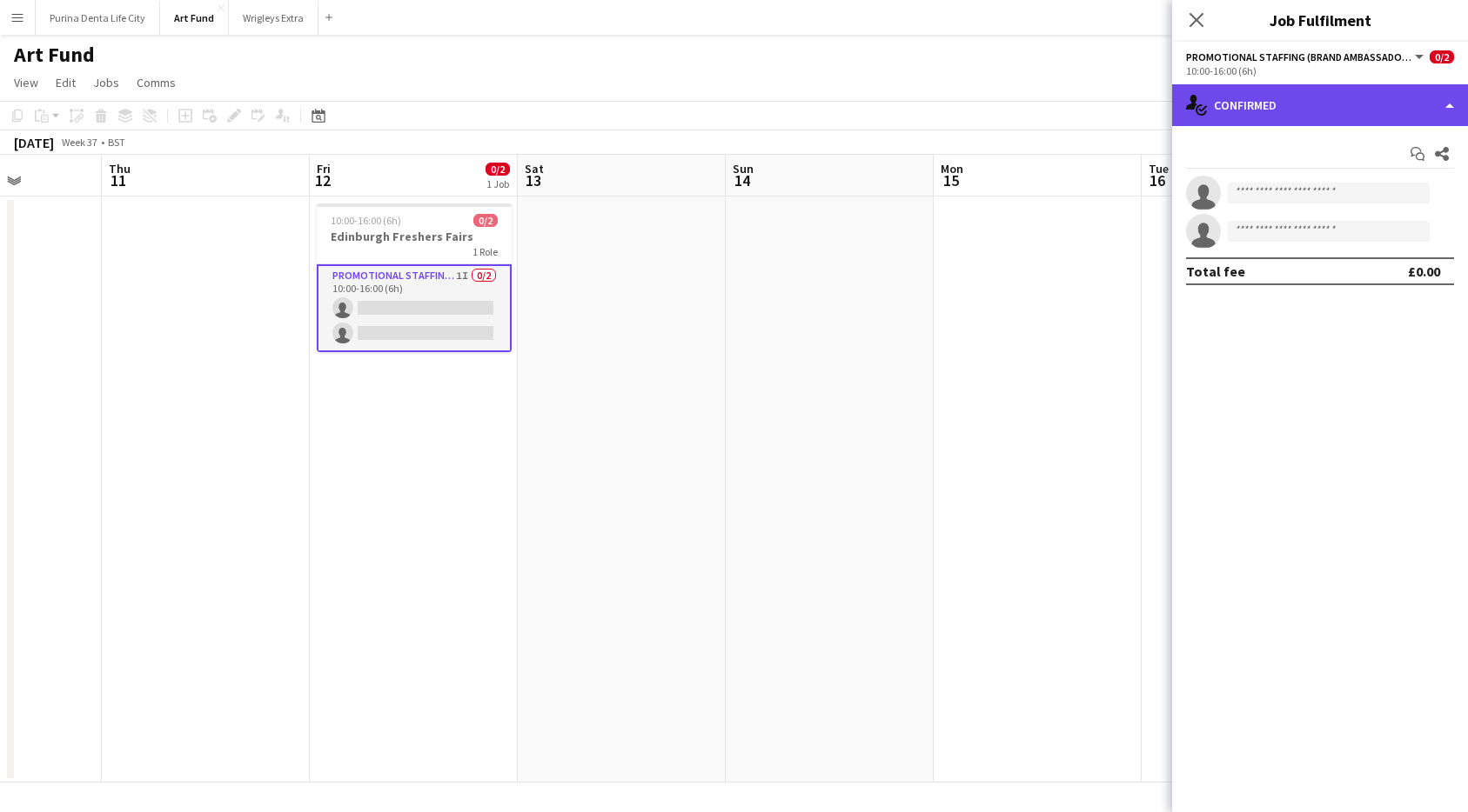
click at [1315, 122] on div "single-neutral-actions-check-2 Confirmed" at bounding box center [1320, 105] width 296 height 42
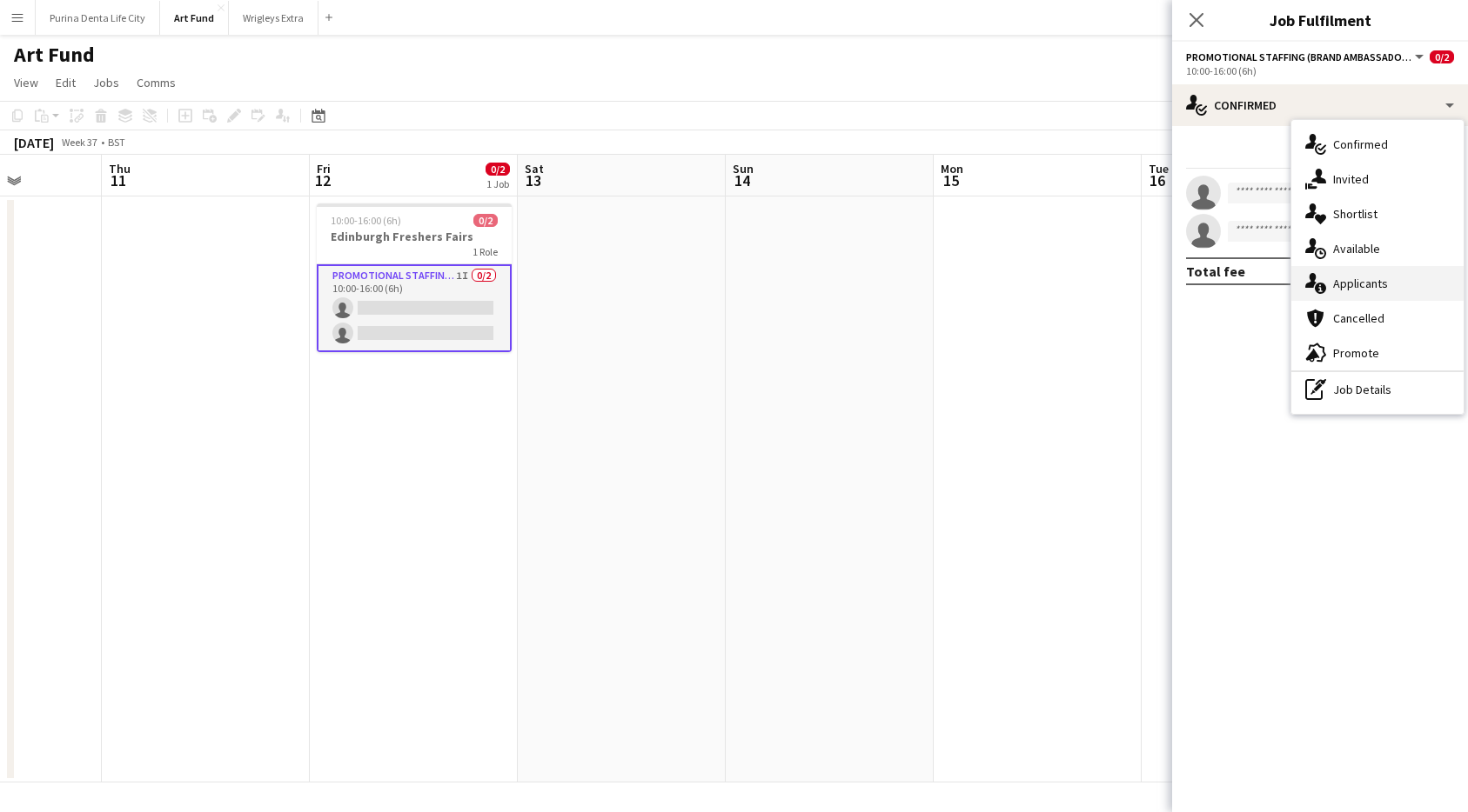
click at [1393, 269] on div "single-neutral-actions-information Applicants" at bounding box center [1377, 283] width 172 height 35
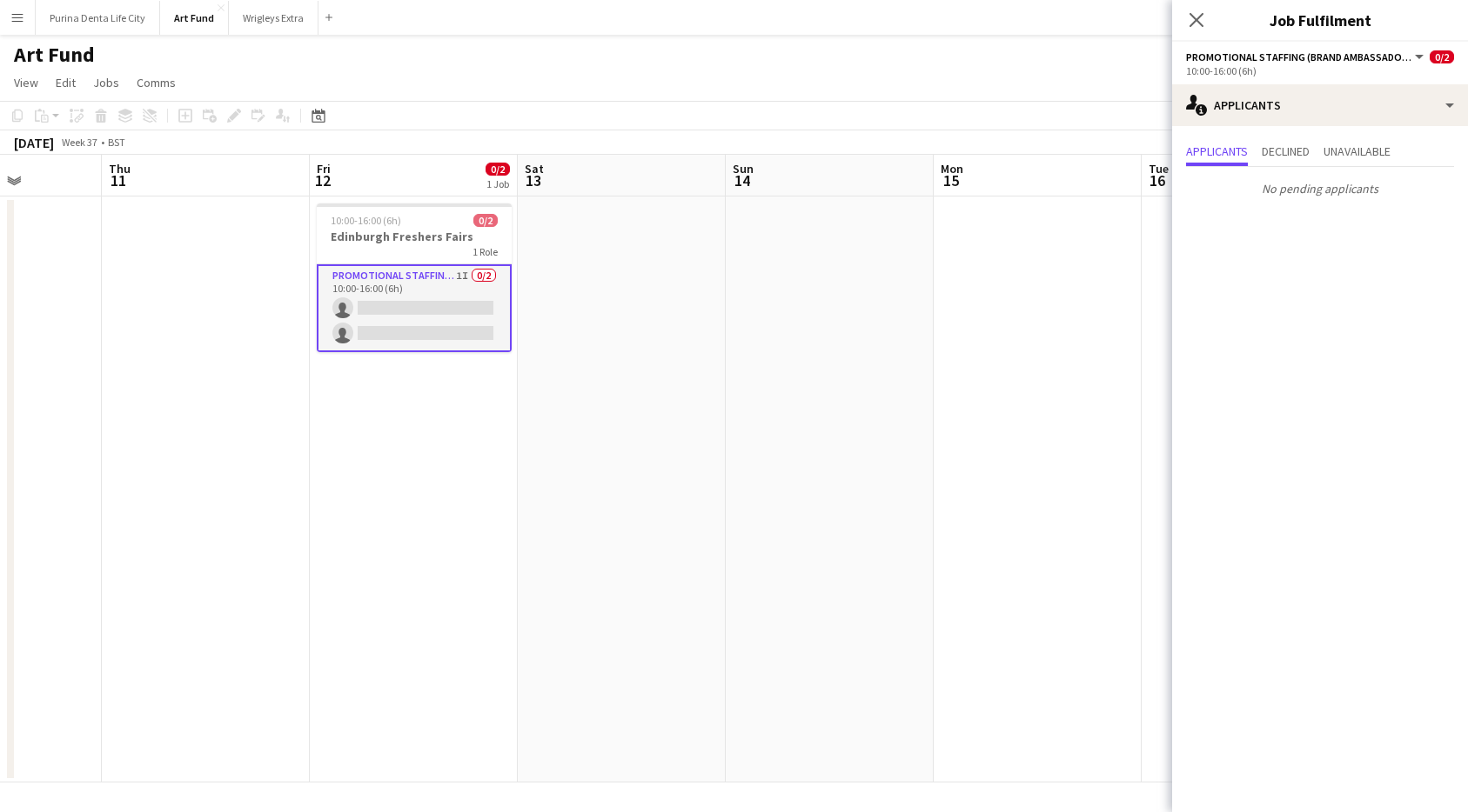
click at [847, 126] on app-toolbar "Copy Paste Paste Command V Paste with crew Command Shift V Paste linked Job Del…" at bounding box center [734, 116] width 1468 height 30
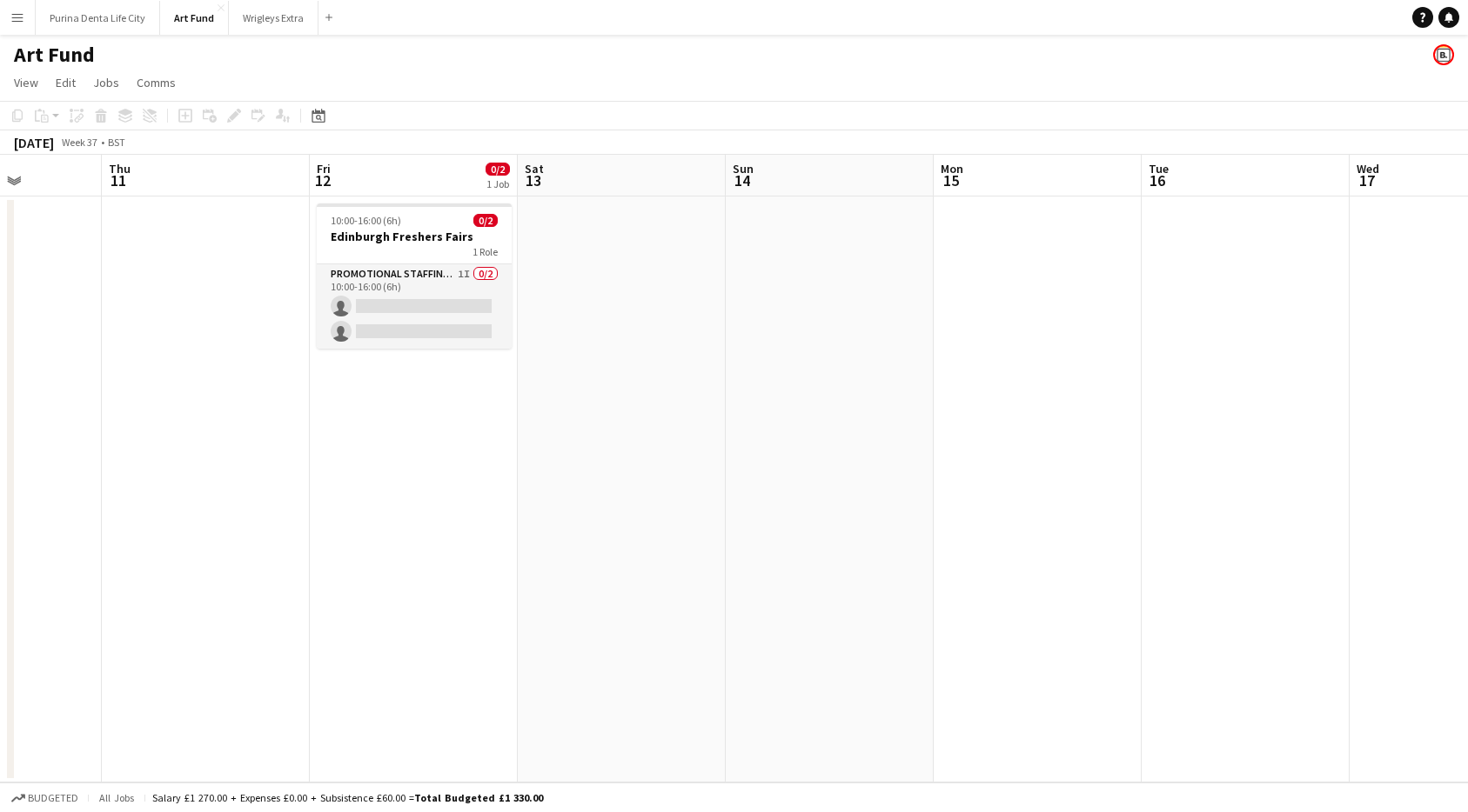
click at [20, 18] on app-icon "Menu" at bounding box center [18, 18] width 14 height 14
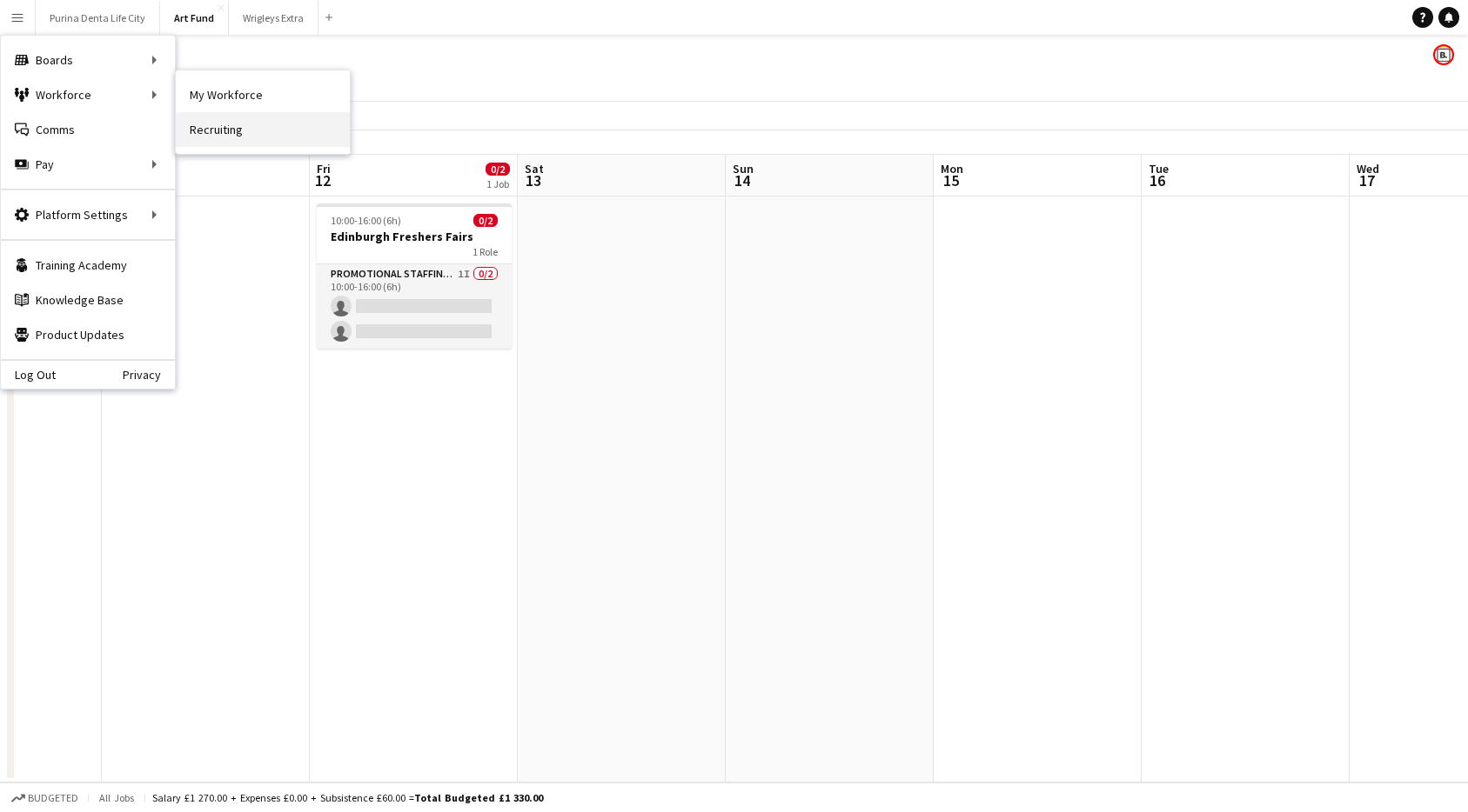
click at [211, 123] on link "Recruiting" at bounding box center [262, 129] width 174 height 35
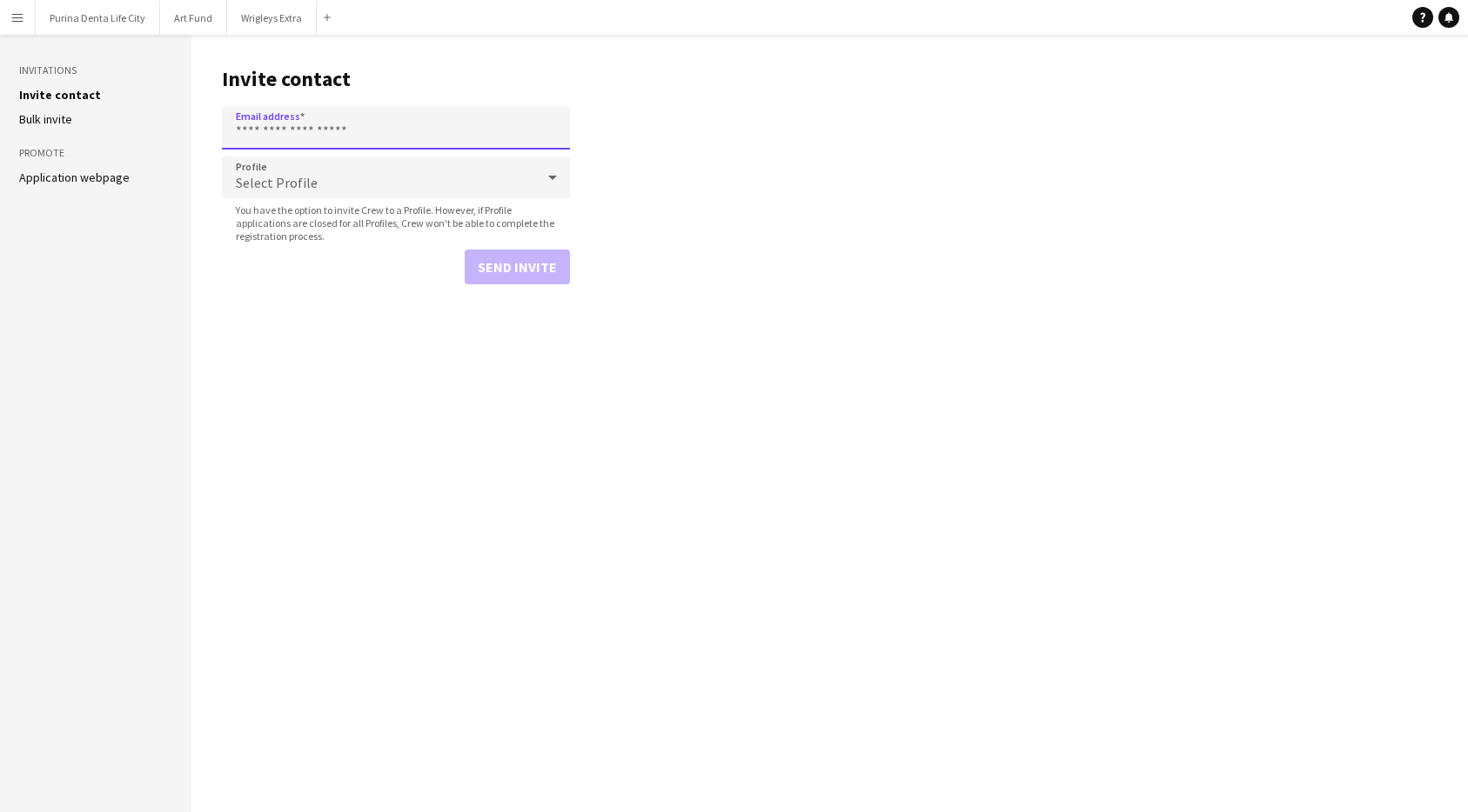
click at [435, 125] on input "Email address" at bounding box center [395, 128] width 348 height 44
paste input "**********"
type input "**********"
click at [453, 185] on div "Select Profile" at bounding box center [377, 178] width 313 height 42
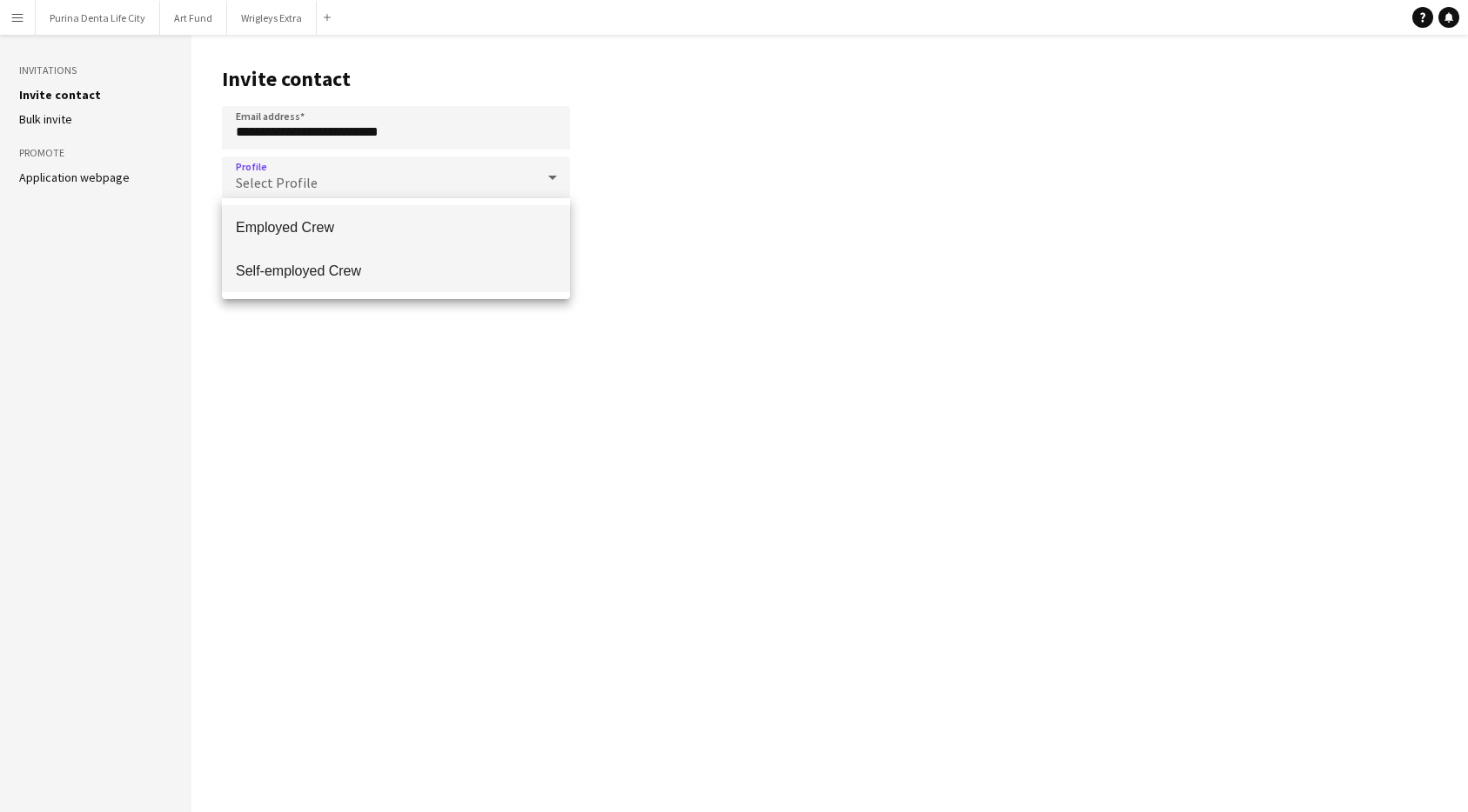
click at [394, 270] on span "Self-employed Crew" at bounding box center [395, 271] width 320 height 17
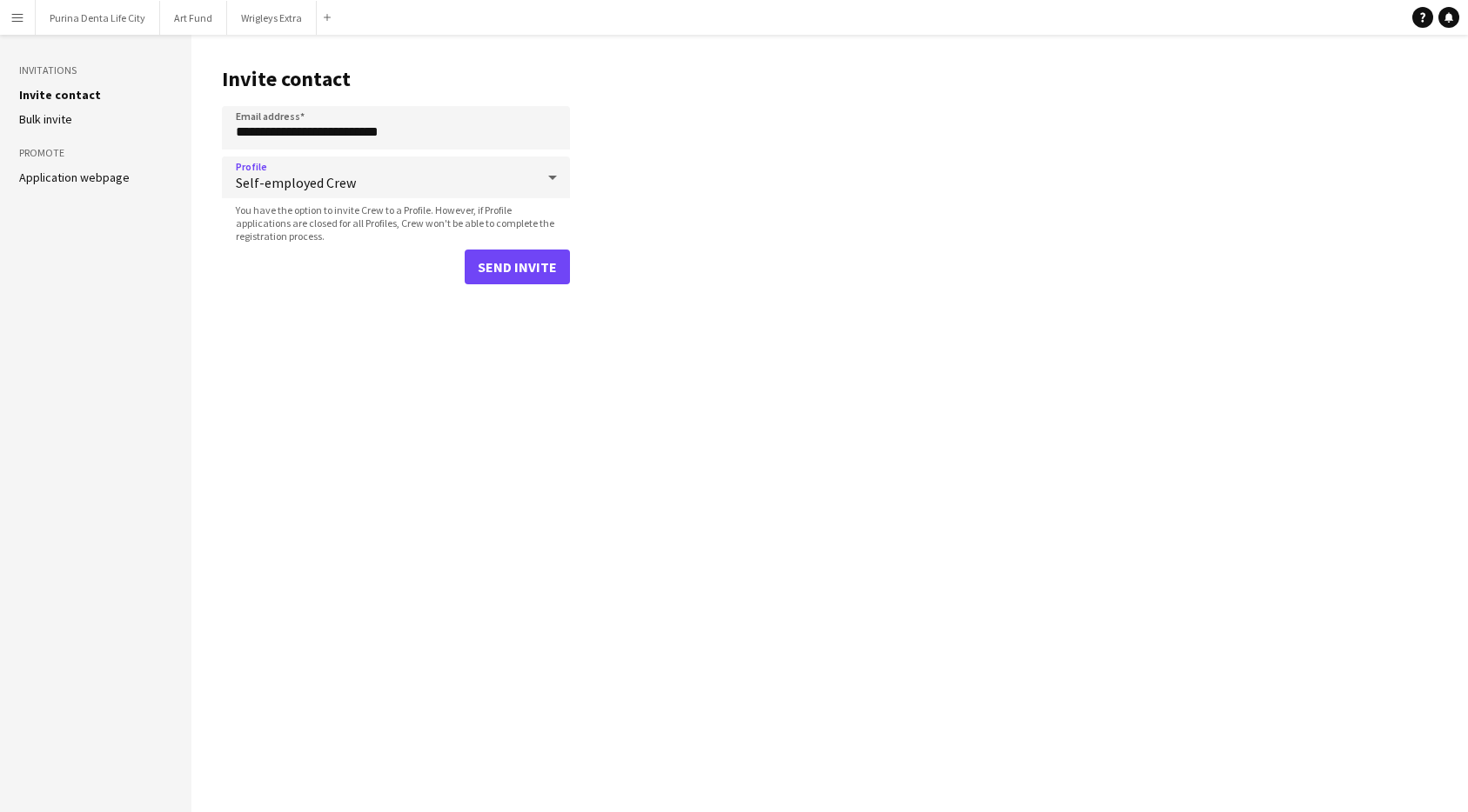
click at [481, 273] on button "Send invite" at bounding box center [517, 266] width 105 height 35
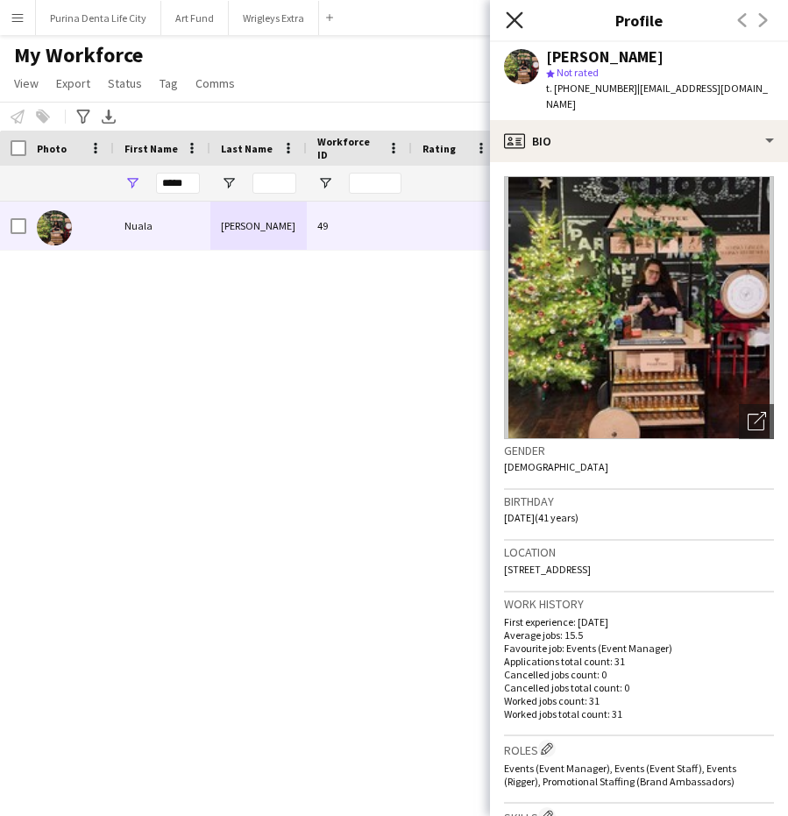
click at [513, 23] on icon "Close pop-in" at bounding box center [513, 19] width 17 height 17
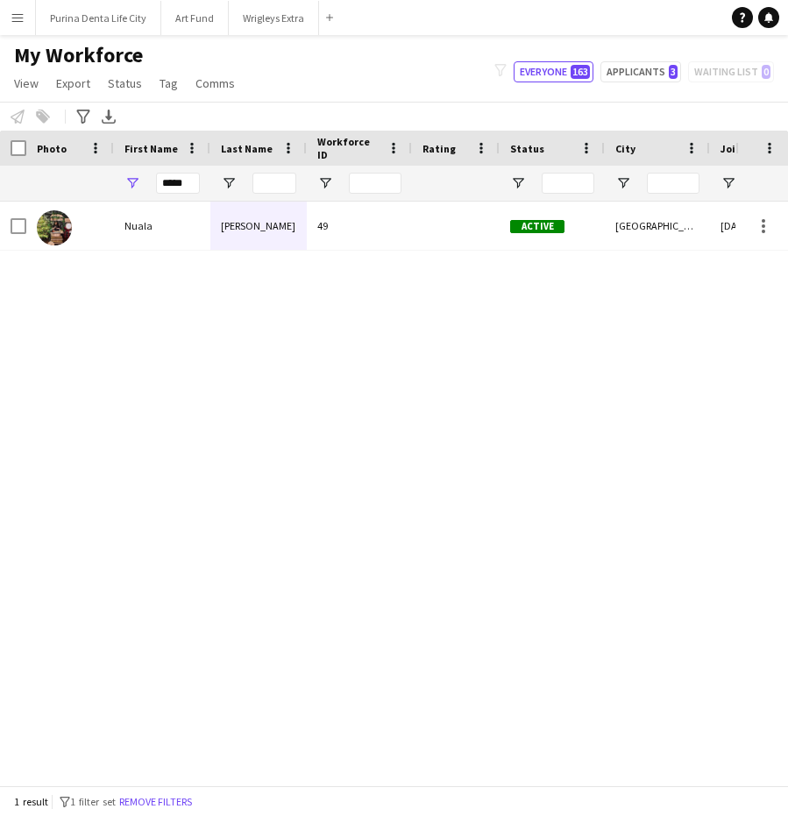
click at [17, 16] on app-icon "Menu" at bounding box center [18, 18] width 14 height 14
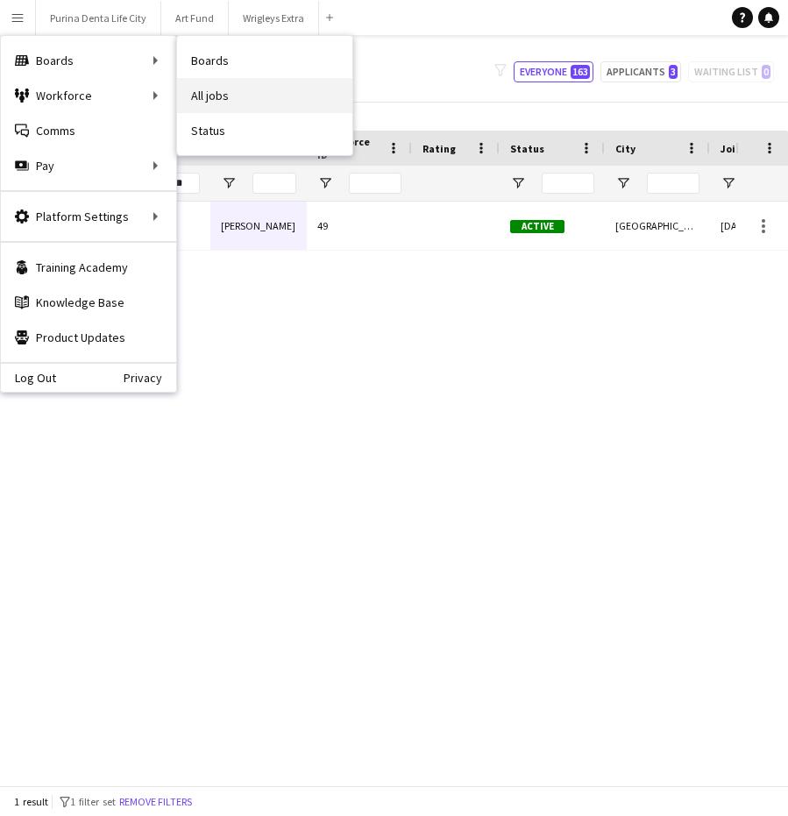
click at [219, 88] on link "All jobs" at bounding box center [264, 95] width 175 height 35
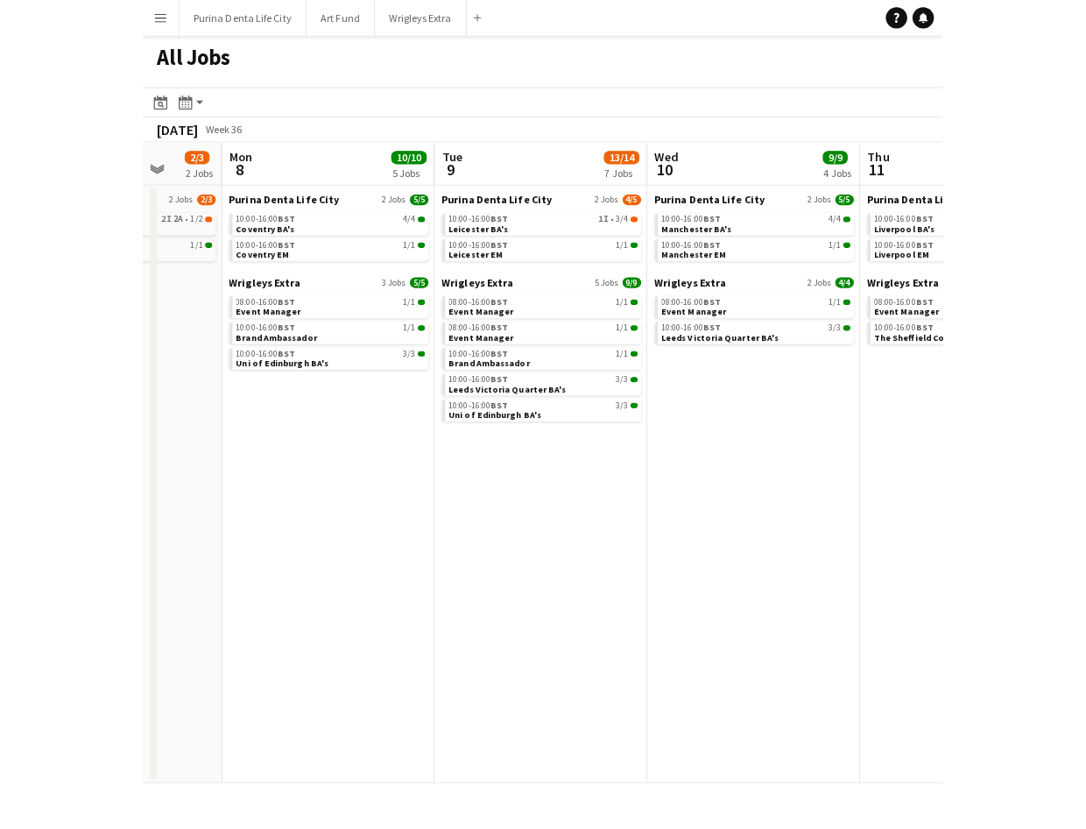
scroll to position [0, 559]
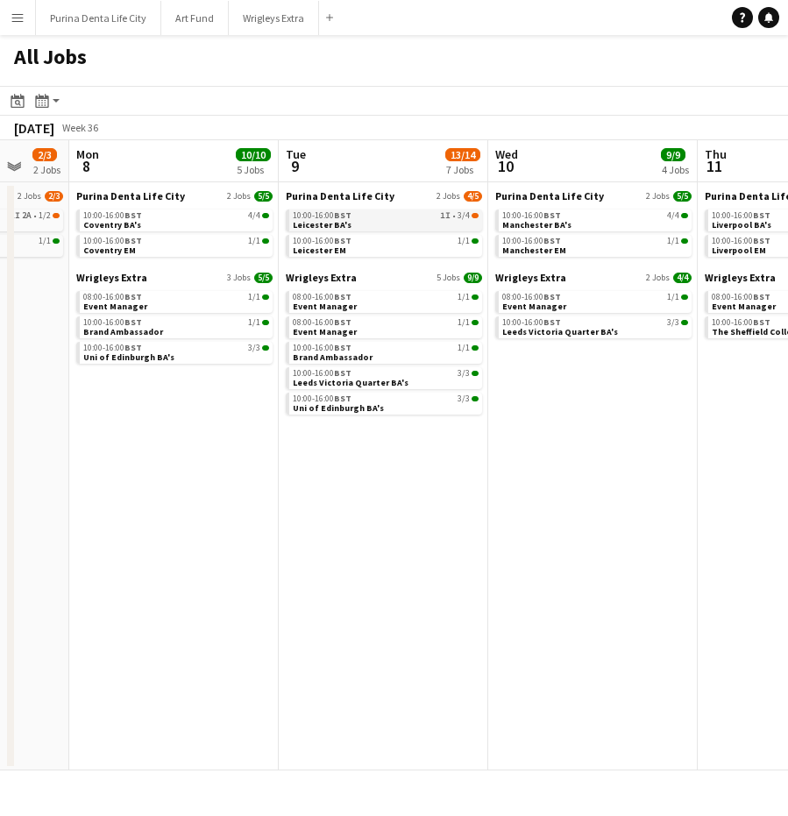
click at [406, 224] on link "10:00-16:00 BST 1I • 3/4 Leicester BA's" at bounding box center [386, 219] width 186 height 20
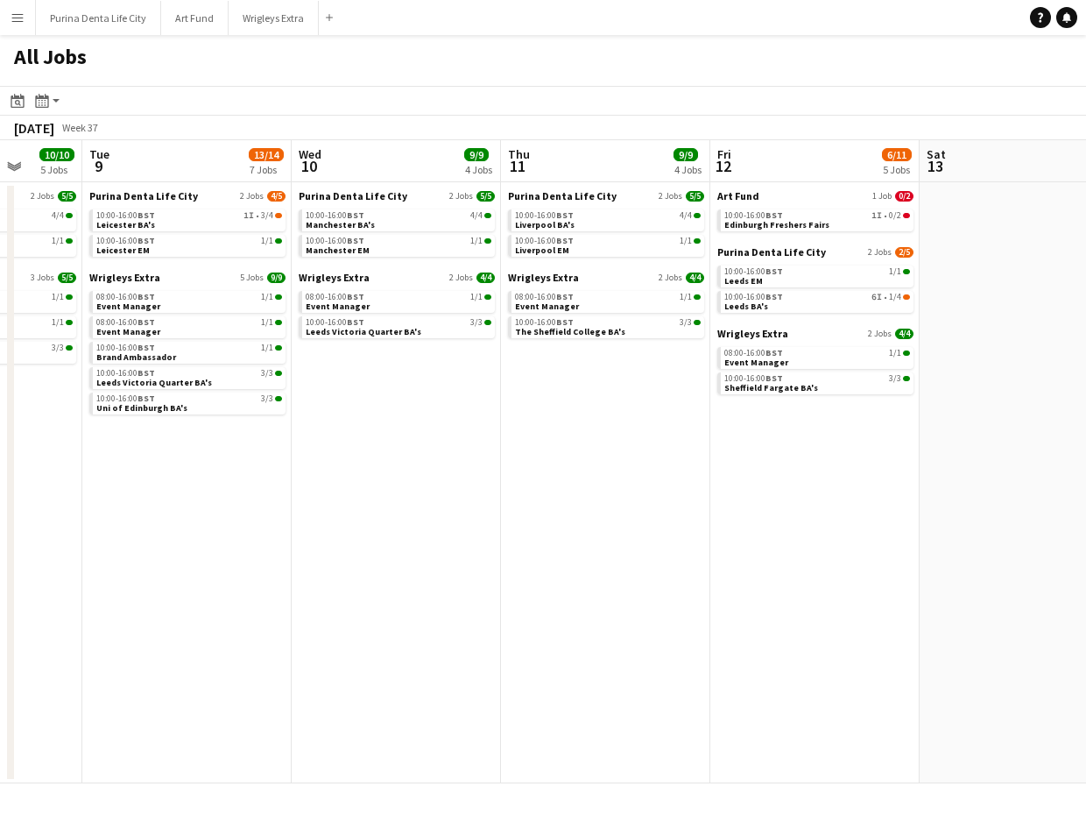
scroll to position [0, 766]
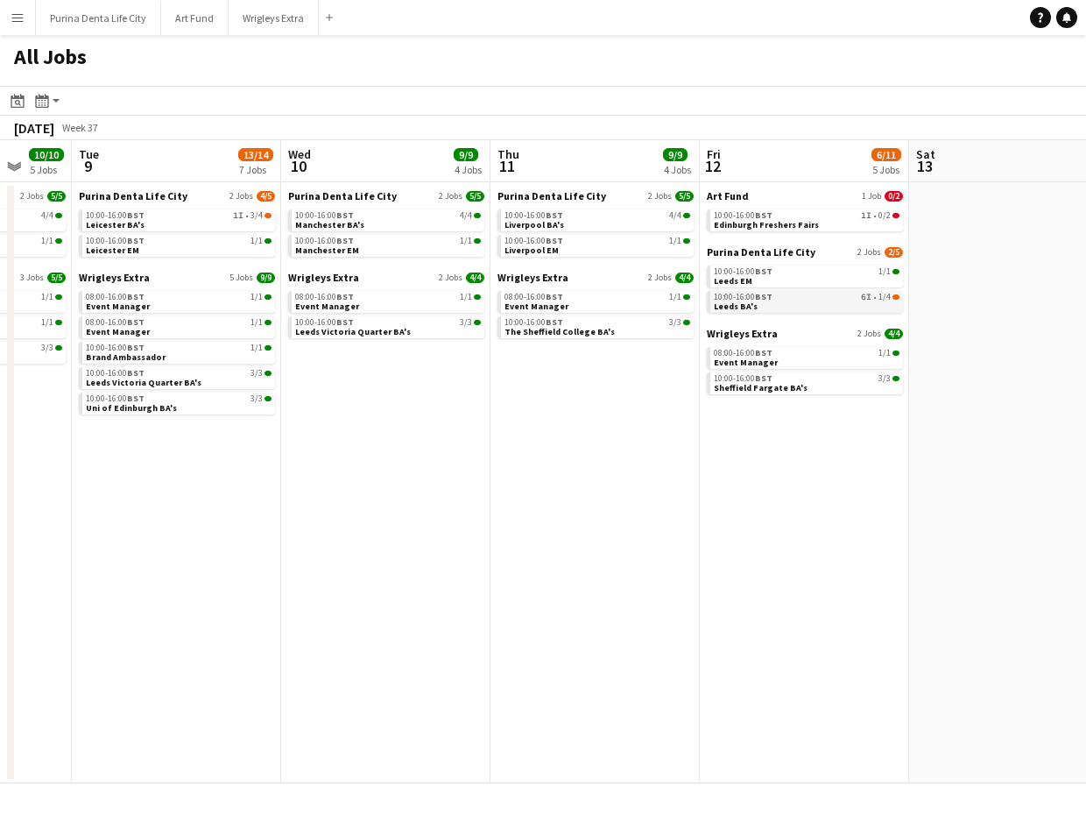
click at [785, 308] on link "10:00-16:00 BST 6I • 1/4 Leeds BA's" at bounding box center [807, 301] width 186 height 20
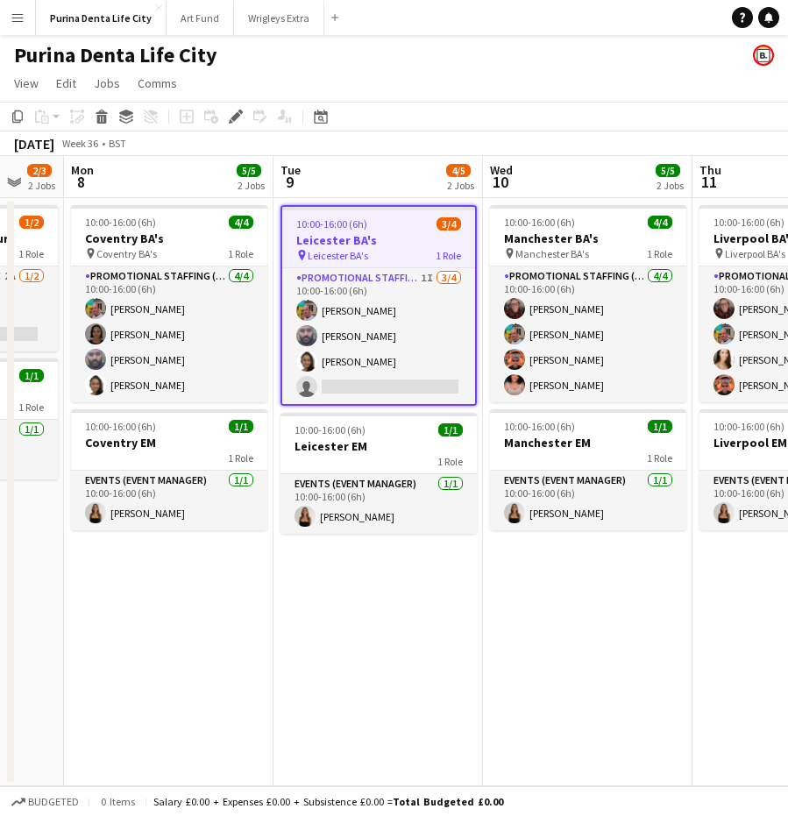
scroll to position [0, 354]
click at [707, 604] on app-date-cell "10:00-16:00 (6h) 4/4 Liverpool BA's pin Liverpool BA's 1 Role Promotional Staff…" at bounding box center [797, 492] width 209 height 588
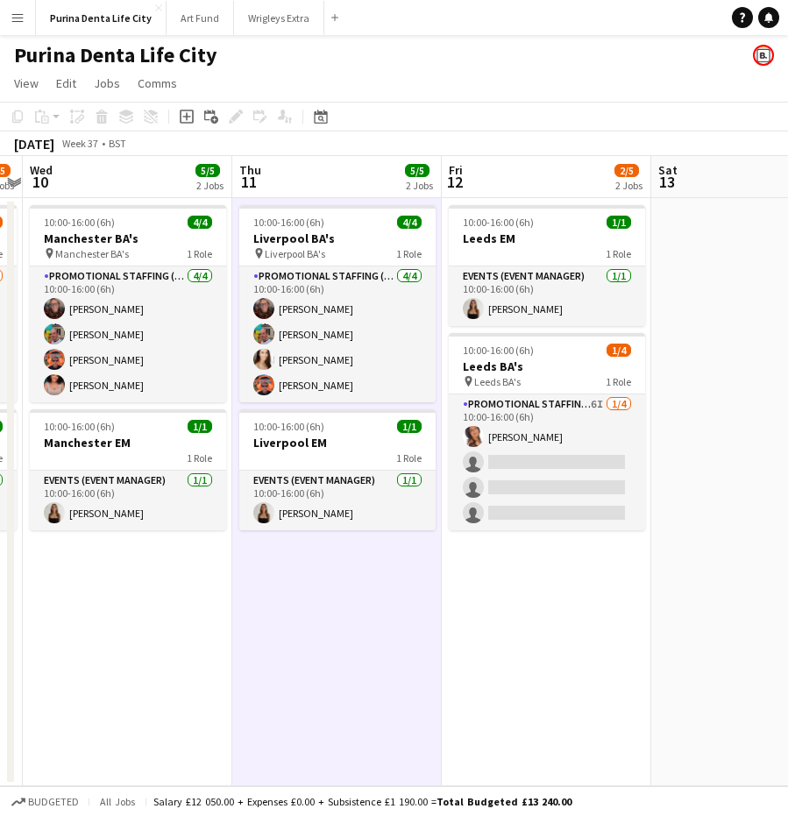
scroll to position [0, 604]
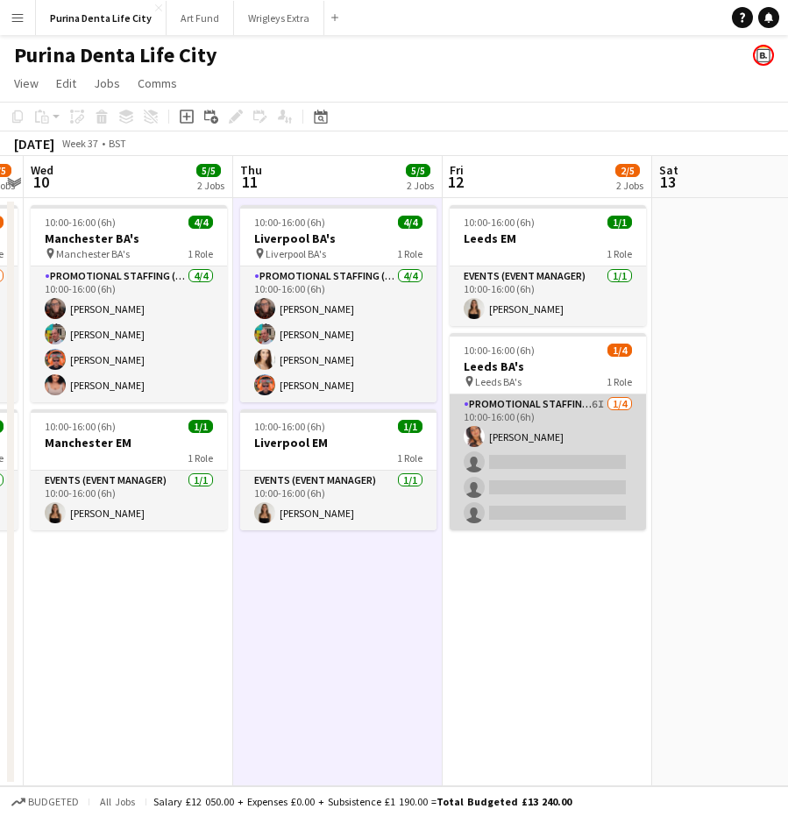
click at [628, 470] on app-card-role "Promotional Staffing (Brand Ambassadors) 6I [DATE] 10:00-16:00 (6h) [PERSON_NAM…" at bounding box center [547, 462] width 196 height 136
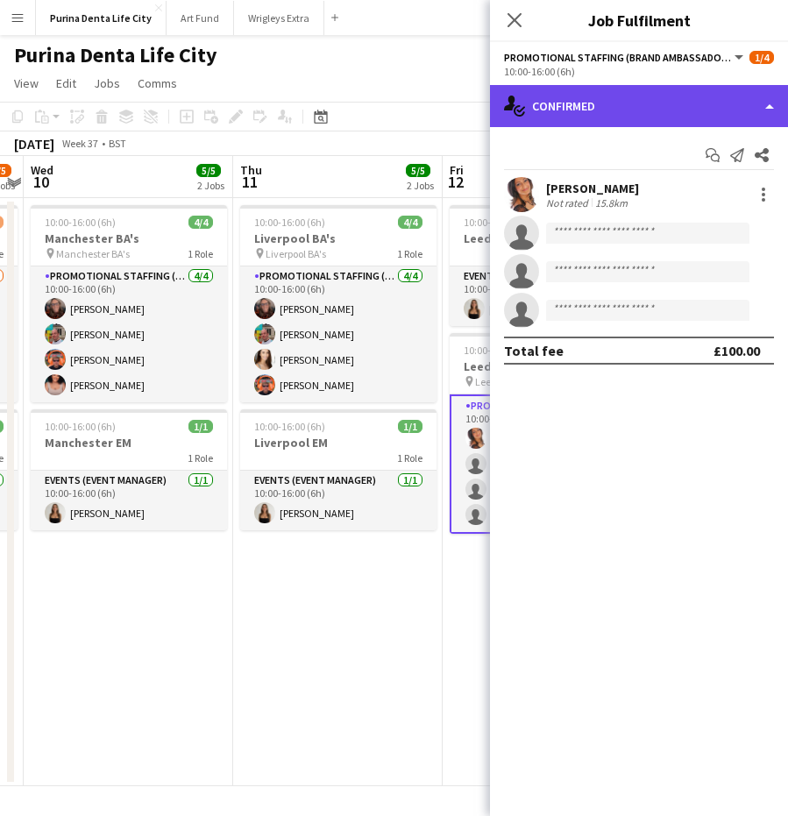
click at [691, 109] on div "single-neutral-actions-check-2 Confirmed" at bounding box center [639, 106] width 298 height 42
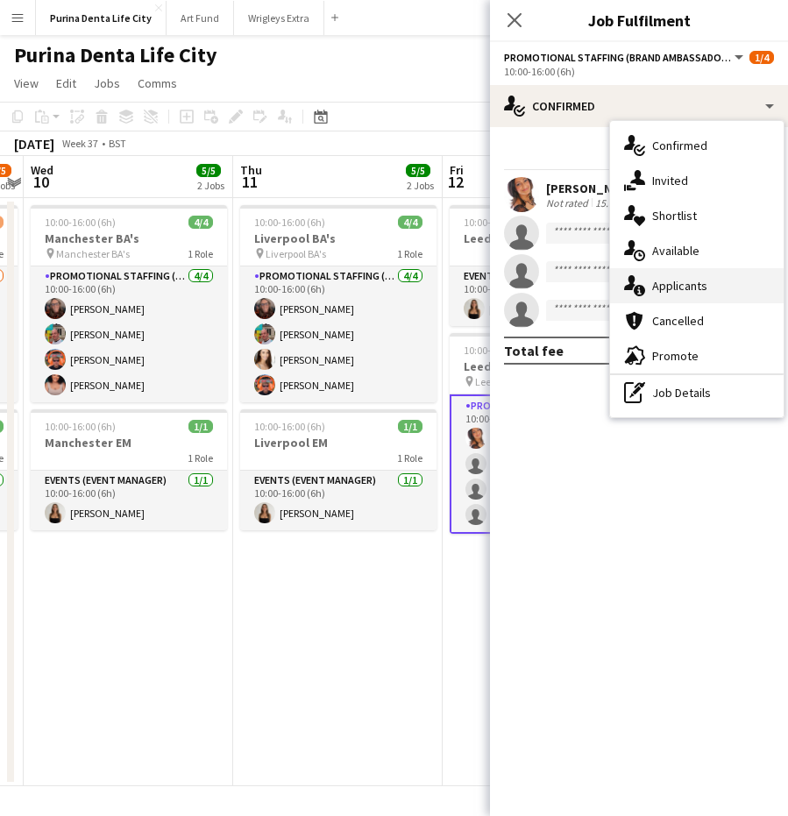
click at [751, 298] on div "single-neutral-actions-information Applicants" at bounding box center [696, 285] width 173 height 35
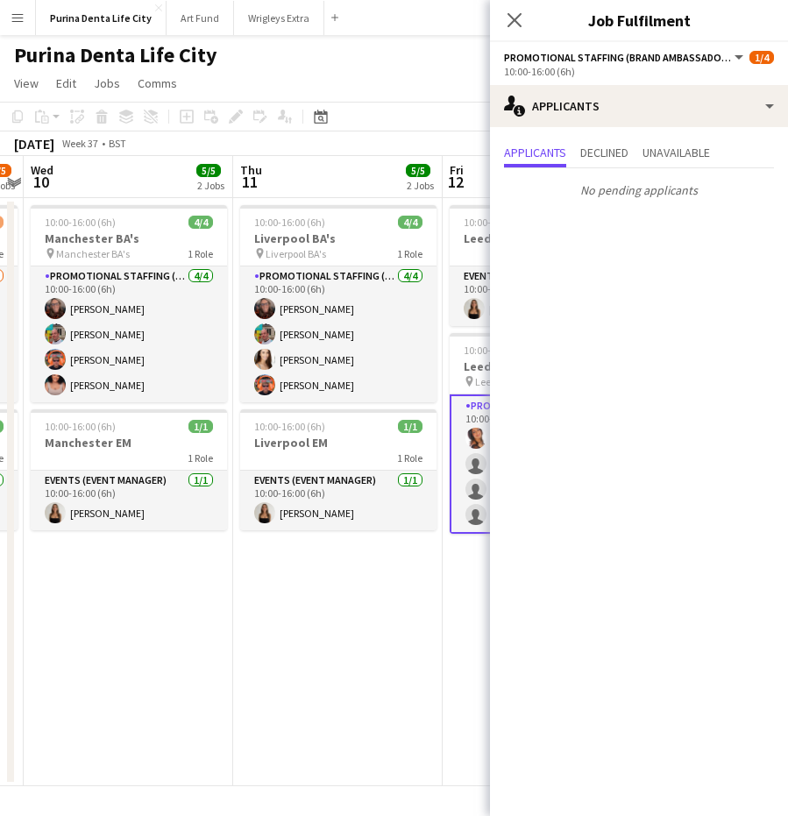
click at [378, 605] on app-date-cell "10:00-16:00 (6h) 4/4 Liverpool BA's pin Liverpool BA's 1 Role Promotional Staff…" at bounding box center [337, 492] width 209 height 588
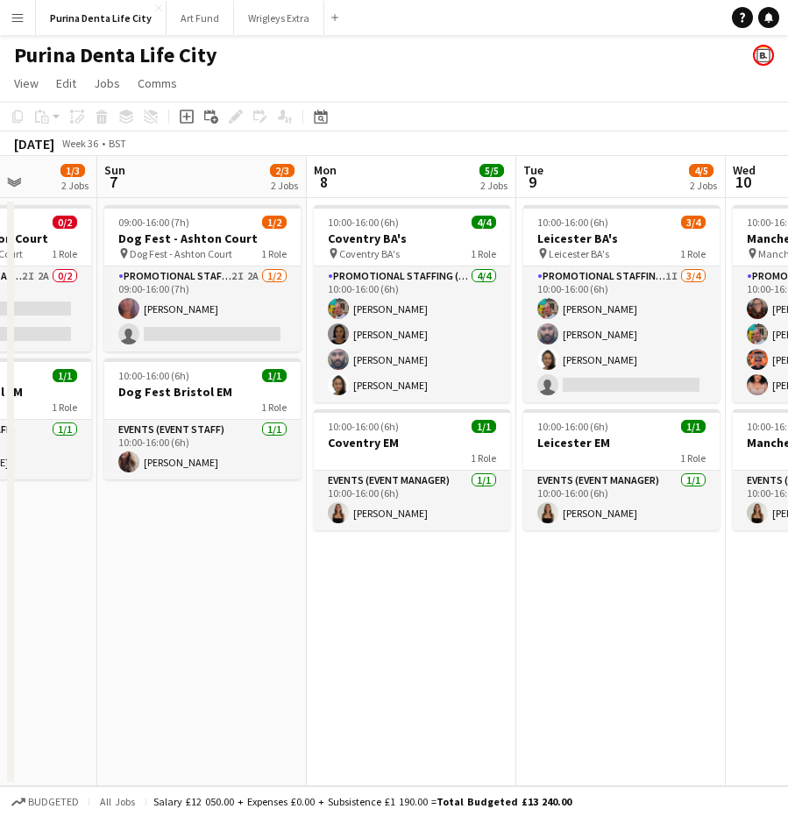
scroll to position [0, 358]
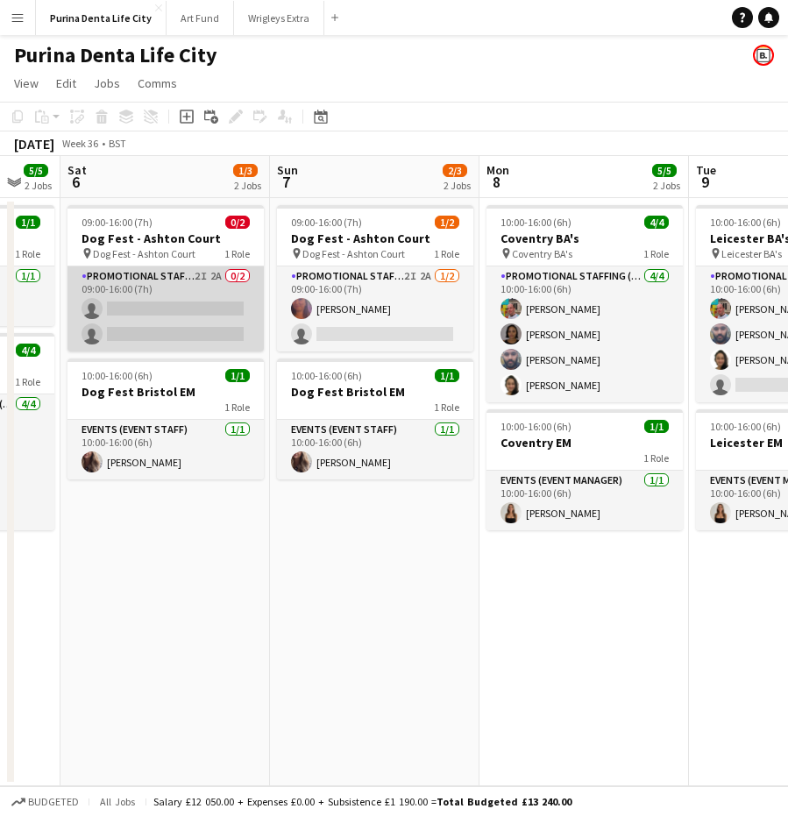
click at [122, 334] on app-card-role "Promotional Staffing (Brand Ambassadors) 2I 2A 0/2 09:00-16:00 (7h) single-neut…" at bounding box center [165, 308] width 196 height 85
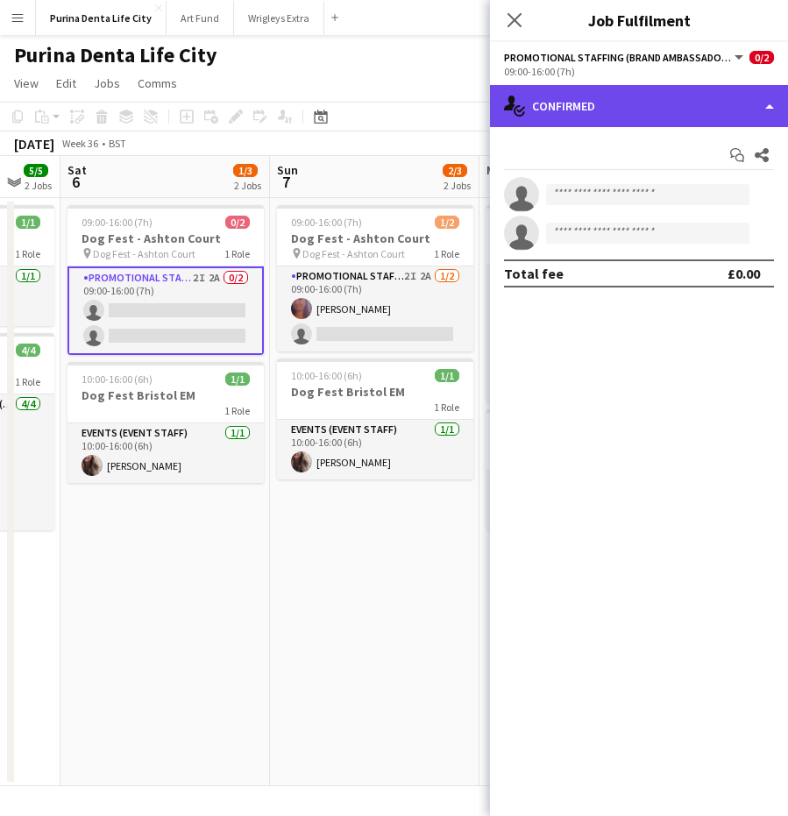
click at [657, 85] on div "single-neutral-actions-check-2 Confirmed" at bounding box center [639, 106] width 298 height 42
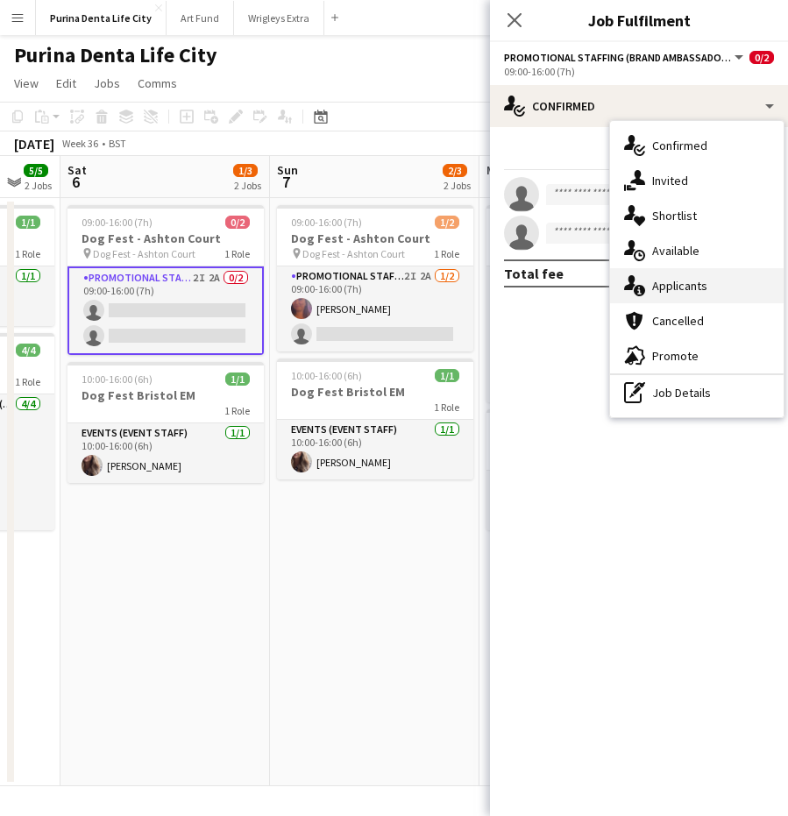
click at [725, 272] on div "single-neutral-actions-information Applicants" at bounding box center [696, 285] width 173 height 35
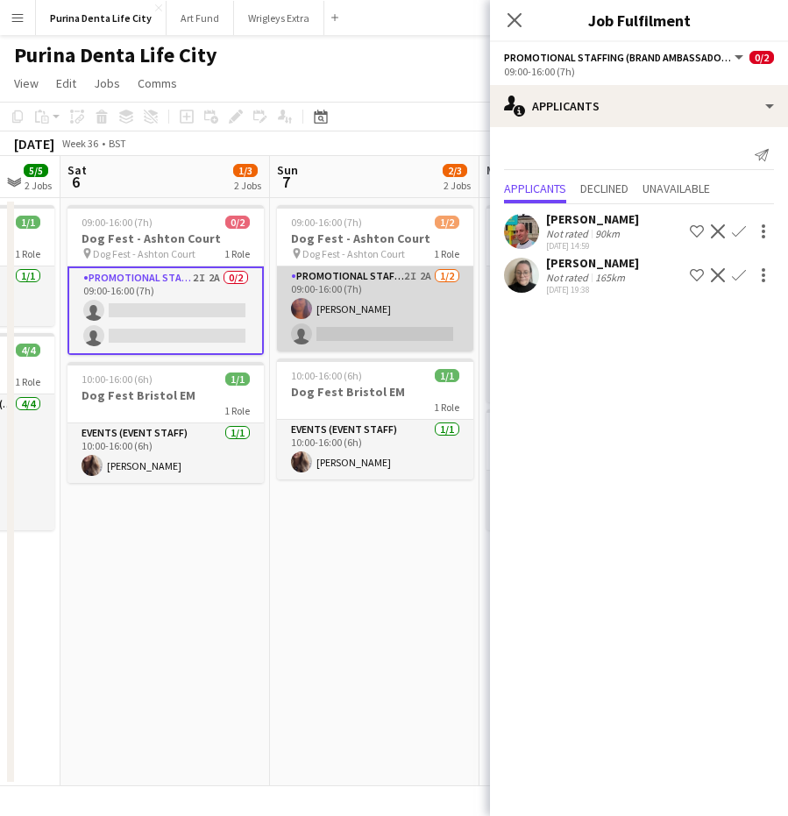
click at [364, 330] on app-card-role "Promotional Staffing (Brand Ambassadors) 2I 2A [DATE] 09:00-16:00 (7h) [PERSON_…" at bounding box center [375, 308] width 196 height 85
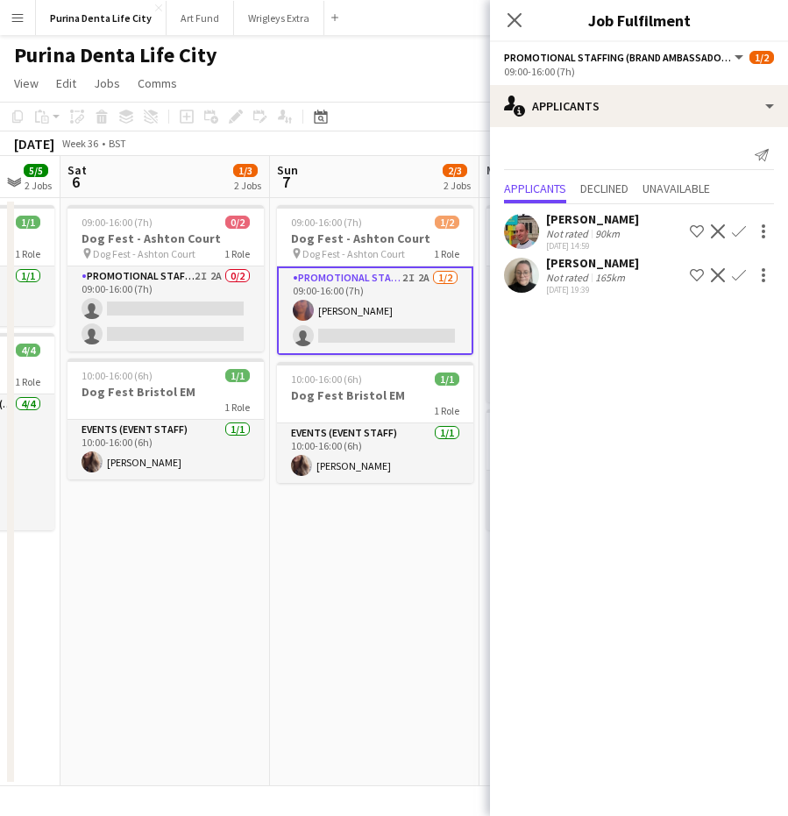
click at [386, 663] on app-date-cell "09:00-16:00 (7h) 1/2 Dog Fest - Ashton Court pin Dog Fest - Ashton Court 1 Role…" at bounding box center [374, 492] width 209 height 588
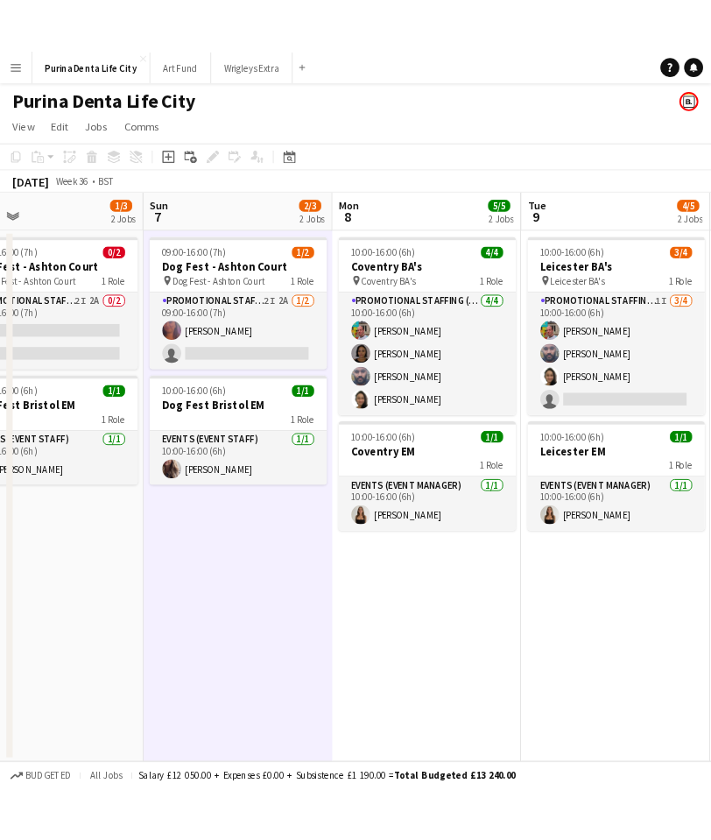
scroll to position [0, 479]
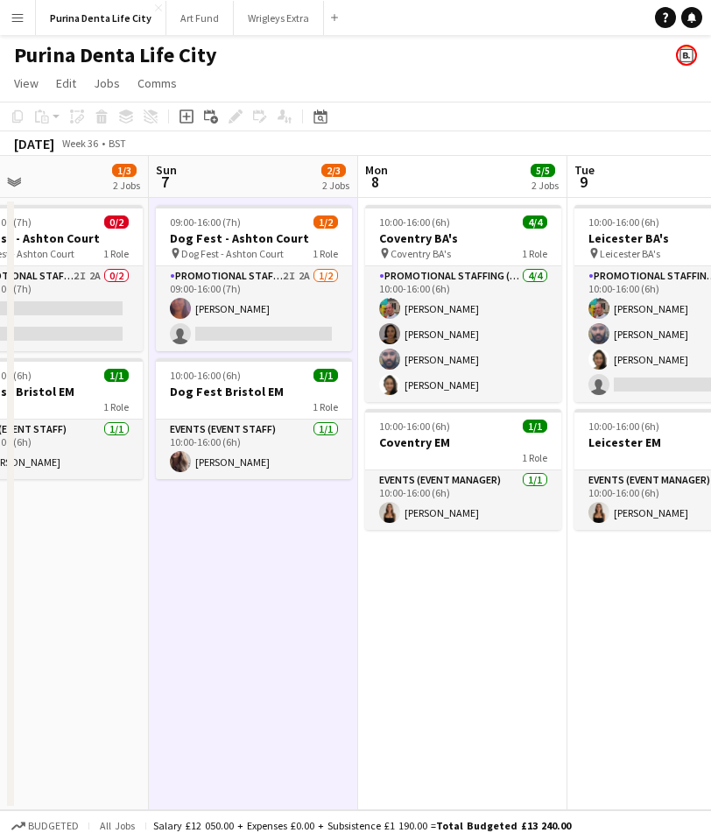
click at [10, 11] on button "Menu" at bounding box center [17, 17] width 35 height 35
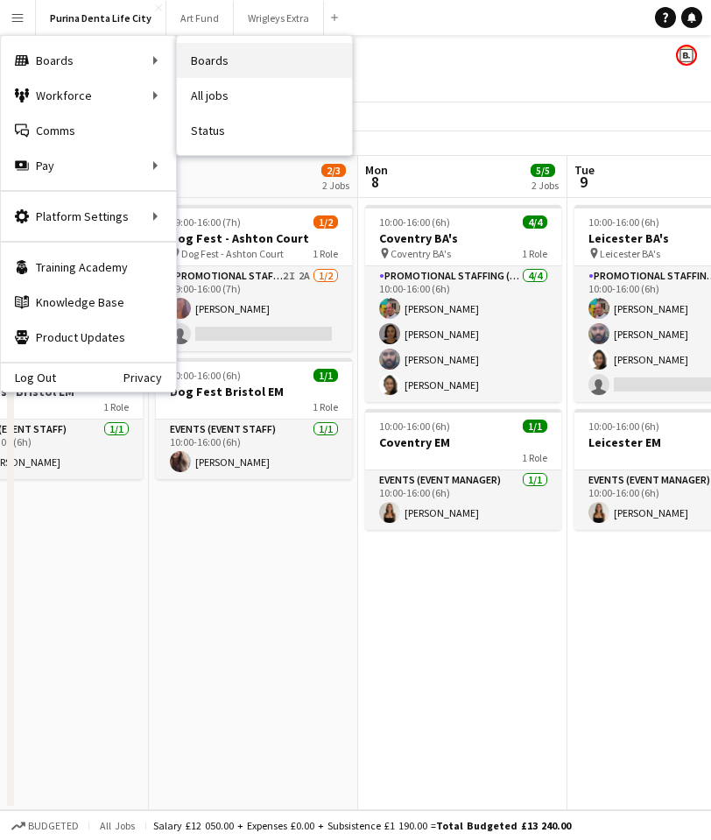
click at [272, 60] on link "Boards" at bounding box center [264, 60] width 175 height 35
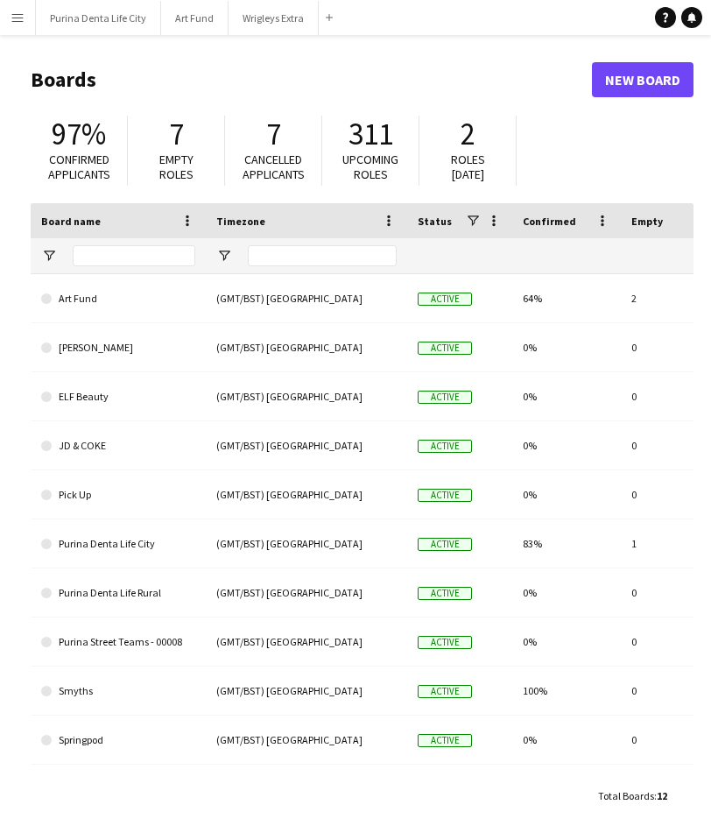
click at [15, 26] on button "Menu" at bounding box center [17, 17] width 35 height 35
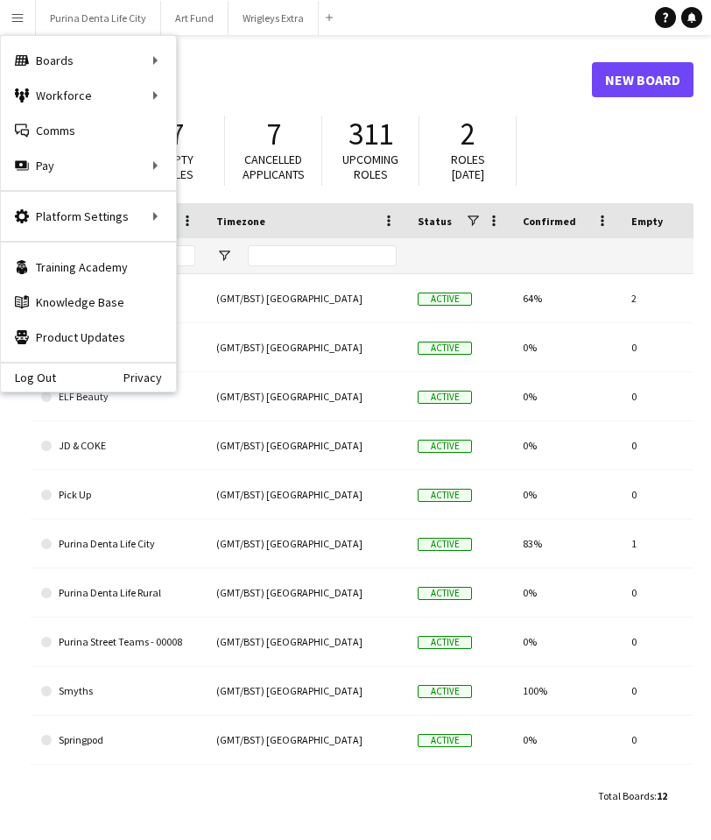
click at [628, 82] on link "New Board" at bounding box center [643, 79] width 102 height 35
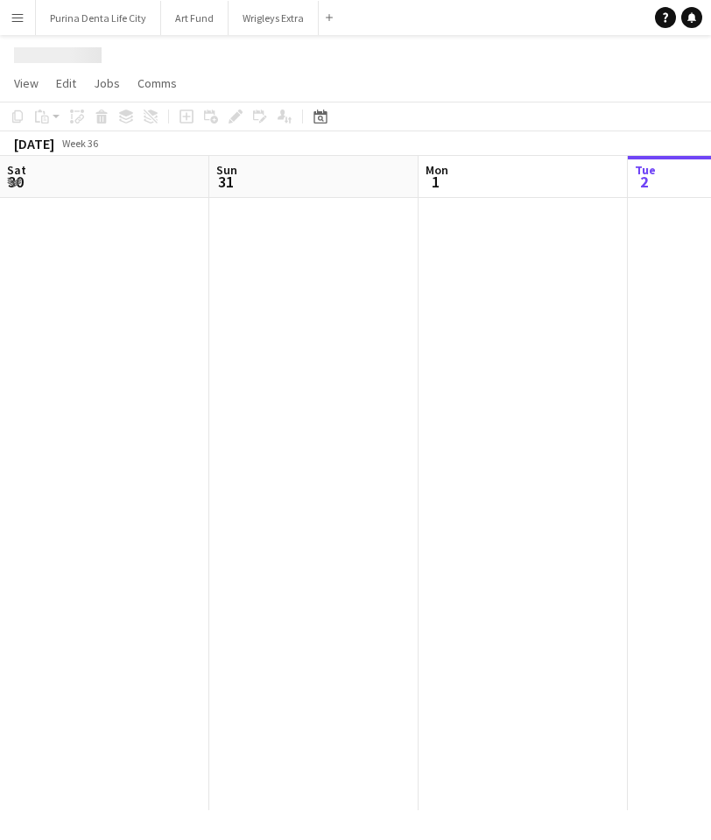
scroll to position [0, 419]
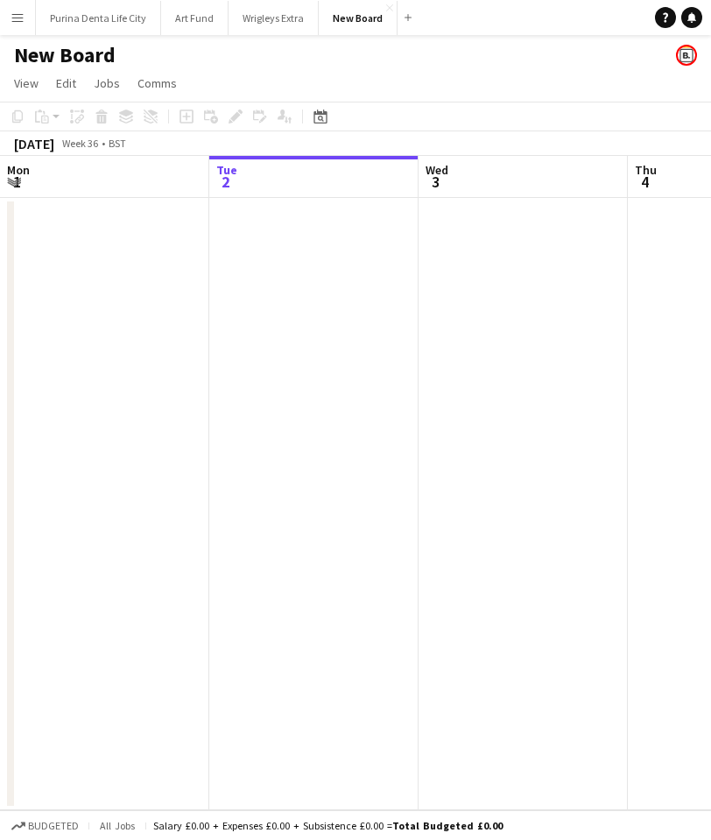
click at [74, 53] on h1 "New Board" at bounding box center [65, 55] width 102 height 26
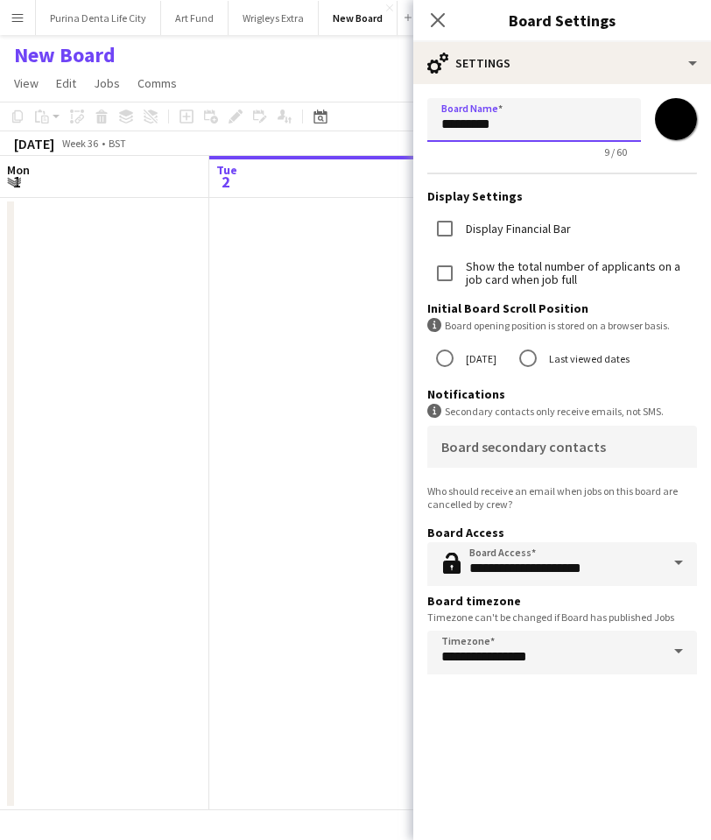
drag, startPoint x: 534, startPoint y: 124, endPoint x: 438, endPoint y: 109, distance: 97.6
click at [438, 111] on input "*********" at bounding box center [534, 120] width 214 height 44
type input "**********"
click at [263, 209] on app-date-cell at bounding box center [313, 504] width 209 height 612
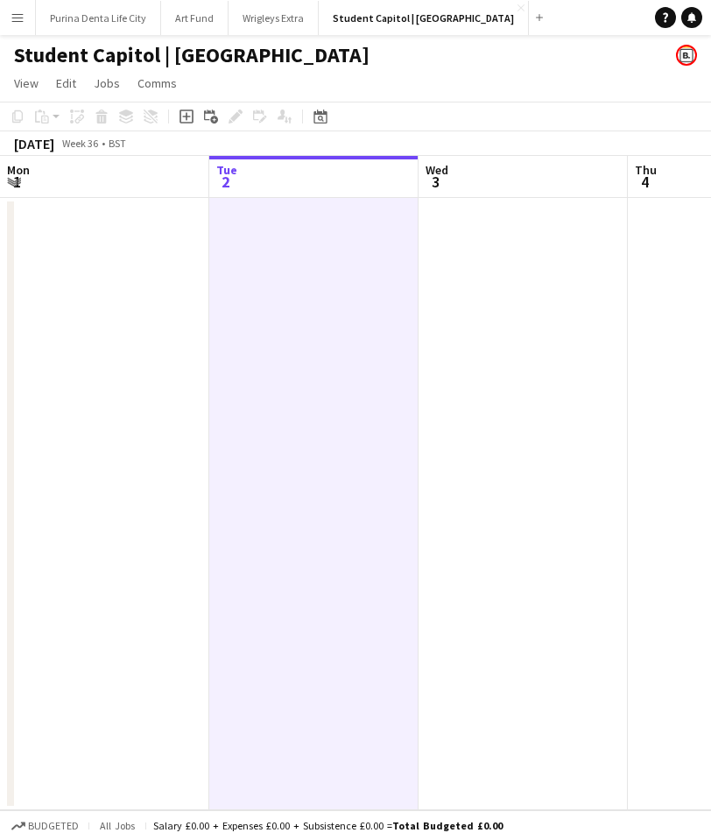
click at [14, 14] on app-icon "Menu" at bounding box center [18, 18] width 14 height 14
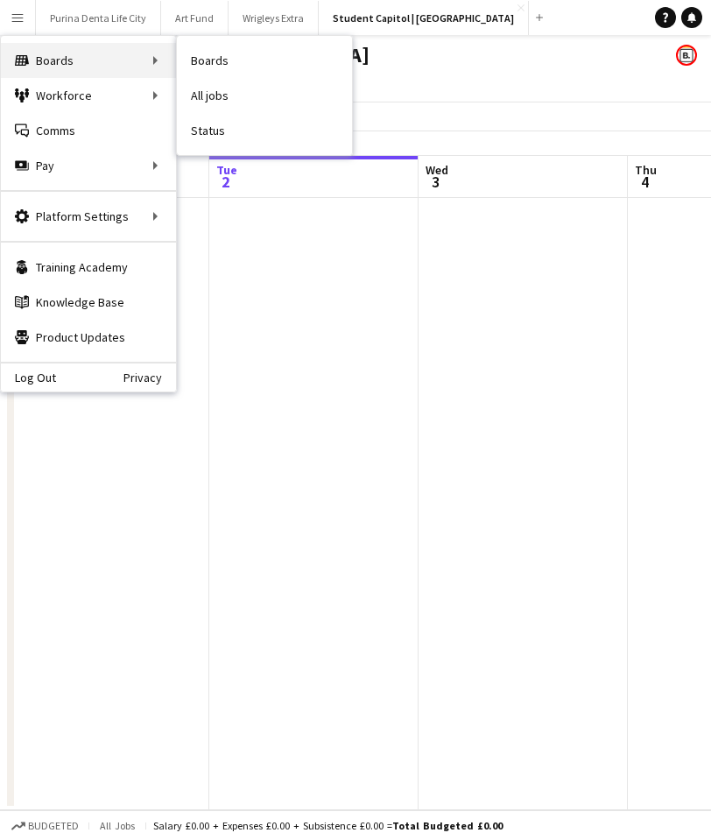
click at [66, 58] on div "Boards Boards" at bounding box center [88, 60] width 175 height 35
click at [88, 57] on div "Boards Boards" at bounding box center [88, 60] width 175 height 35
click at [116, 60] on div "Boards Boards" at bounding box center [88, 60] width 175 height 35
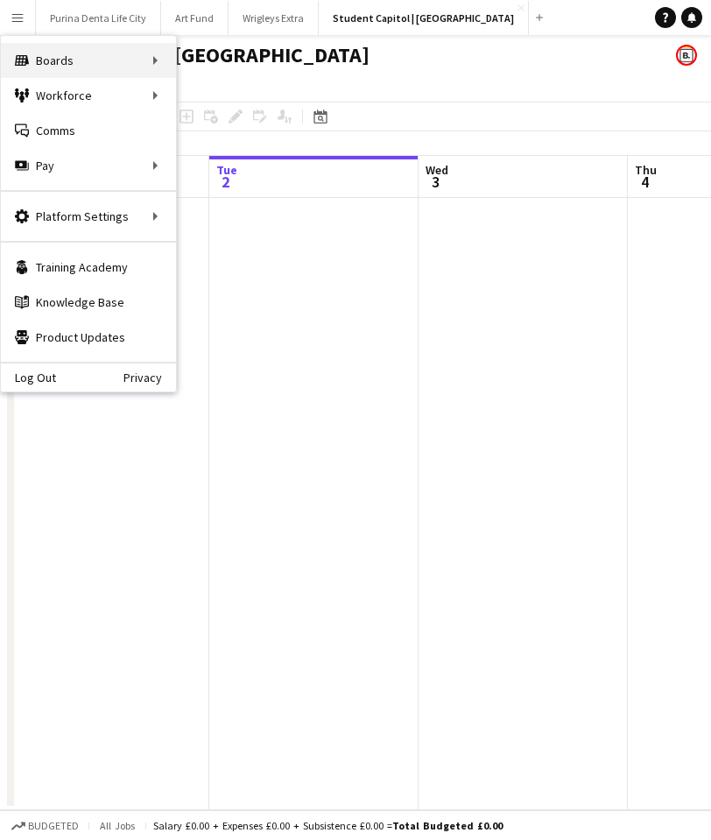
click at [75, 54] on div "Boards Boards" at bounding box center [88, 60] width 175 height 35
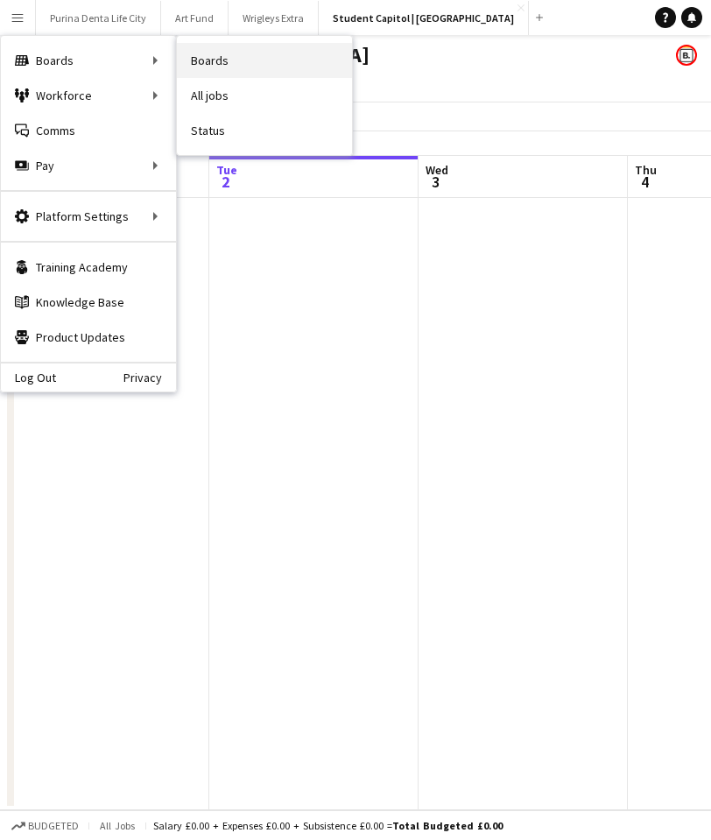
click at [222, 60] on link "Boards" at bounding box center [264, 60] width 175 height 35
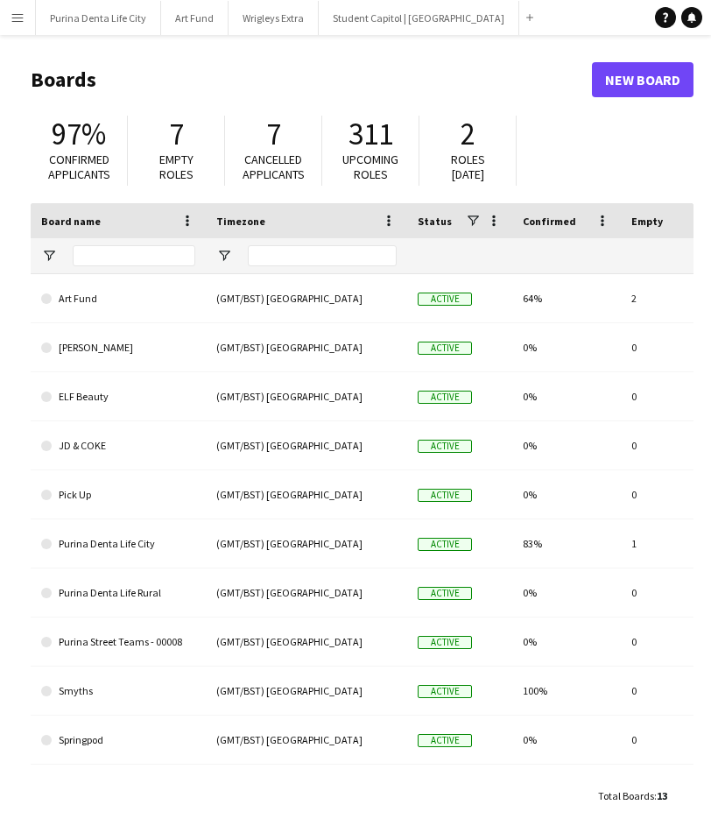
click at [639, 80] on link "New Board" at bounding box center [643, 79] width 102 height 35
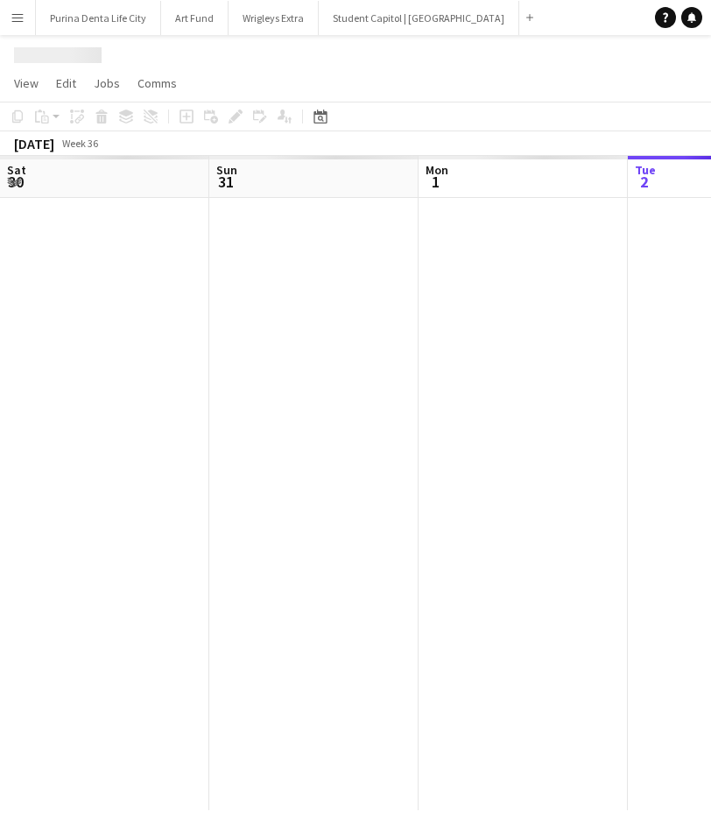
scroll to position [0, 419]
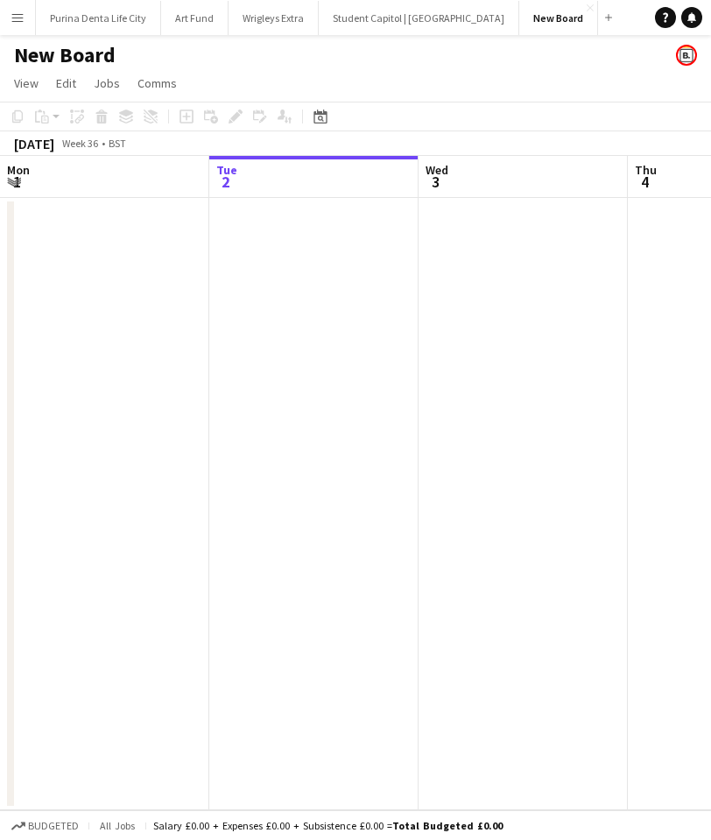
click at [96, 70] on app-page-menu "View Day view expanded Day view collapsed Month view Date picker Jump to [DATE]…" at bounding box center [355, 84] width 711 height 33
click at [92, 55] on h1 "New Board" at bounding box center [65, 55] width 102 height 26
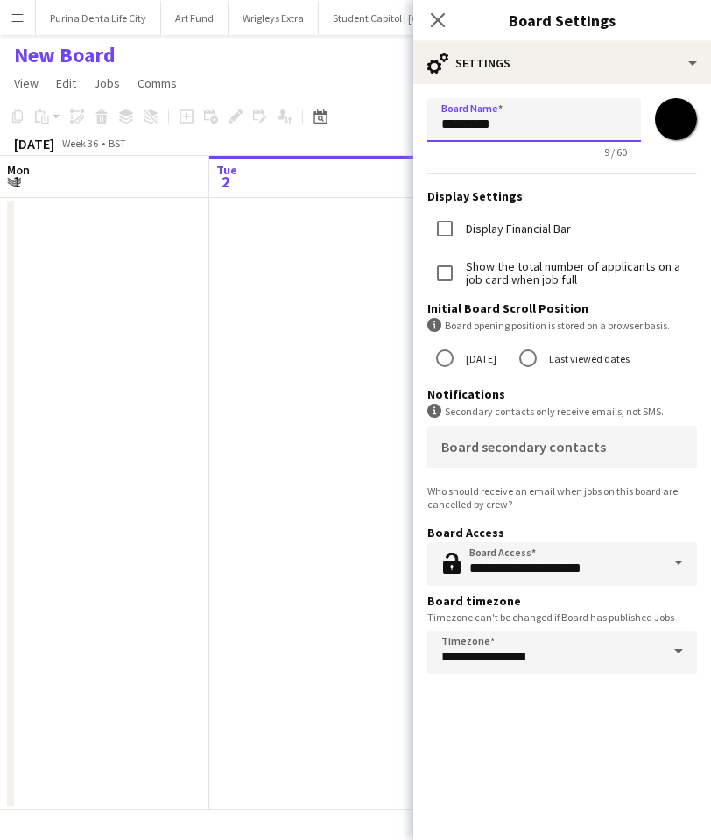
drag, startPoint x: 519, startPoint y: 126, endPoint x: 429, endPoint y: 119, distance: 90.5
click at [429, 119] on input "*********" at bounding box center [534, 120] width 214 height 44
type input "*********"
click at [216, 321] on app-date-cell at bounding box center [313, 504] width 209 height 612
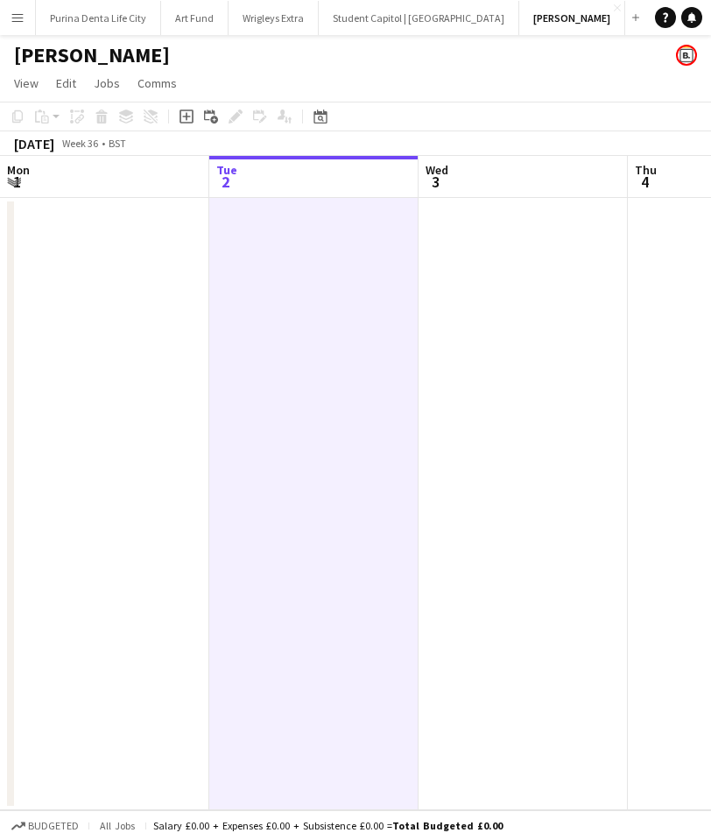
click at [6, 11] on button "Menu" at bounding box center [17, 17] width 35 height 35
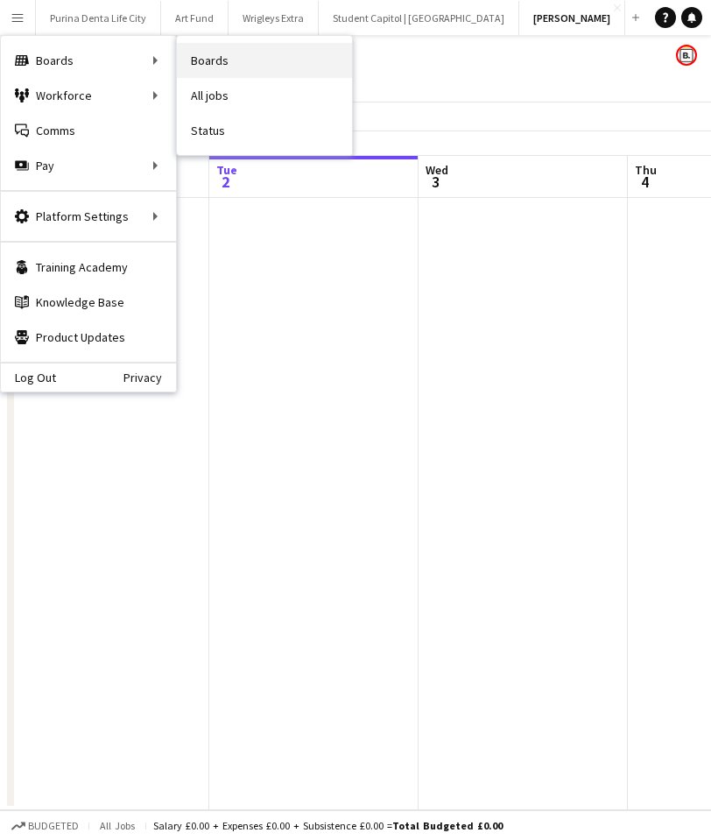
click at [309, 55] on link "Boards" at bounding box center [264, 60] width 175 height 35
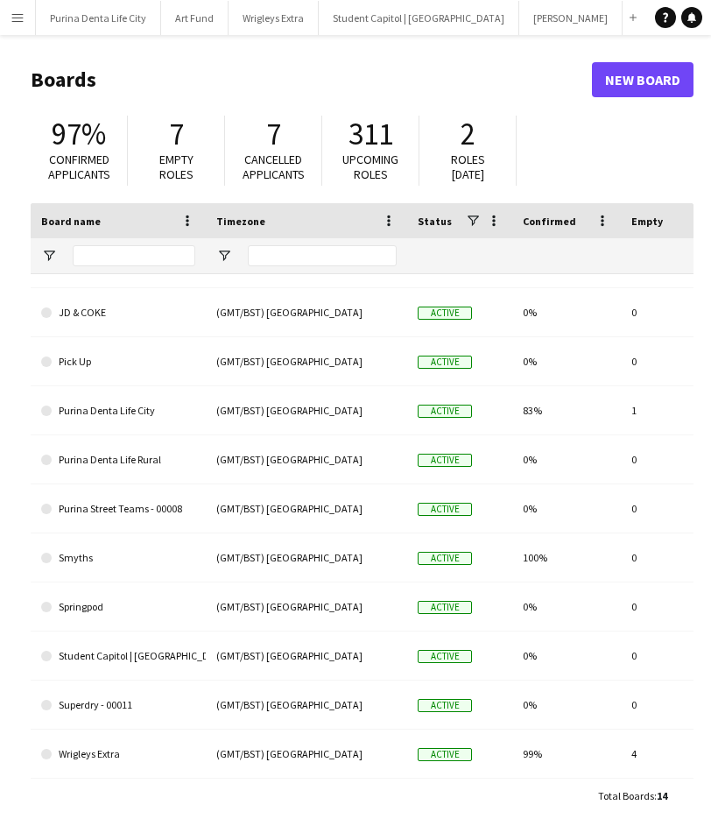
click at [18, 21] on app-icon "Menu" at bounding box center [18, 18] width 14 height 14
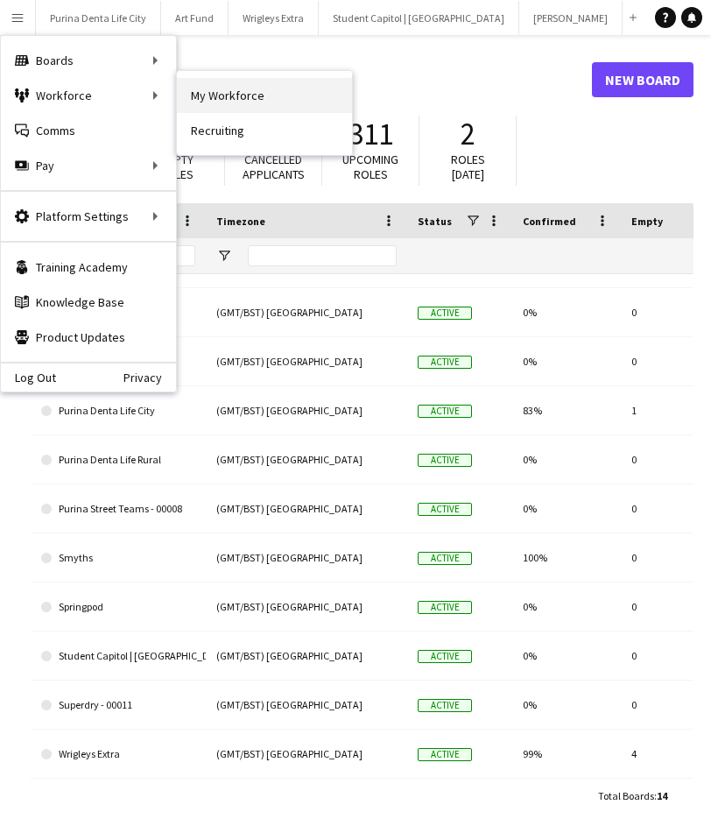
click at [205, 102] on link "My Workforce" at bounding box center [264, 95] width 175 height 35
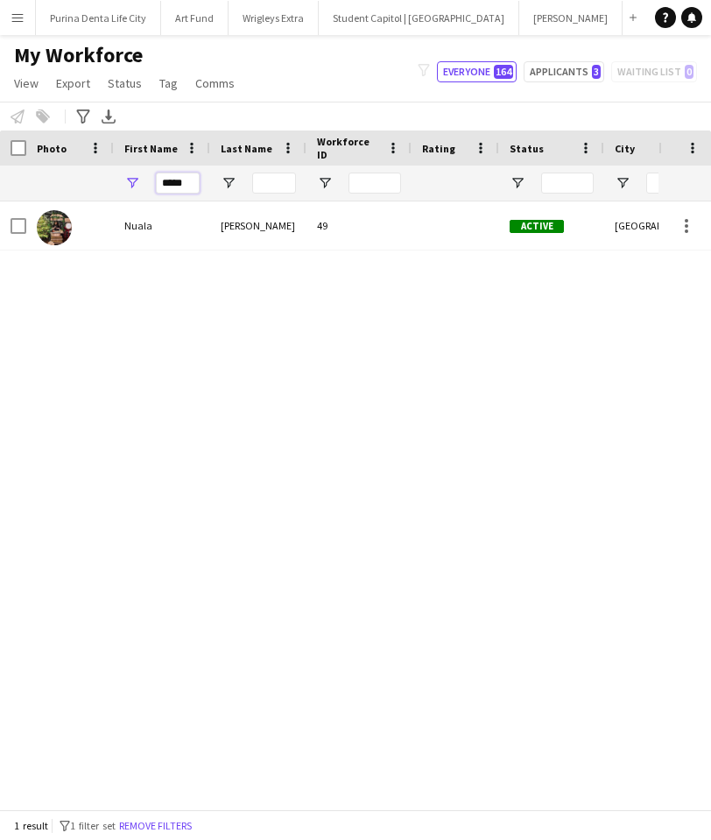
drag, startPoint x: 184, startPoint y: 179, endPoint x: 88, endPoint y: 159, distance: 98.3
type input "*"
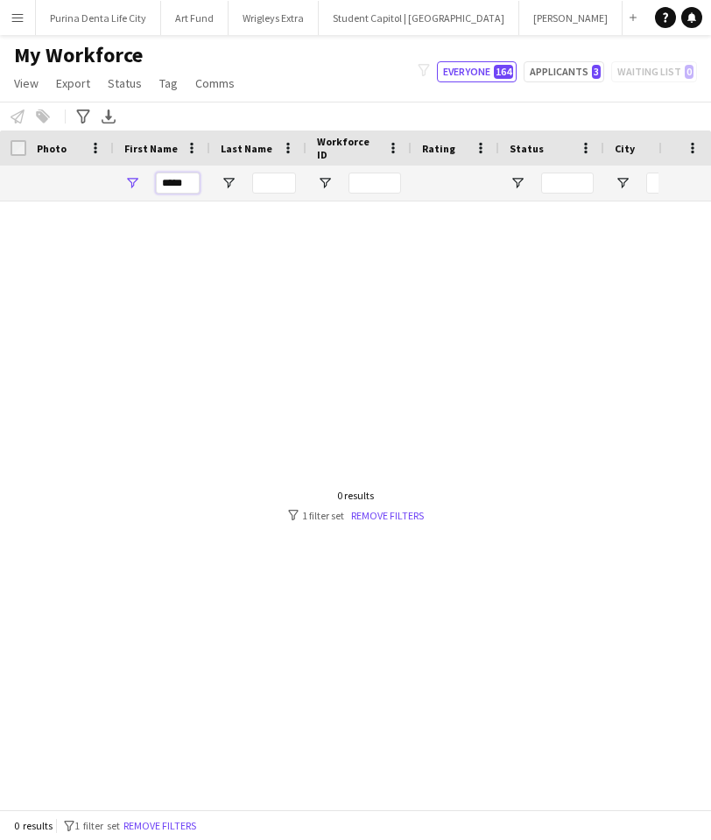
type input "*****"
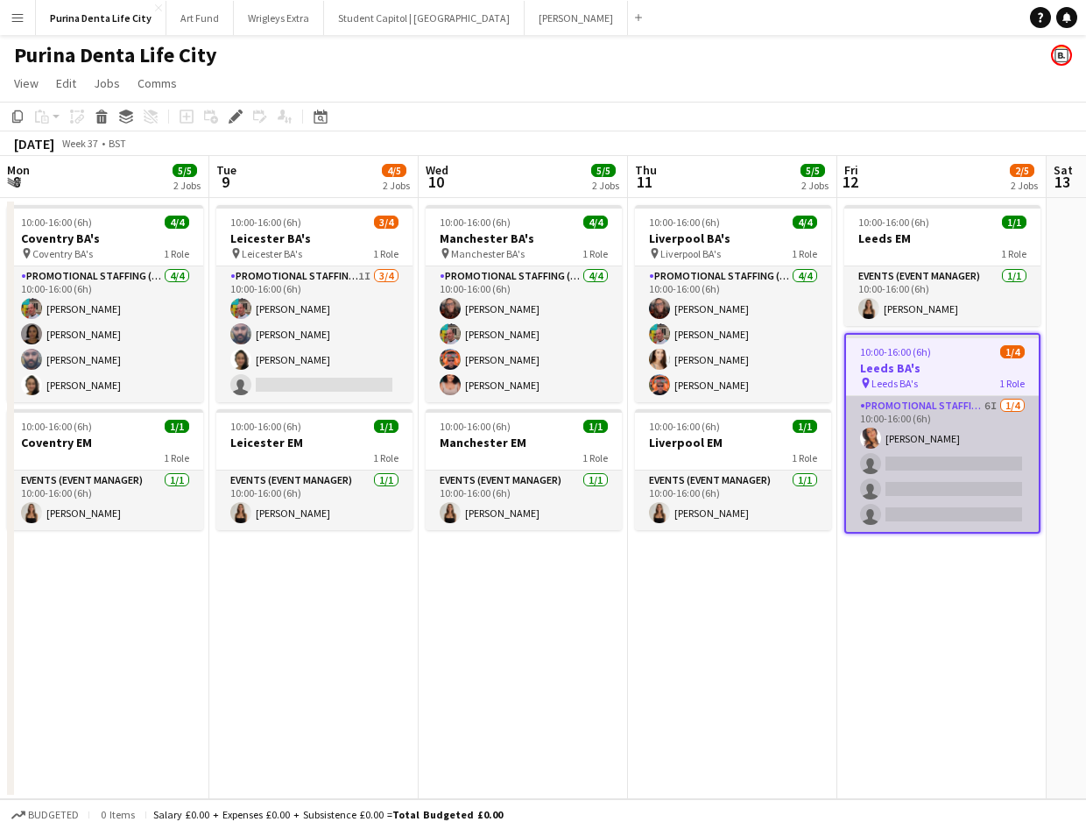
scroll to position [0, 602]
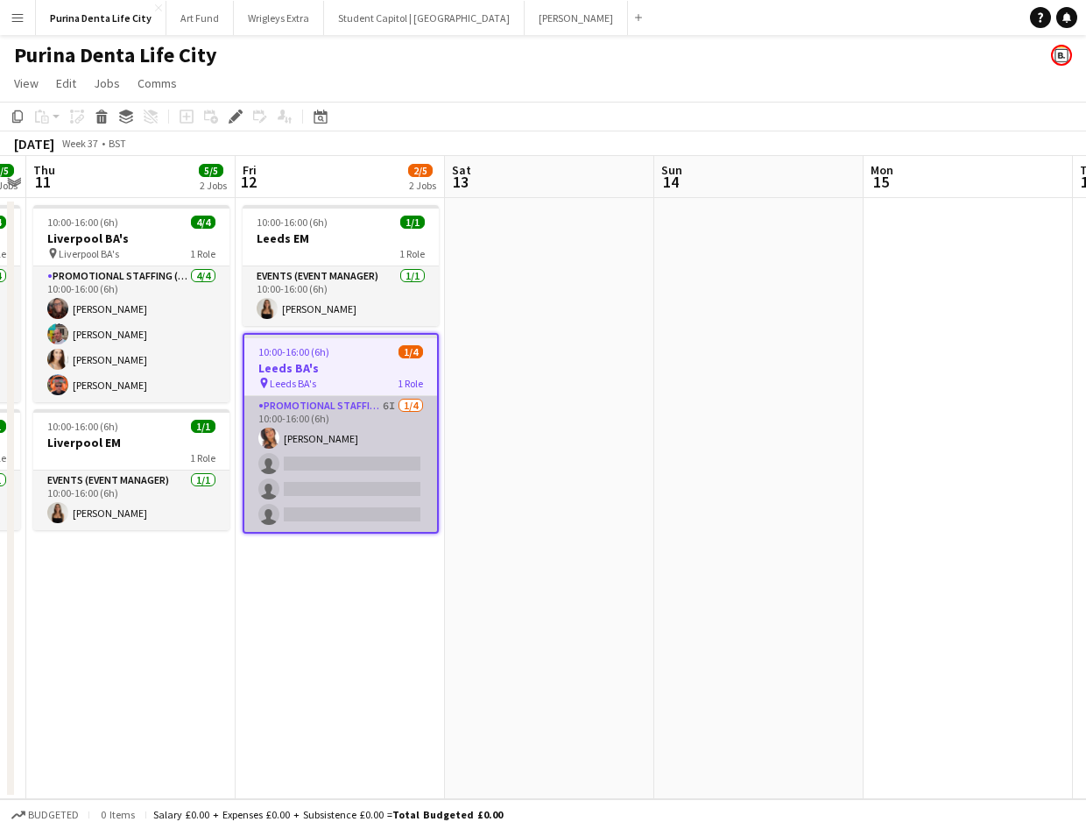
click at [349, 481] on app-card-role "Promotional Staffing (Brand Ambassadors) 6I [DATE] 10:00-16:00 (6h) [PERSON_NAM…" at bounding box center [340, 464] width 193 height 136
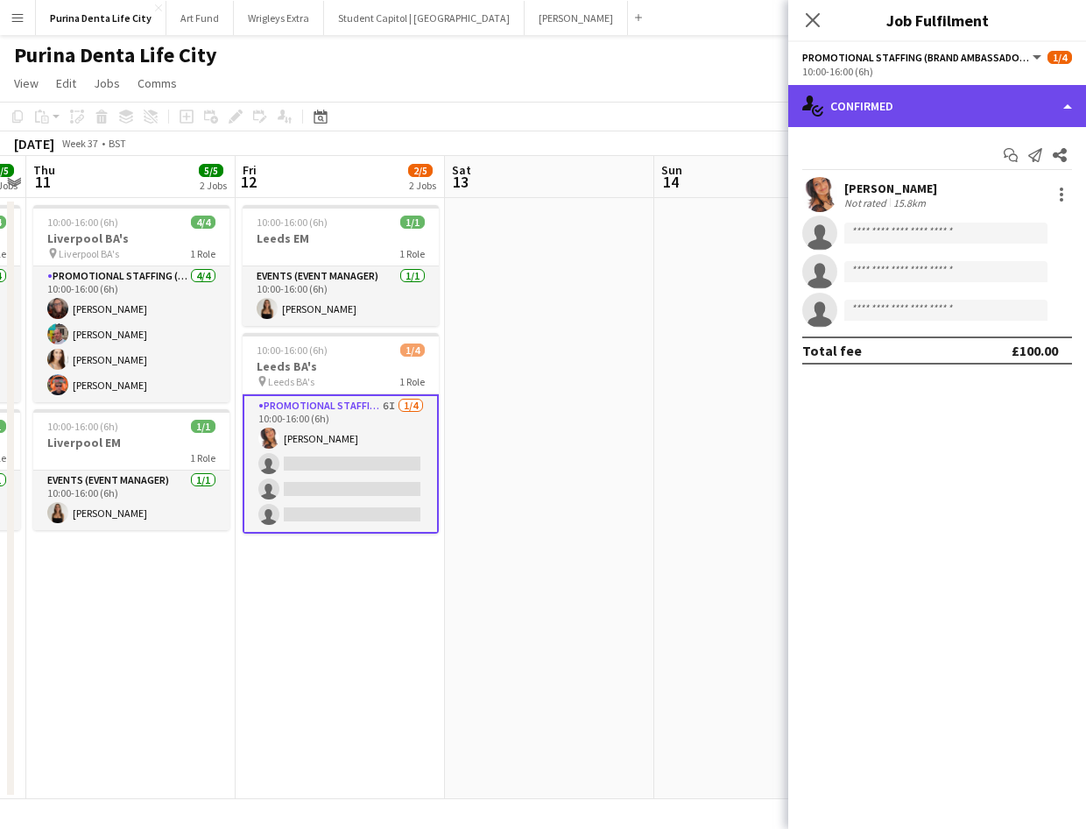
click at [972, 121] on div "single-neutral-actions-check-2 Confirmed" at bounding box center [937, 106] width 298 height 42
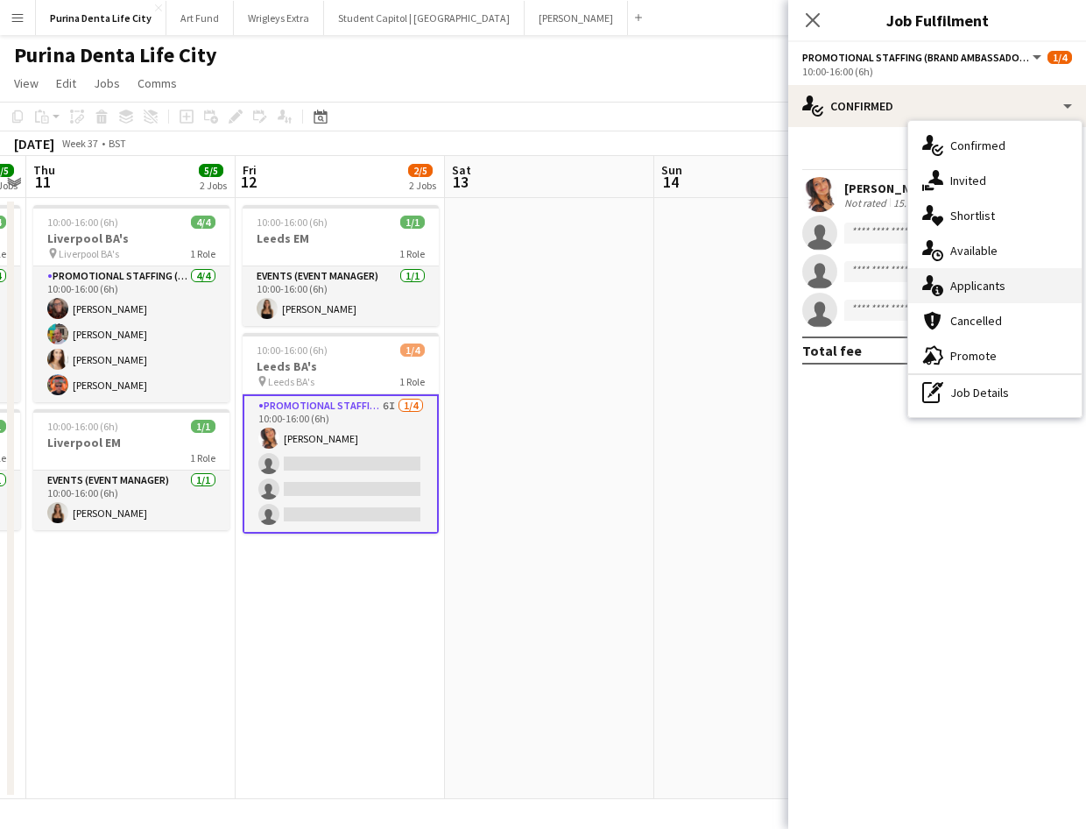
click at [989, 283] on span "Applicants" at bounding box center [977, 286] width 55 height 16
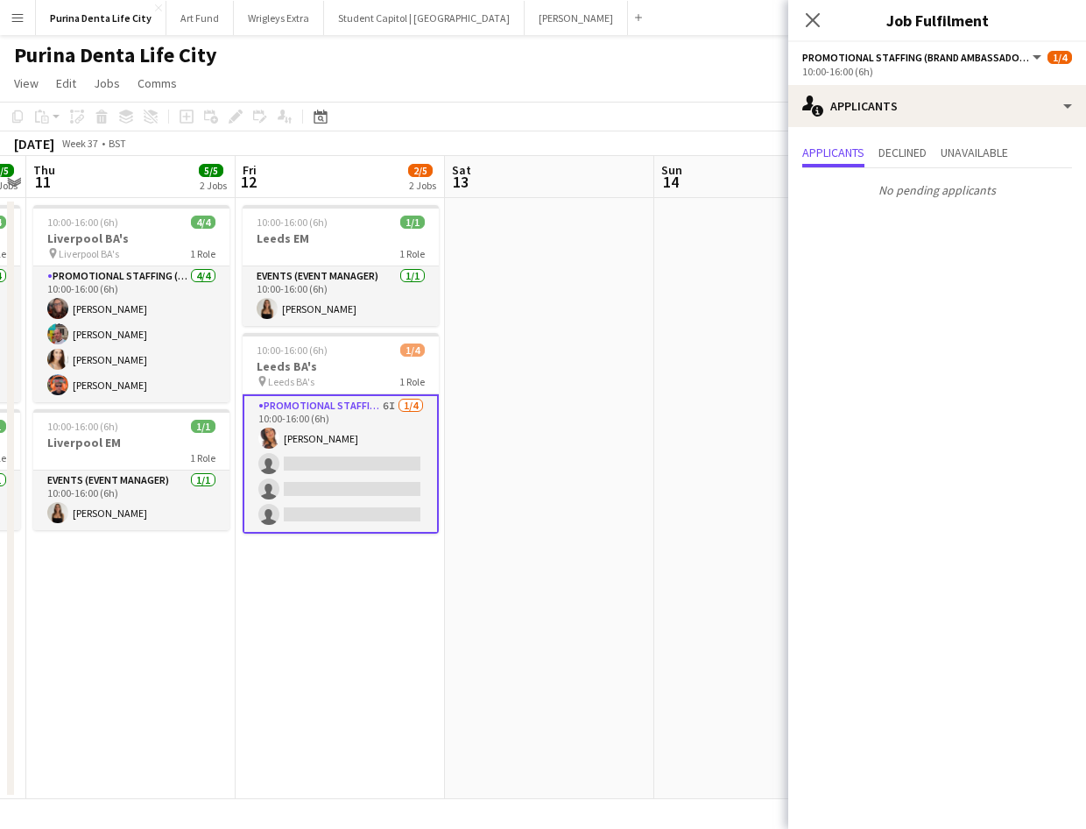
click at [902, 129] on div "Applicants Declined Unavailable No pending applicants" at bounding box center [937, 173] width 298 height 92
click at [906, 155] on span "Declined" at bounding box center [903, 152] width 48 height 12
click at [940, 163] on div "Applicants Declined Unavailable" at bounding box center [937, 154] width 270 height 27
click at [970, 163] on span "Unavailable" at bounding box center [974, 154] width 67 height 26
click at [775, 105] on app-toolbar "Copy Paste Paste Command V Paste with crew Command Shift V Paste linked Job Del…" at bounding box center [543, 117] width 1086 height 30
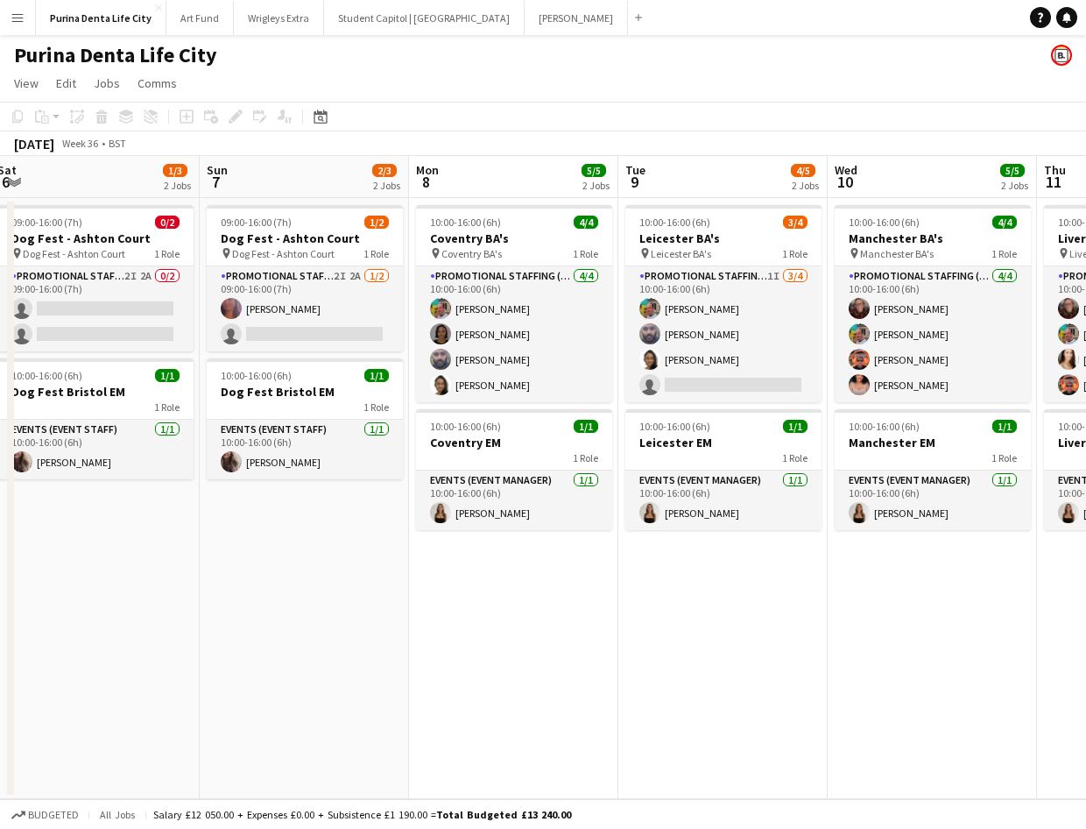
scroll to position [0, 431]
